Goal: Task Accomplishment & Management: Manage account settings

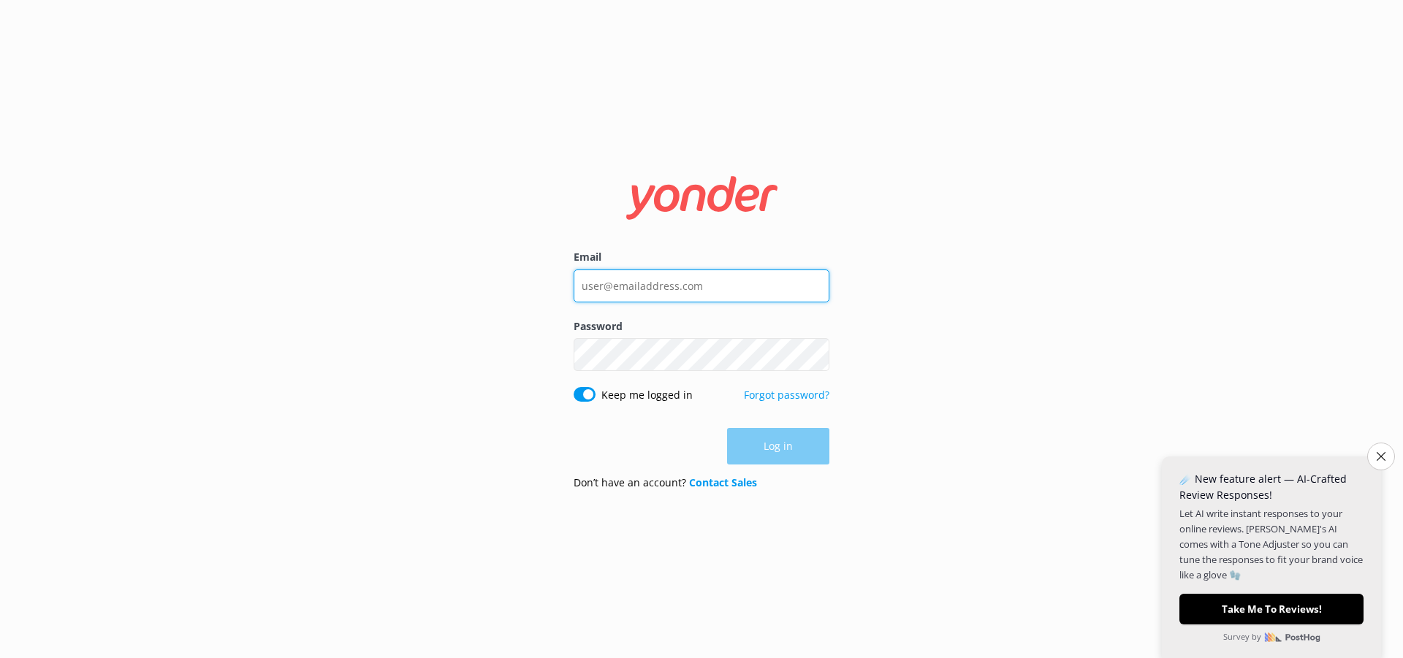
drag, startPoint x: 726, startPoint y: 286, endPoint x: 701, endPoint y: 286, distance: 24.8
click at [702, 286] on input "Email" at bounding box center [702, 286] width 256 height 33
type input "[EMAIL_ADDRESS][DOMAIN_NAME]"
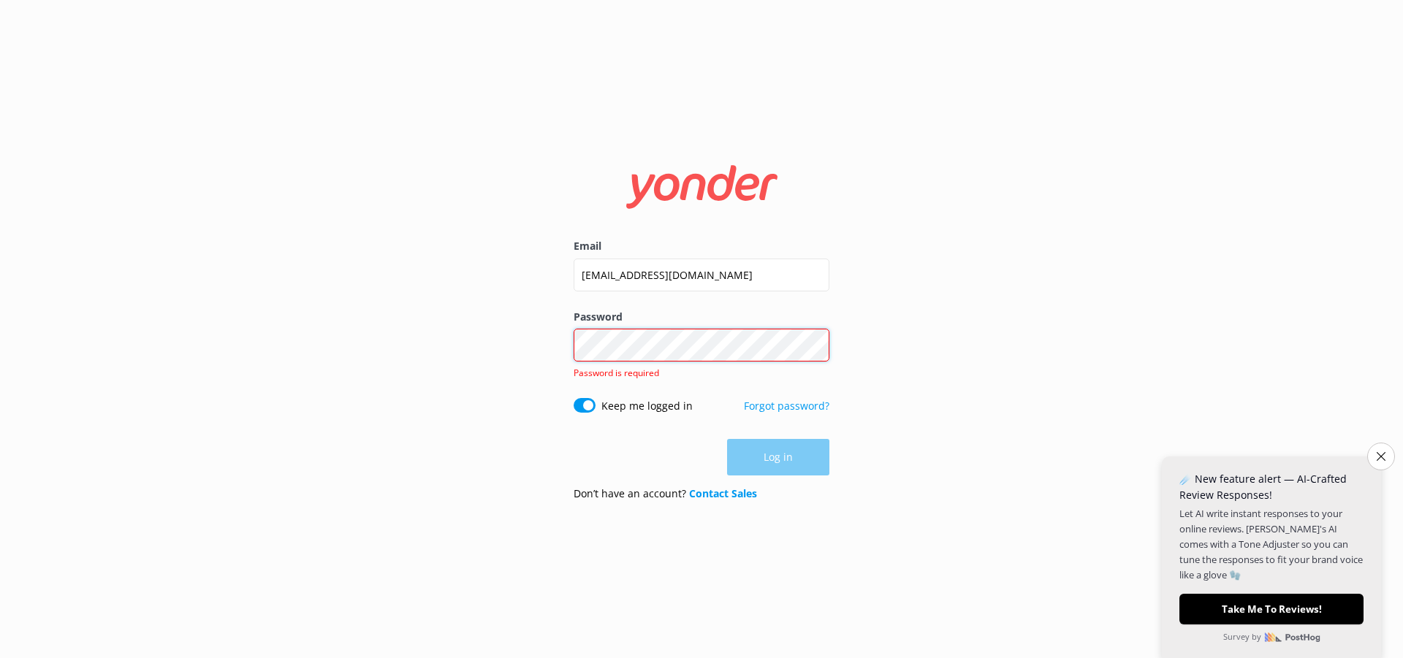
click at [711, 362] on div "Password Show password Password is required" at bounding box center [702, 353] width 256 height 89
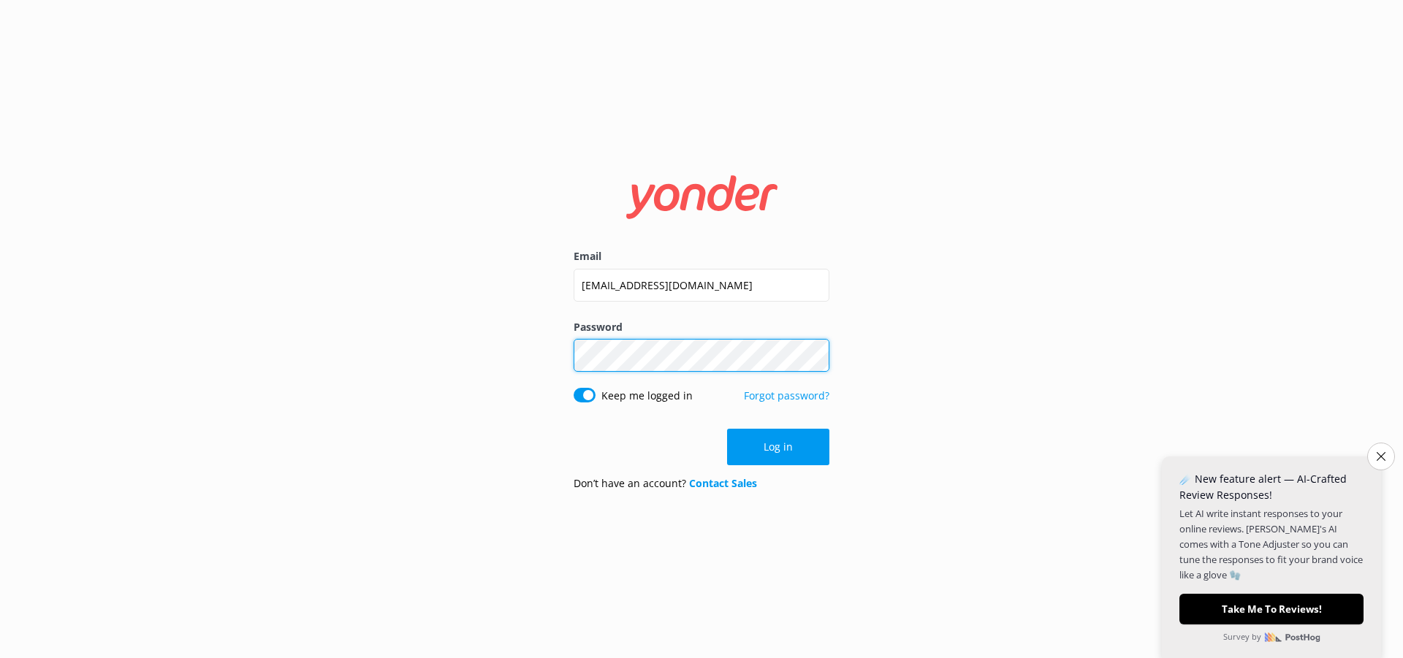
click button "Log in" at bounding box center [778, 447] width 102 height 37
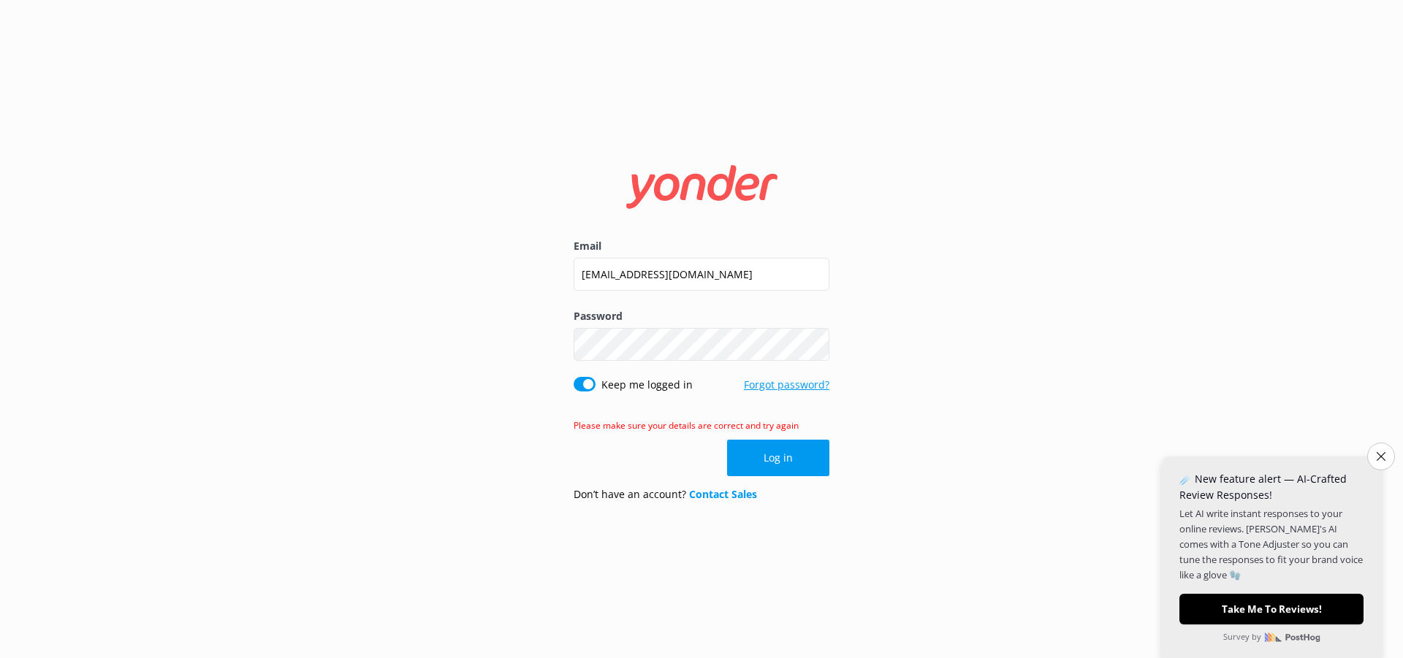
click at [767, 389] on link "Forgot password?" at bounding box center [786, 385] width 85 height 14
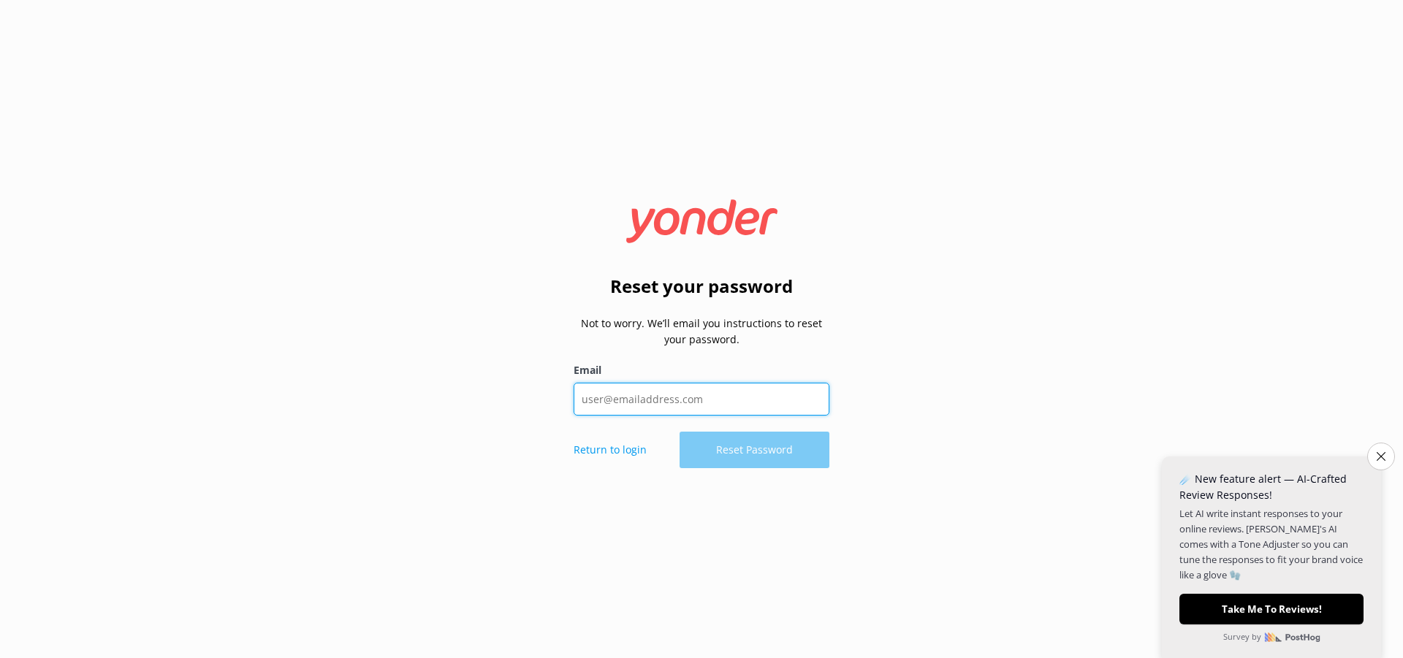
click at [602, 406] on input "Email" at bounding box center [702, 399] width 256 height 33
type input "[EMAIL_ADDRESS][DOMAIN_NAME]"
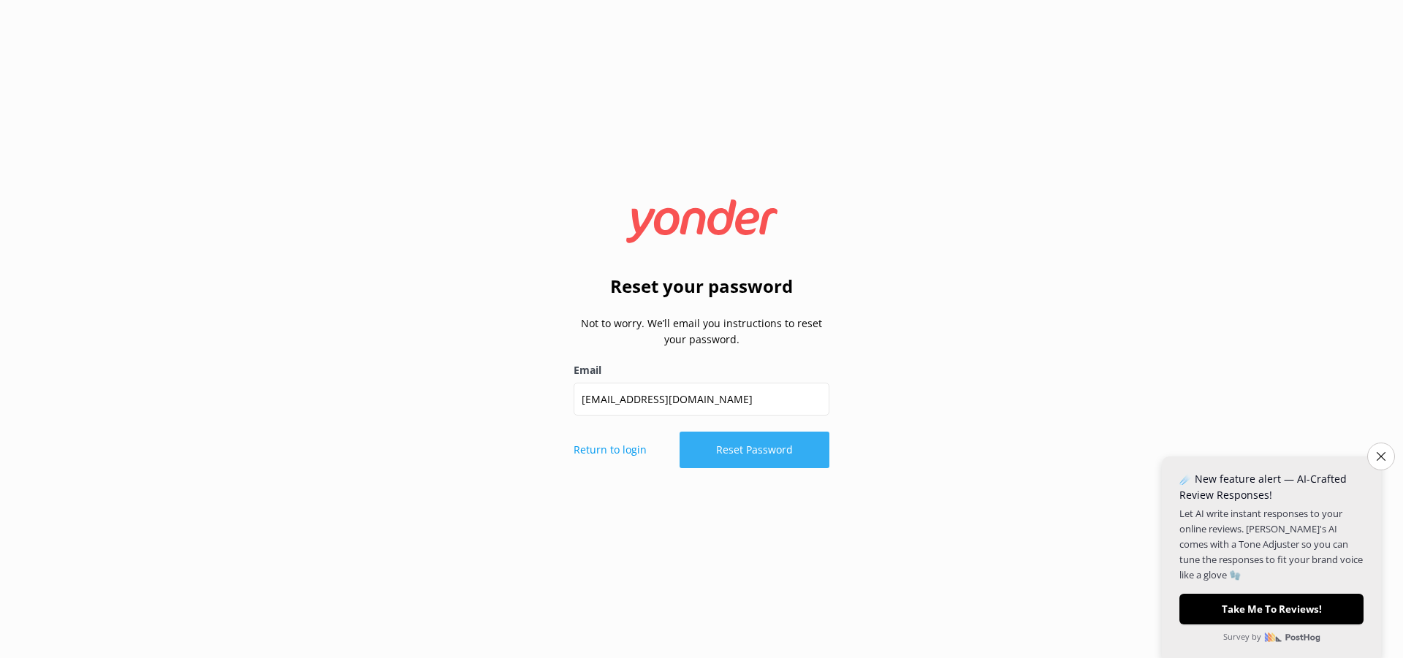
click at [745, 455] on button "Reset Password" at bounding box center [755, 450] width 150 height 37
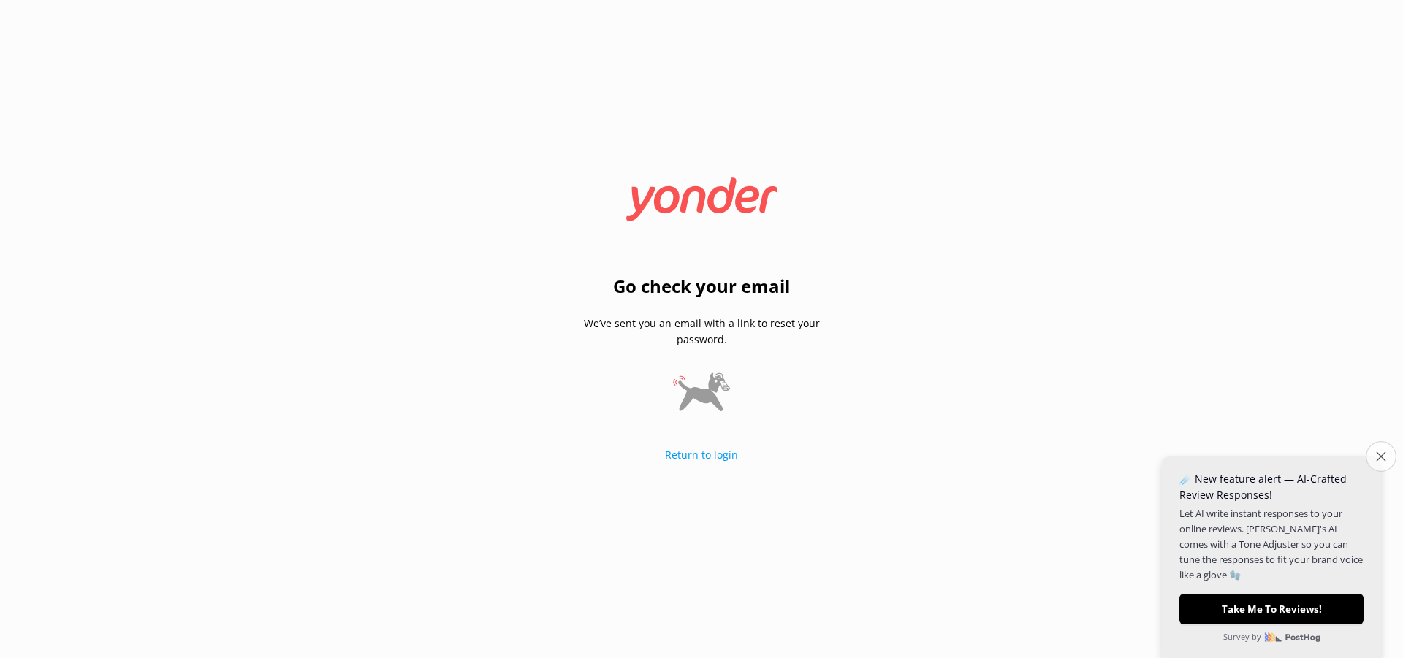
click at [1380, 461] on icon "Close survey" at bounding box center [1380, 456] width 9 height 9
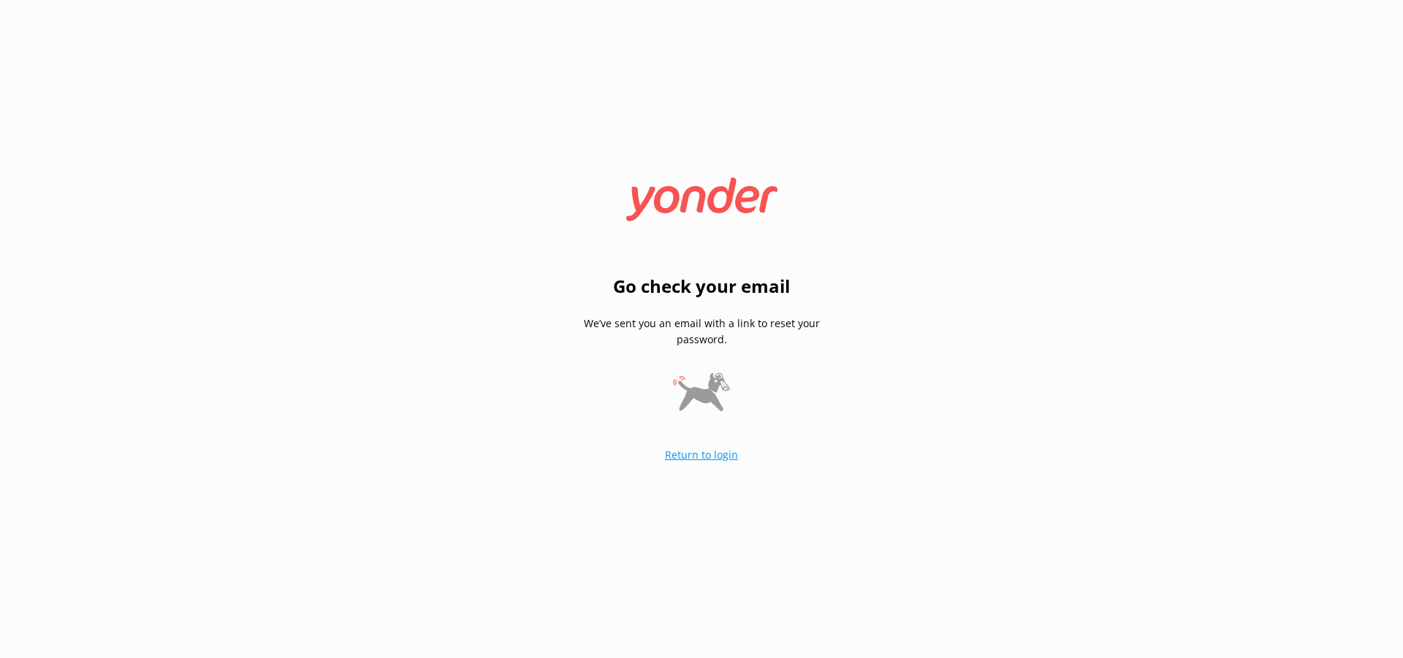
click at [710, 455] on link "Return to login" at bounding box center [701, 455] width 73 height 14
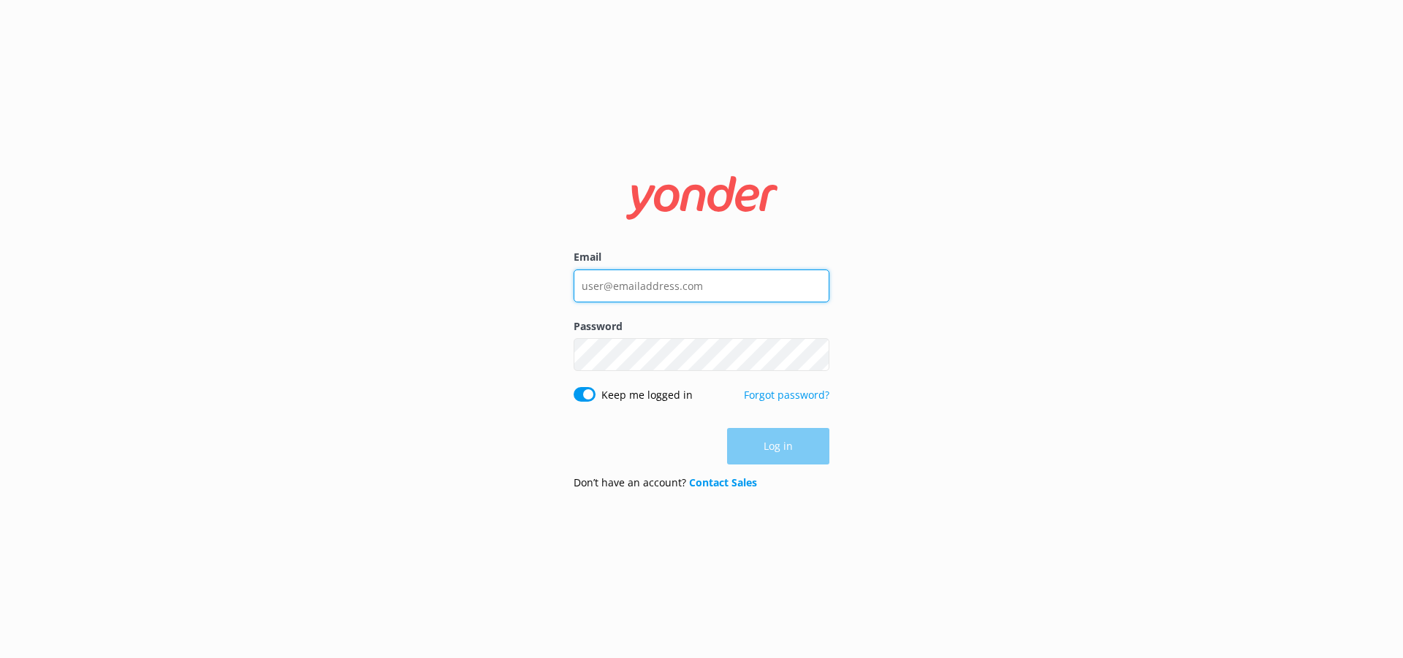
drag, startPoint x: 661, startPoint y: 284, endPoint x: 704, endPoint y: 292, distance: 44.6
click at [661, 284] on input "Email" at bounding box center [702, 286] width 256 height 33
type input "[EMAIL_ADDRESS][DOMAIN_NAME]"
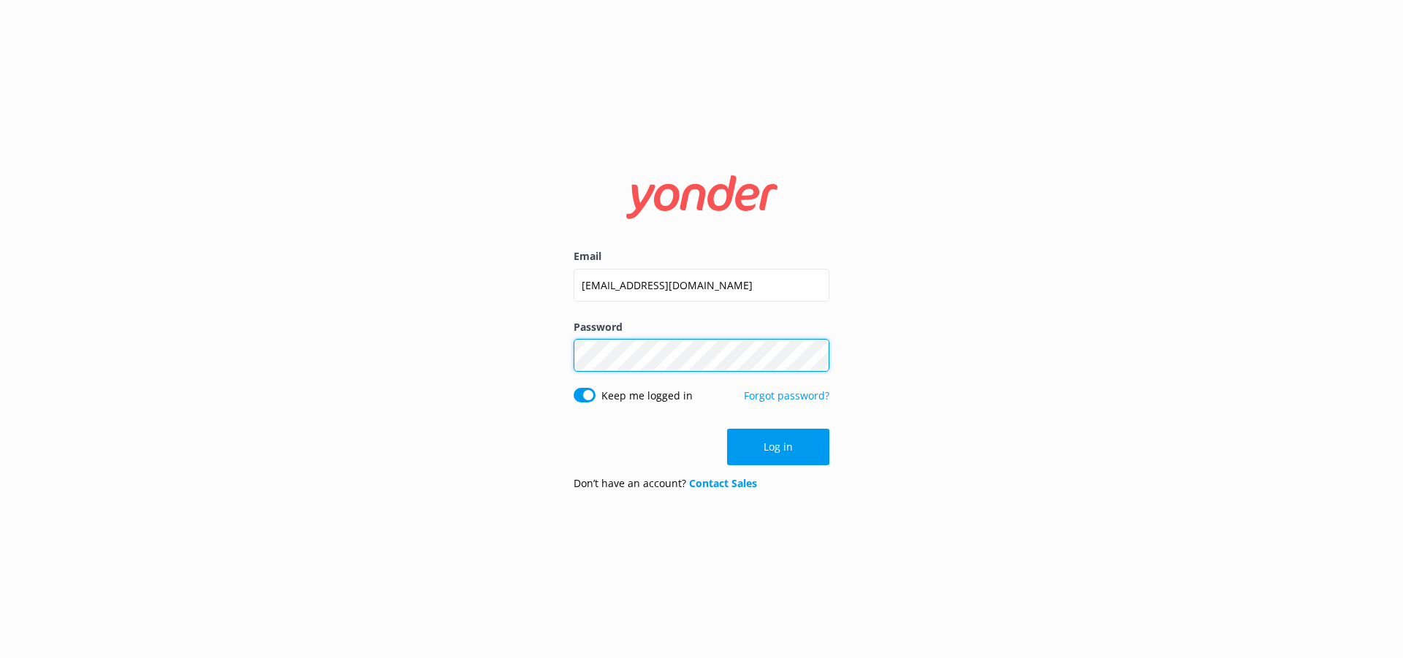
click button "Log in" at bounding box center [778, 447] width 102 height 37
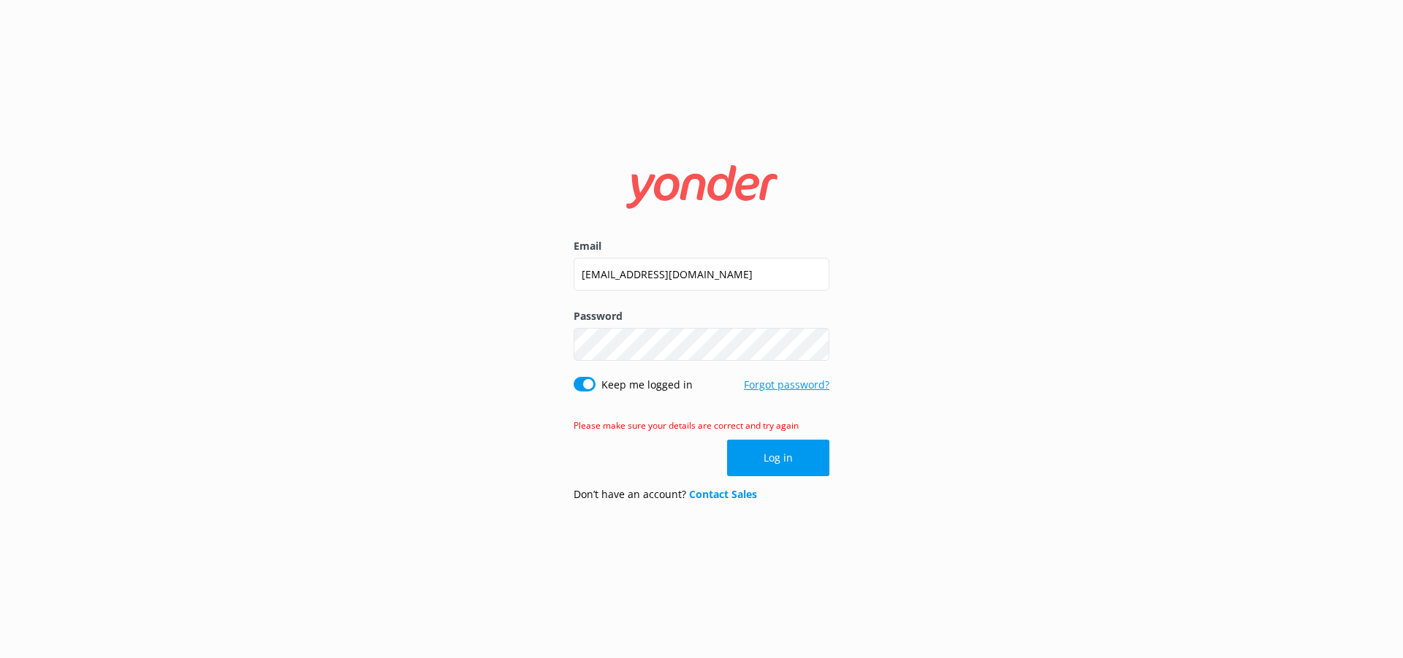
click at [783, 385] on link "Forgot password?" at bounding box center [786, 385] width 85 height 14
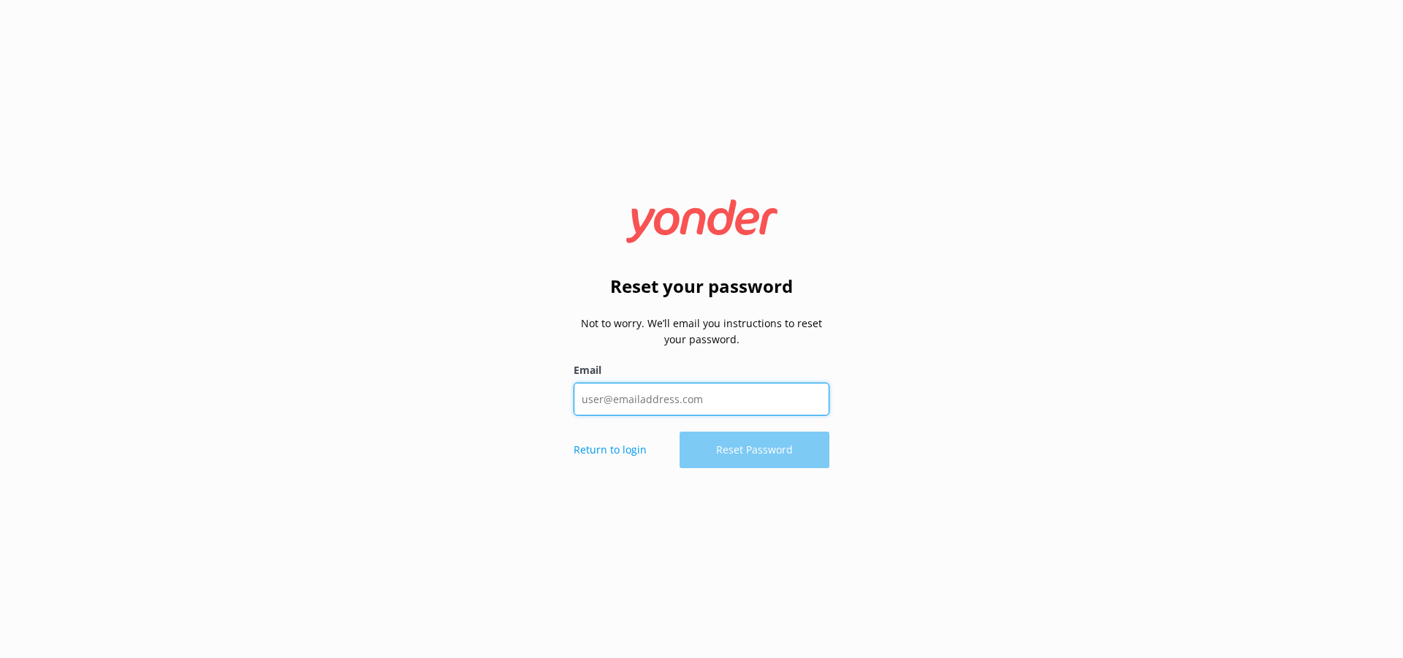
click at [699, 408] on input "Email" at bounding box center [702, 399] width 256 height 33
type input "[EMAIL_ADDRESS][DOMAIN_NAME]"
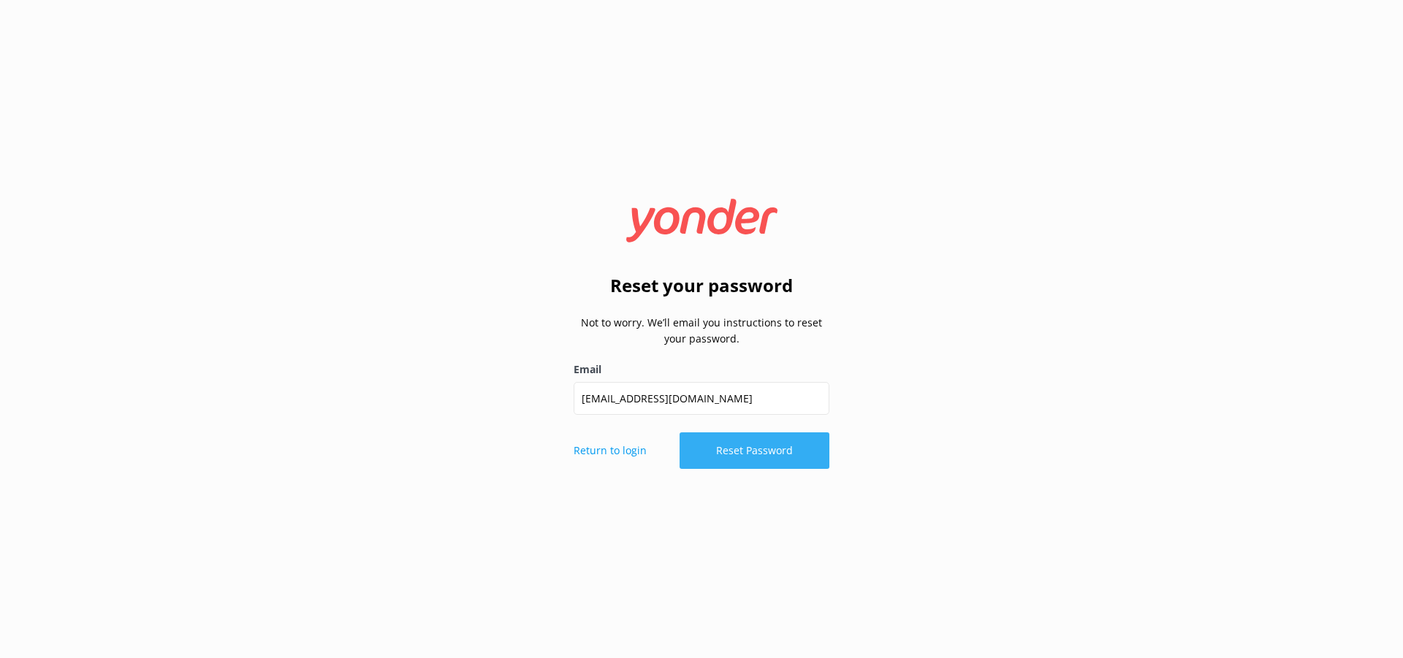
click at [774, 453] on button "Reset Password" at bounding box center [755, 451] width 150 height 37
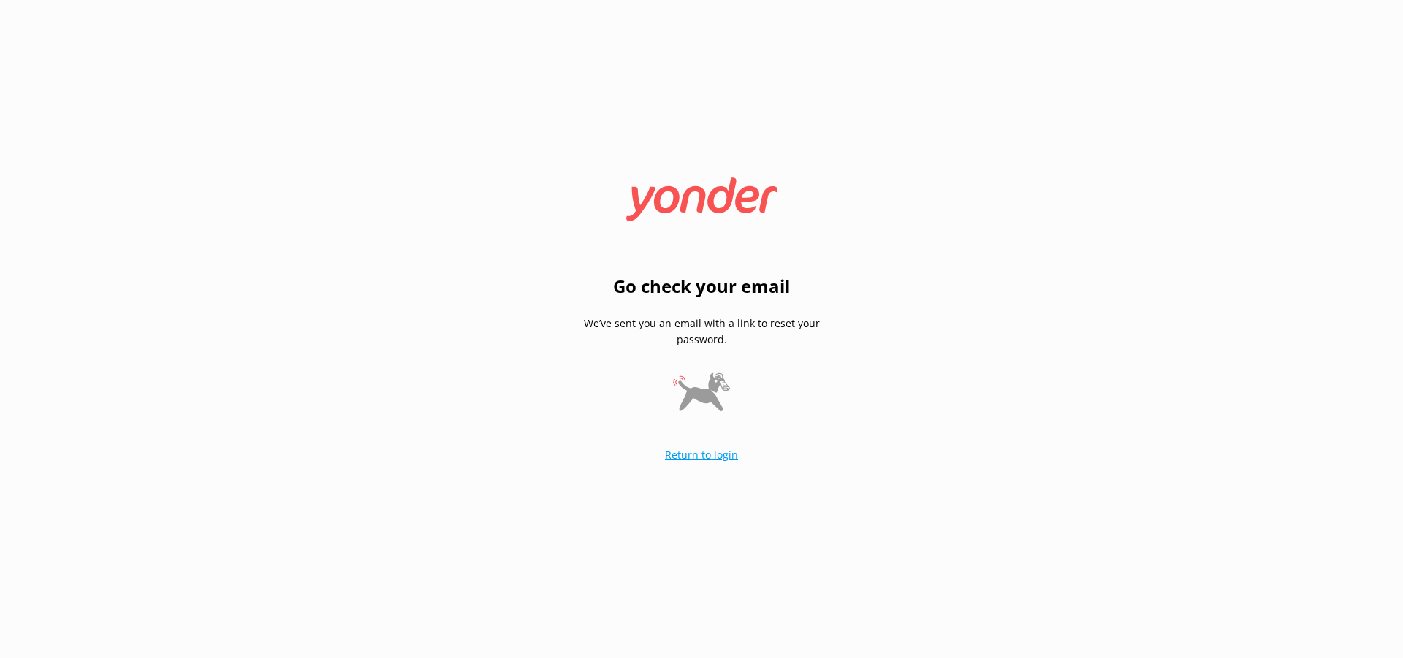
click at [699, 454] on link "Return to login" at bounding box center [701, 455] width 73 height 14
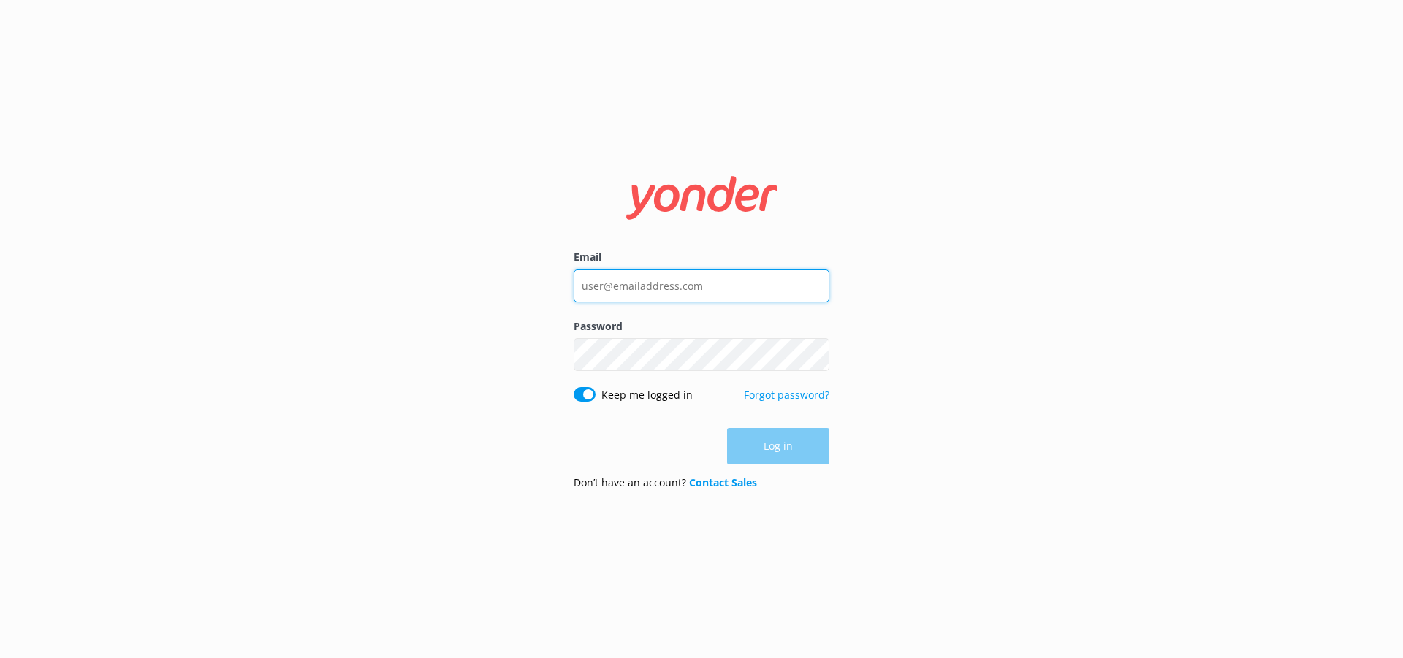
click at [650, 277] on input "Email" at bounding box center [702, 286] width 256 height 33
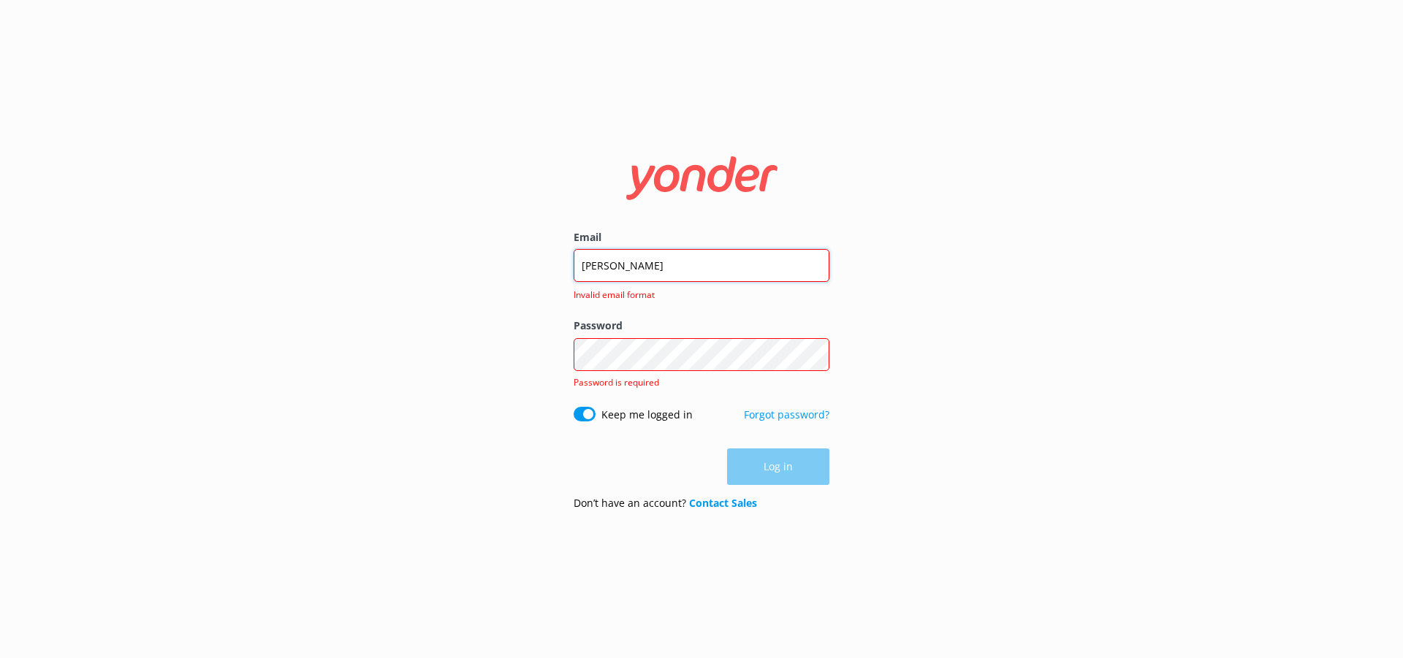
click at [653, 262] on input "[PERSON_NAME]" at bounding box center [702, 265] width 256 height 33
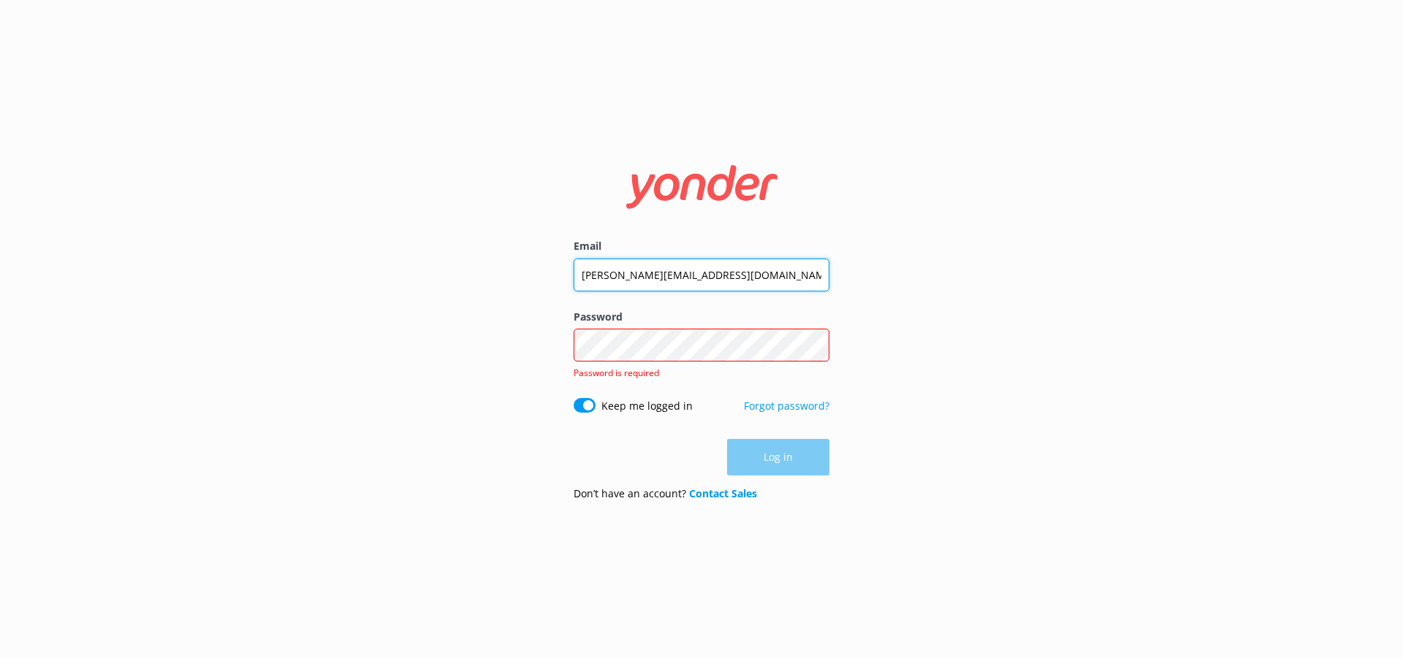
type input "[PERSON_NAME][EMAIL_ADDRESS][DOMAIN_NAME]"
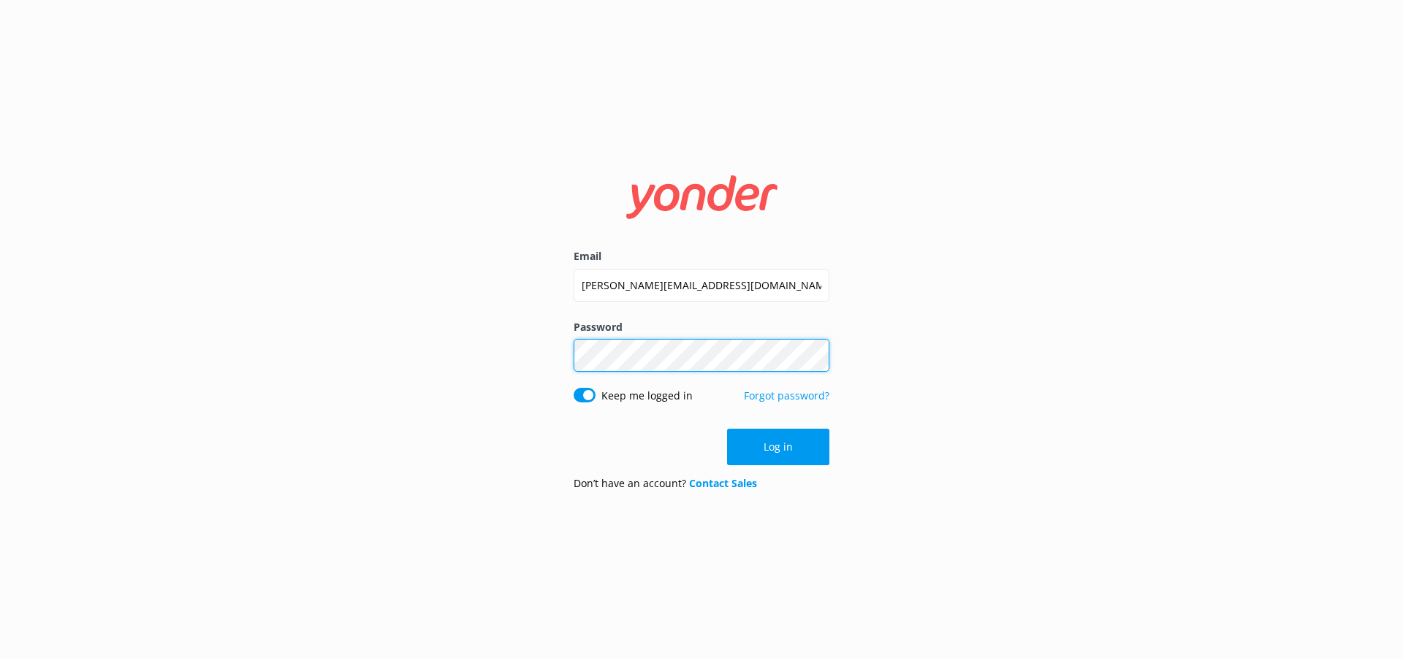
click button "Log in" at bounding box center [778, 447] width 102 height 37
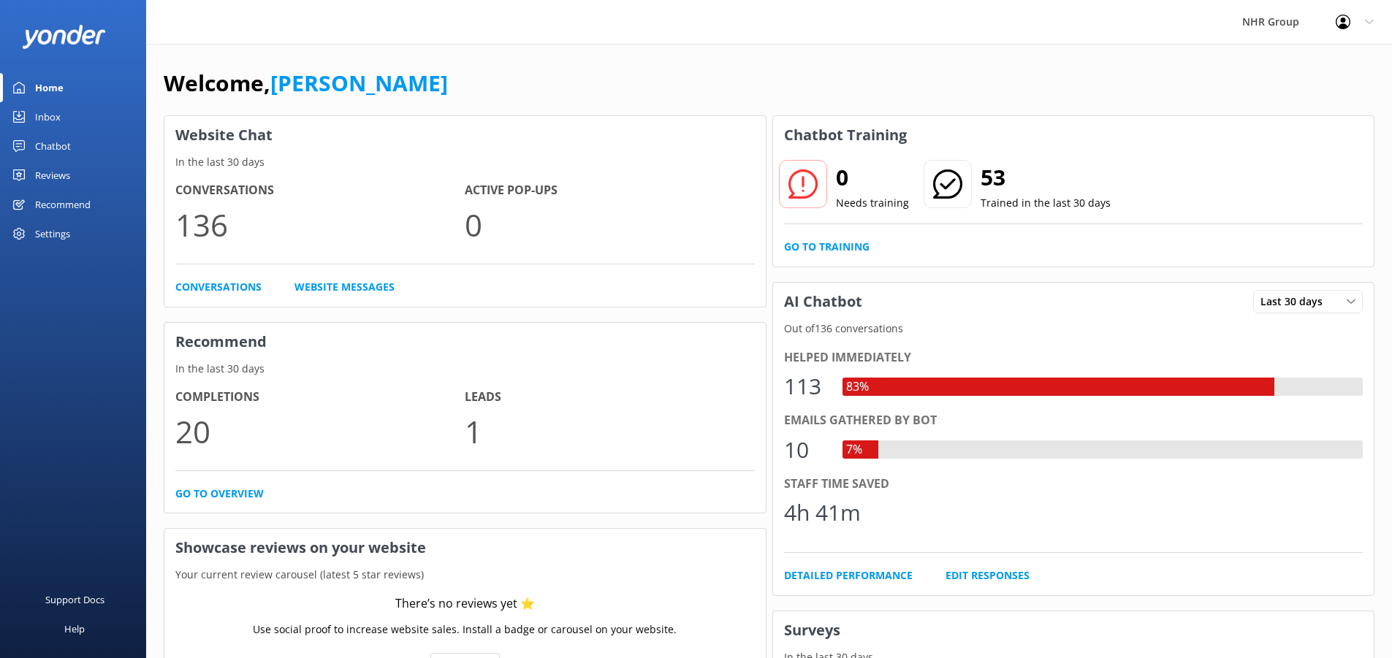
click at [1287, 18] on div "NHR Group" at bounding box center [1271, 22] width 94 height 44
click at [1363, 18] on div "Profile Settings Logout" at bounding box center [1354, 22] width 75 height 44
click at [1323, 63] on link "Profile Settings" at bounding box center [1320, 62] width 146 height 37
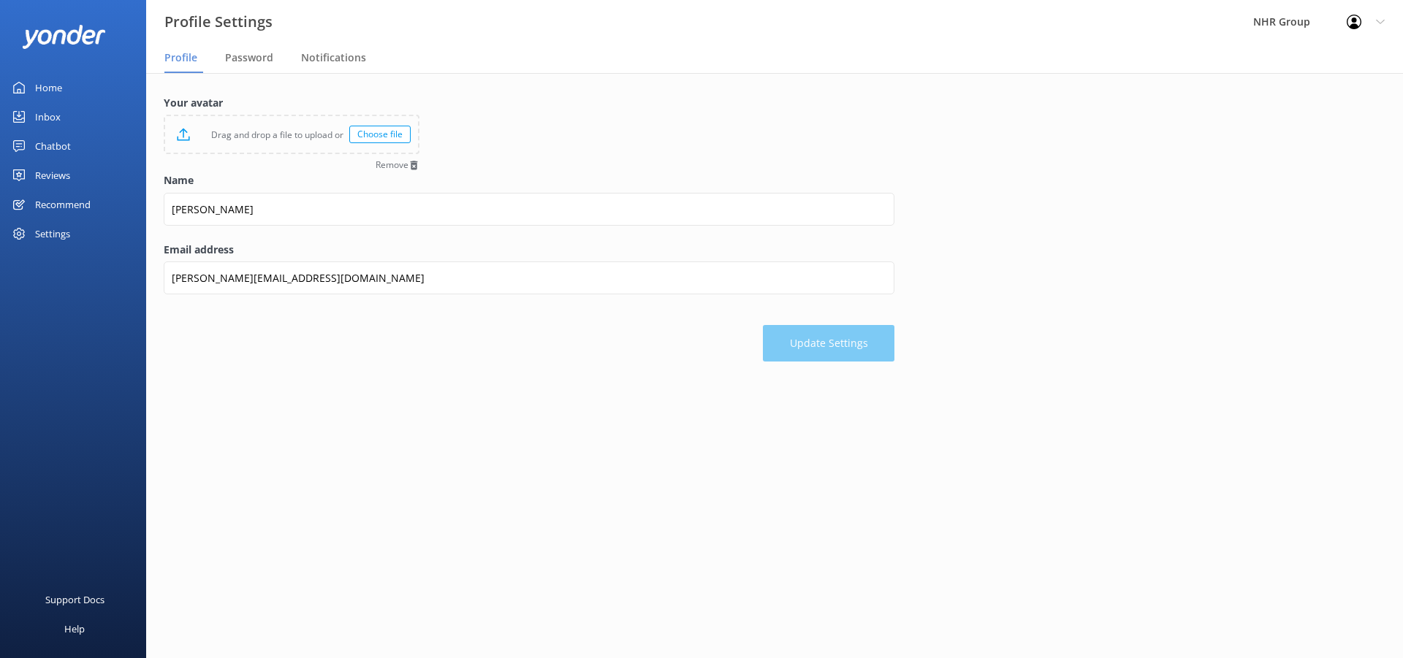
click at [49, 224] on div "Settings" at bounding box center [52, 233] width 35 height 29
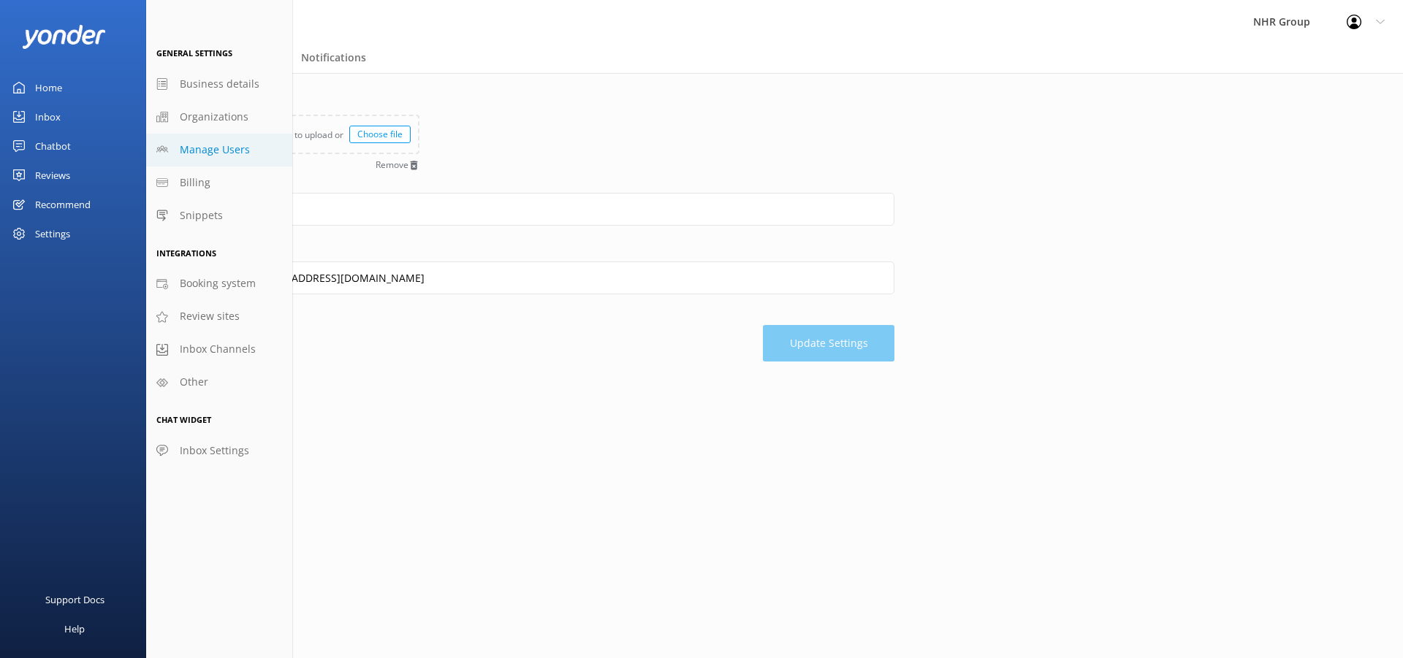
click at [207, 153] on span "Manage Users" at bounding box center [215, 150] width 70 height 16
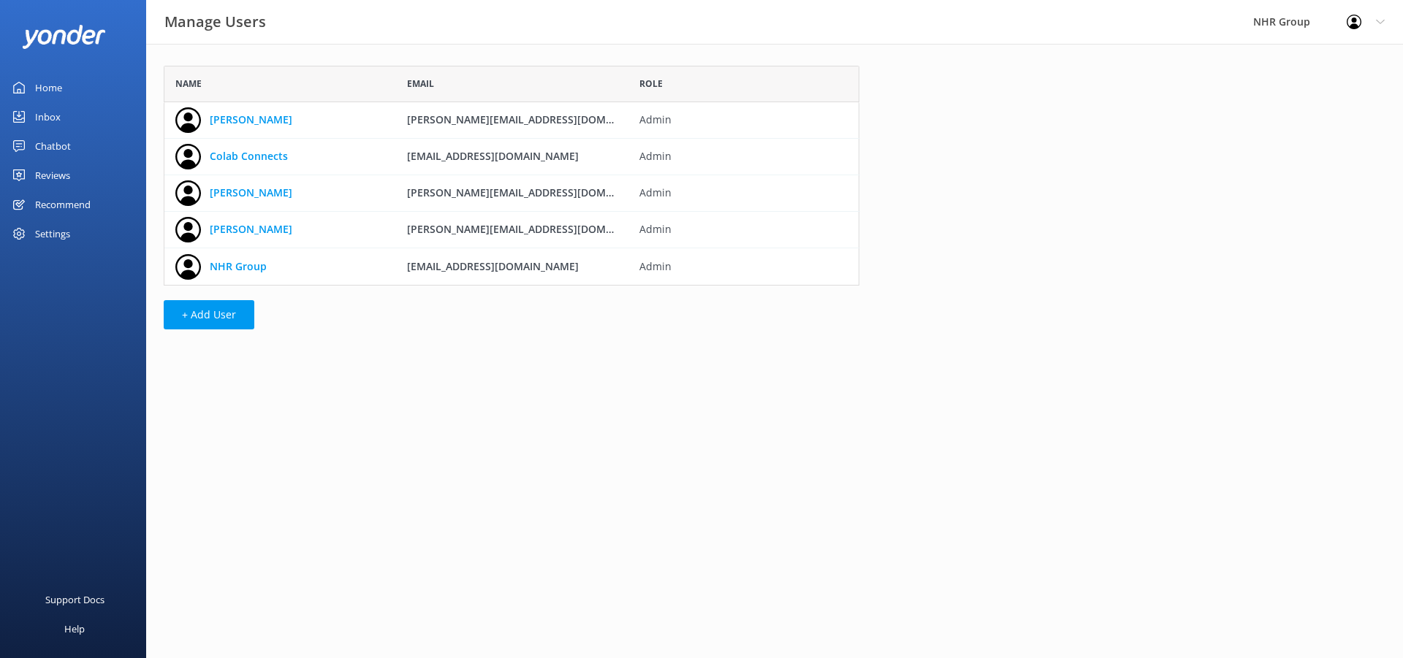
scroll to position [209, 685]
click at [251, 270] on link "NHR Group" at bounding box center [238, 267] width 57 height 16
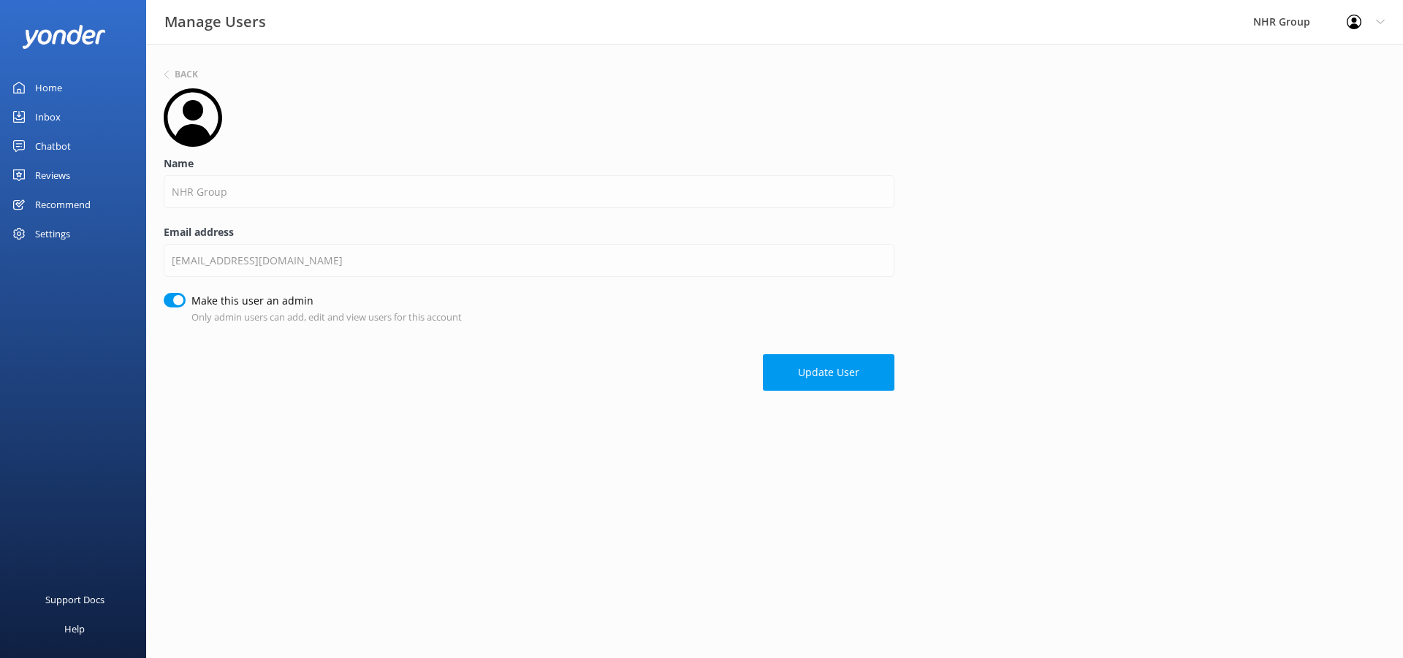
click at [178, 302] on input "Make this user an admin" at bounding box center [175, 300] width 22 height 15
checkbox input "false"
drag, startPoint x: 804, startPoint y: 373, endPoint x: 689, endPoint y: 401, distance: 118.0
click at [805, 371] on button "Update User" at bounding box center [829, 372] width 132 height 37
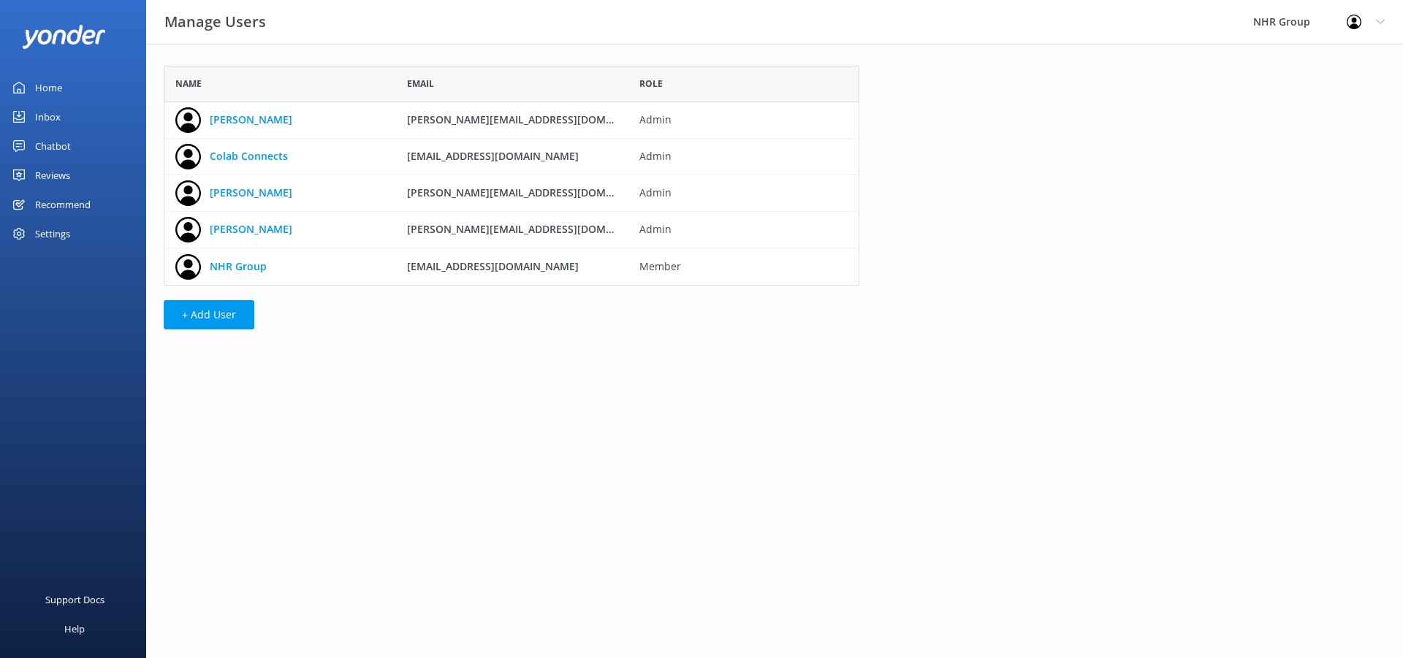
scroll to position [209, 685]
click at [220, 317] on button "+ Add User" at bounding box center [209, 314] width 91 height 29
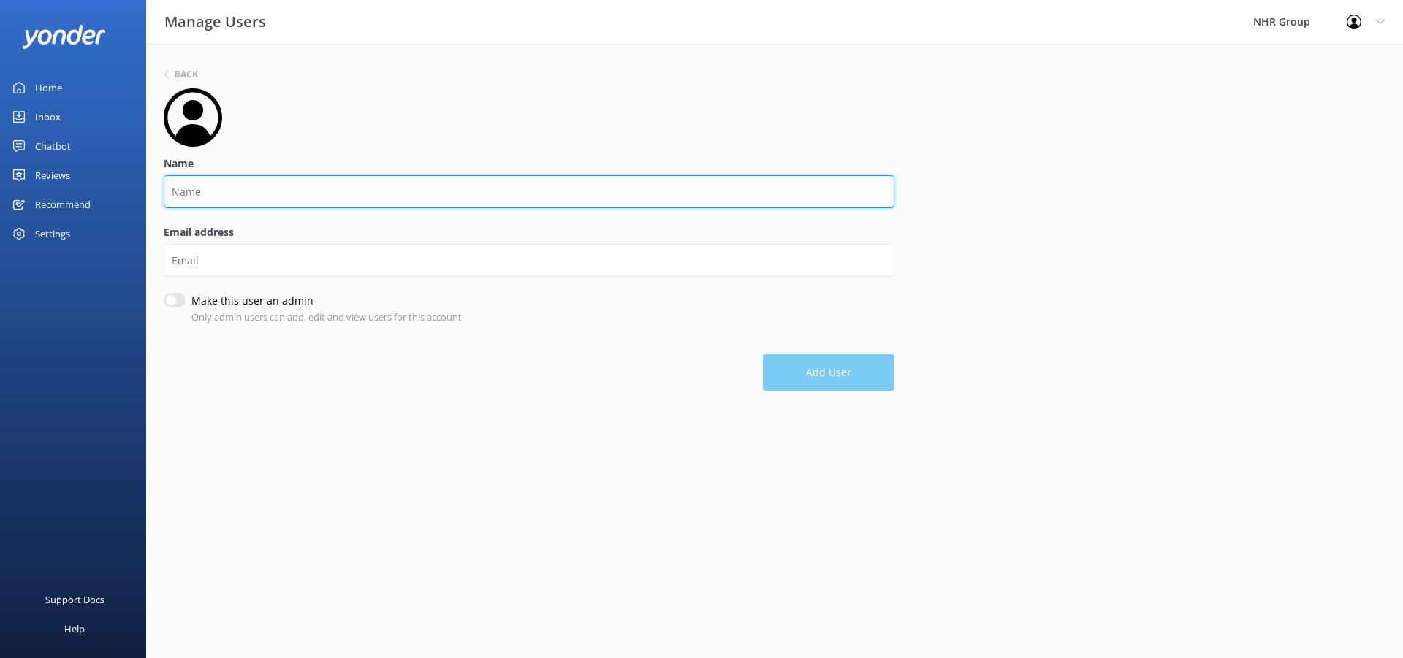
click at [261, 194] on input "Name" at bounding box center [529, 191] width 731 height 33
type input "F"
type input "Front Counter"
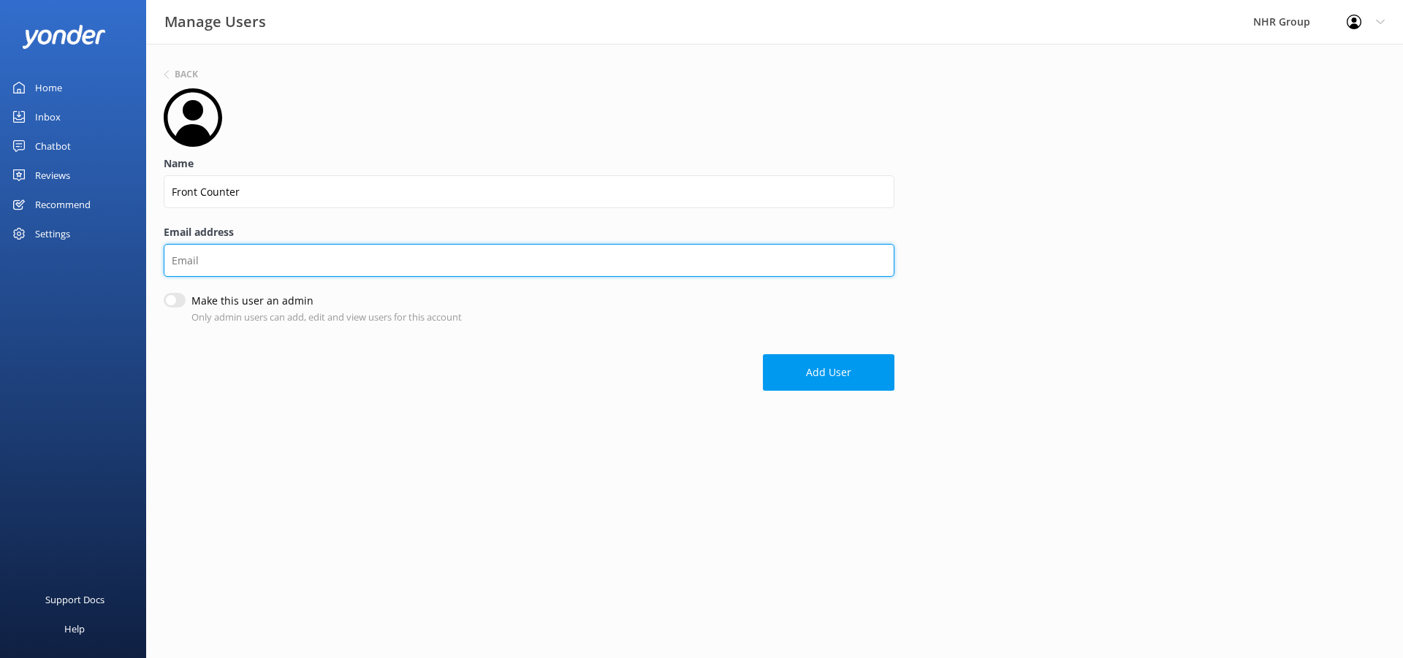
click at [221, 259] on input "Email address" at bounding box center [529, 260] width 731 height 33
type input "[EMAIL_ADDRESS][DOMAIN_NAME]"
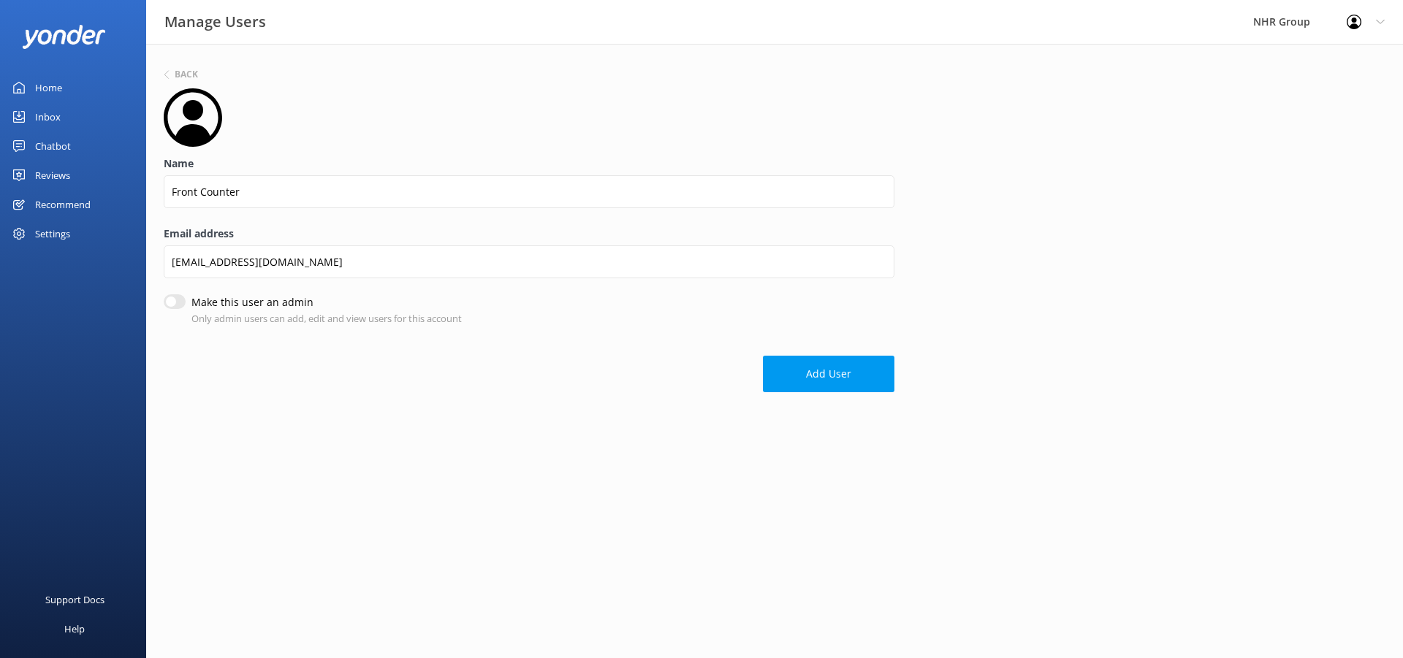
click at [169, 297] on input "Make this user an admin" at bounding box center [175, 301] width 22 height 15
checkbox input "true"
click at [836, 378] on button "Add User" at bounding box center [829, 375] width 132 height 37
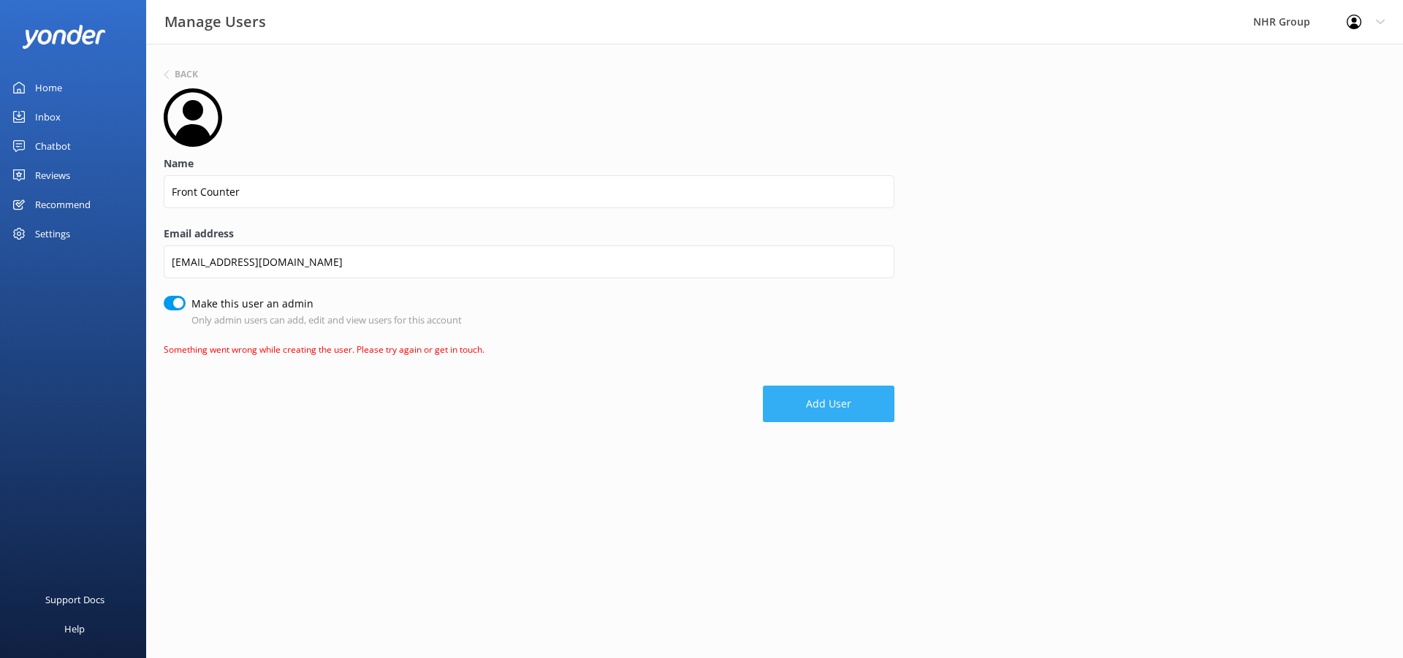
click at [821, 410] on button "Add User" at bounding box center [829, 404] width 132 height 37
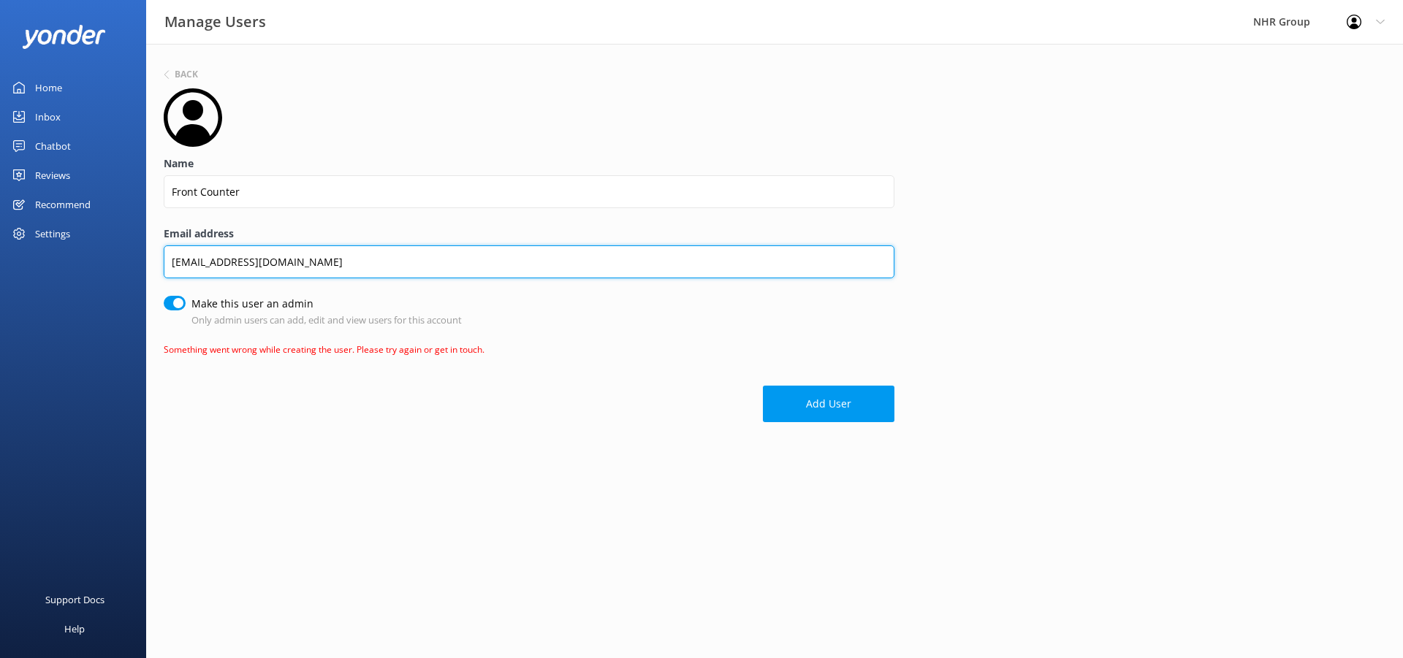
drag, startPoint x: 191, startPoint y: 262, endPoint x: 156, endPoint y: 262, distance: 35.1
click at [156, 262] on div "Back Name Front Counter Email address [EMAIL_ADDRESS][DOMAIN_NAME] Make this us…" at bounding box center [774, 248] width 1257 height 408
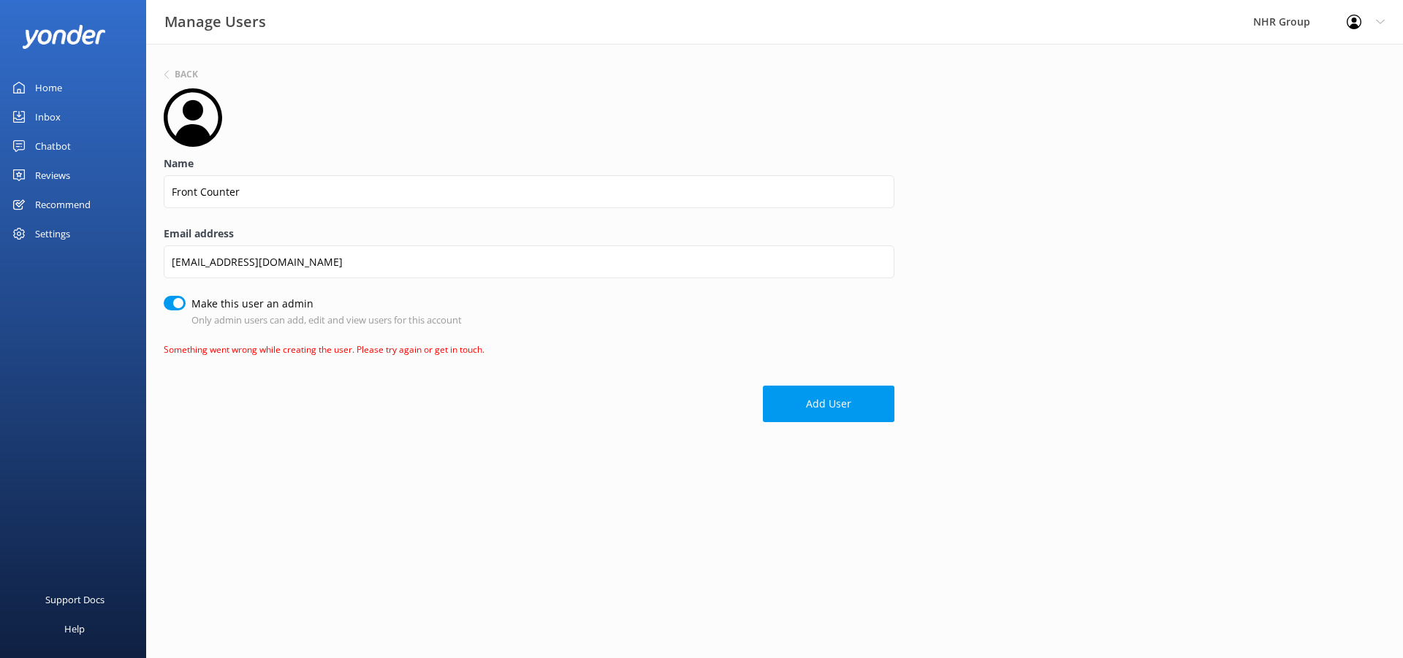
click at [395, 360] on form "Name Front Counter Email address [EMAIL_ADDRESS][DOMAIN_NAME] Make this user an…" at bounding box center [529, 255] width 731 height 334
click at [164, 71] on icon at bounding box center [166, 74] width 9 height 9
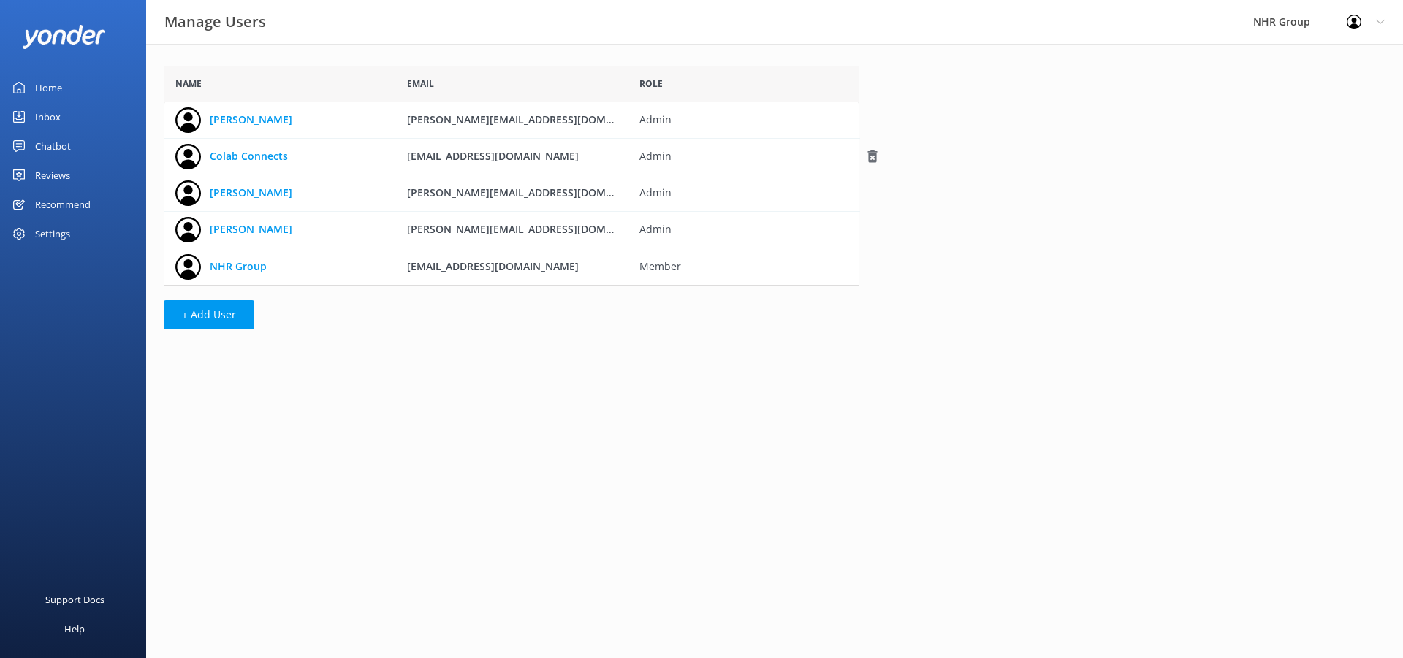
scroll to position [209, 685]
click at [233, 268] on link "NHR Group" at bounding box center [238, 267] width 57 height 16
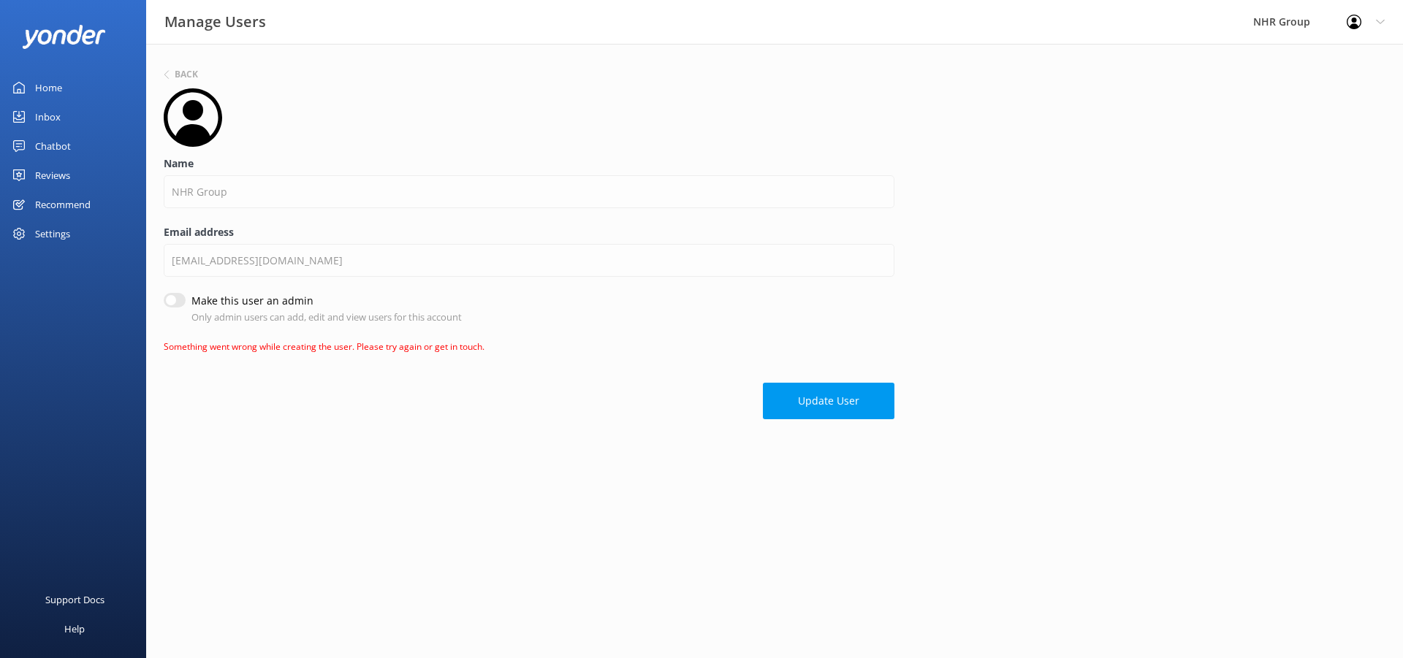
click at [175, 295] on input "Make this user an admin" at bounding box center [175, 300] width 22 height 15
checkbox input "true"
click at [815, 407] on button "Update User" at bounding box center [829, 401] width 132 height 37
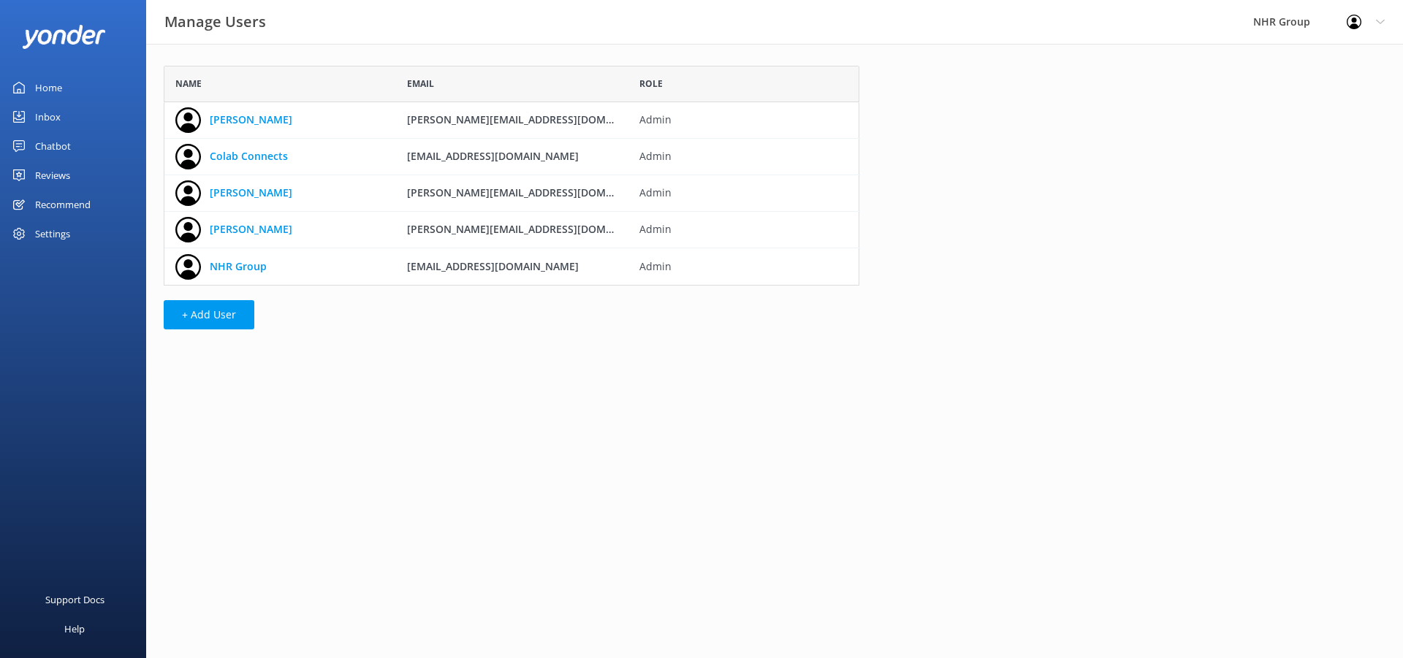
scroll to position [209, 685]
click at [248, 271] on link "NHR Group" at bounding box center [238, 267] width 57 height 16
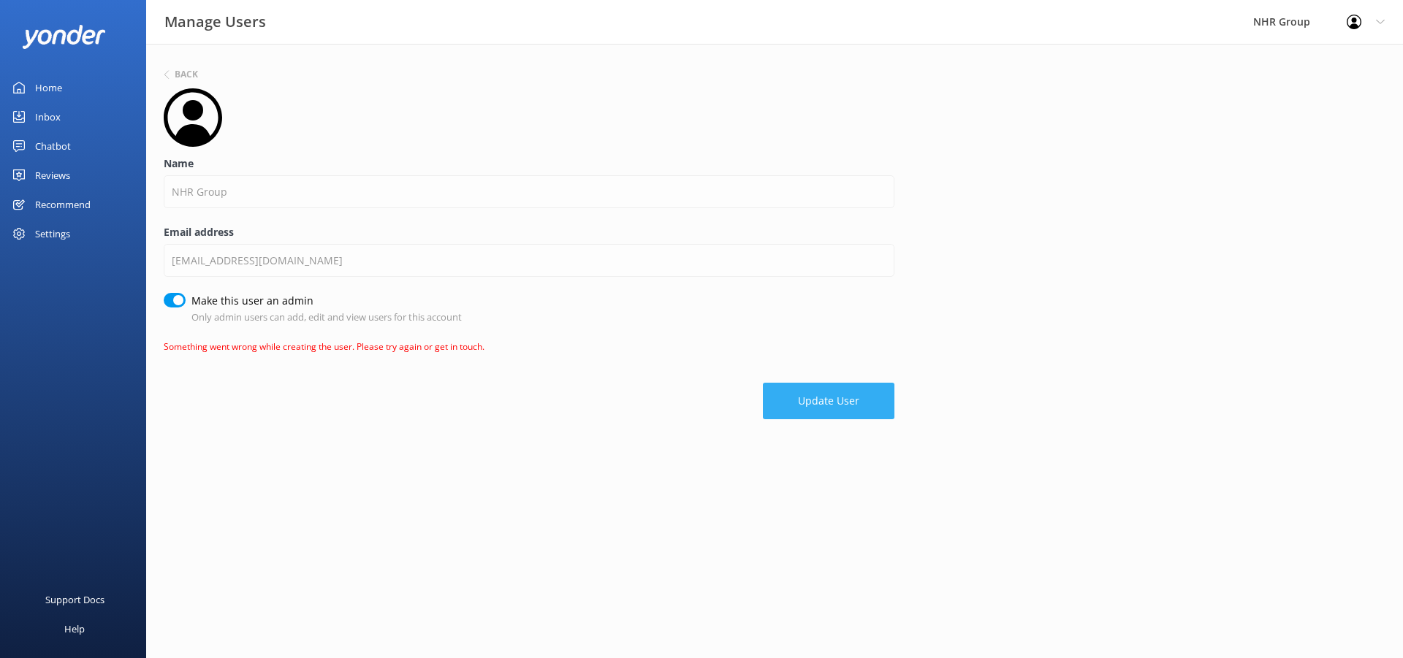
click at [813, 406] on button "Update User" at bounding box center [829, 401] width 132 height 37
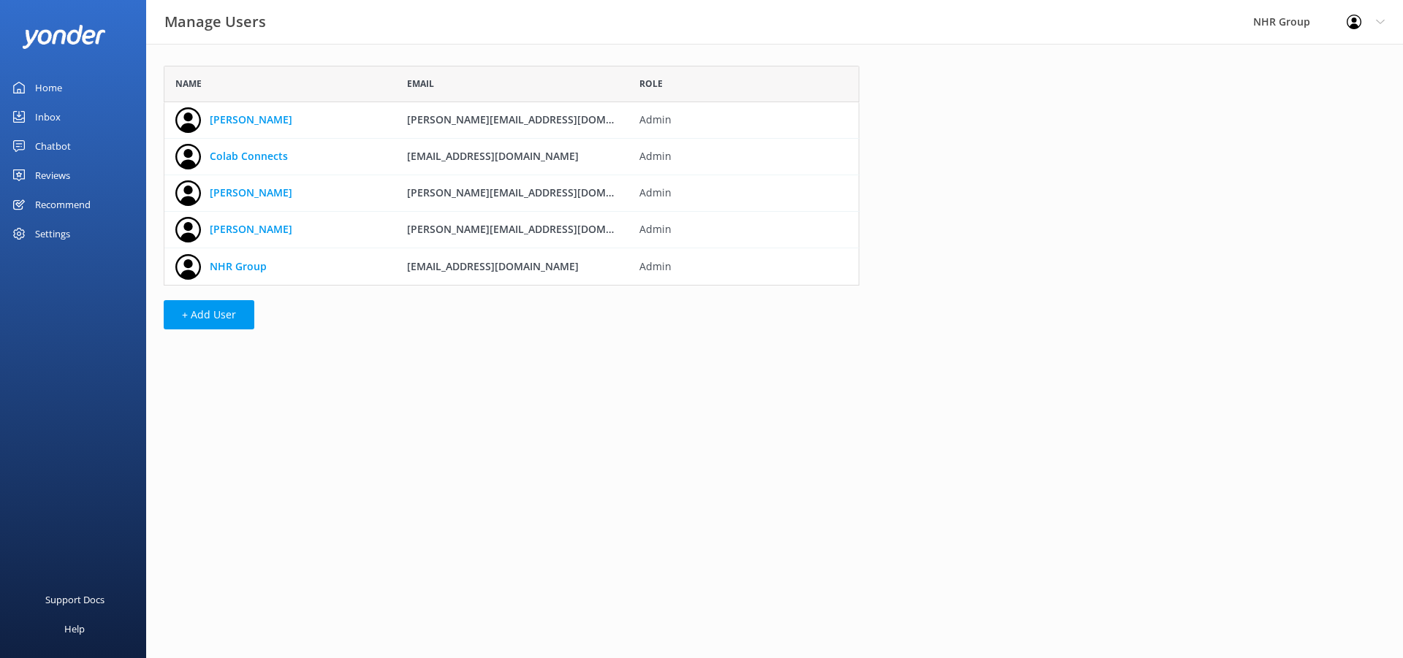
scroll to position [209, 685]
click at [222, 274] on link "NHR Group" at bounding box center [238, 267] width 57 height 16
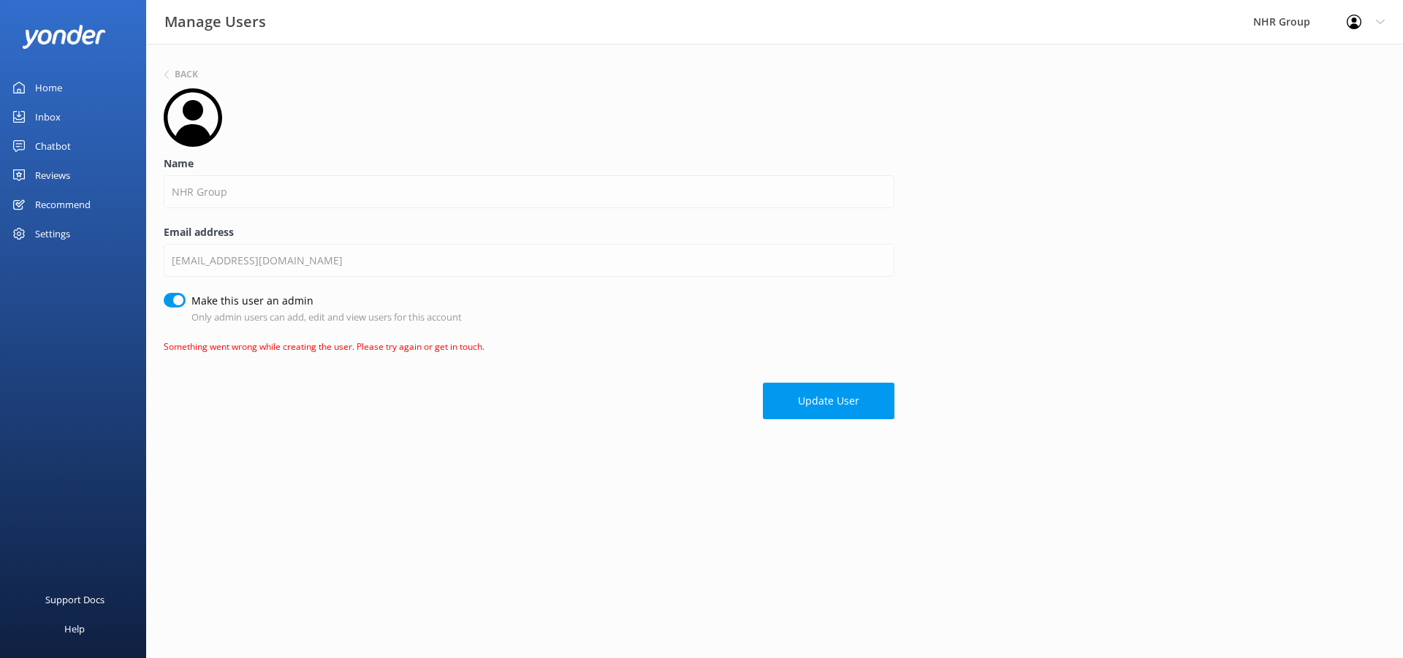
click at [191, 107] on use at bounding box center [193, 117] width 58 height 58
click at [61, 231] on div "Settings" at bounding box center [52, 233] width 35 height 29
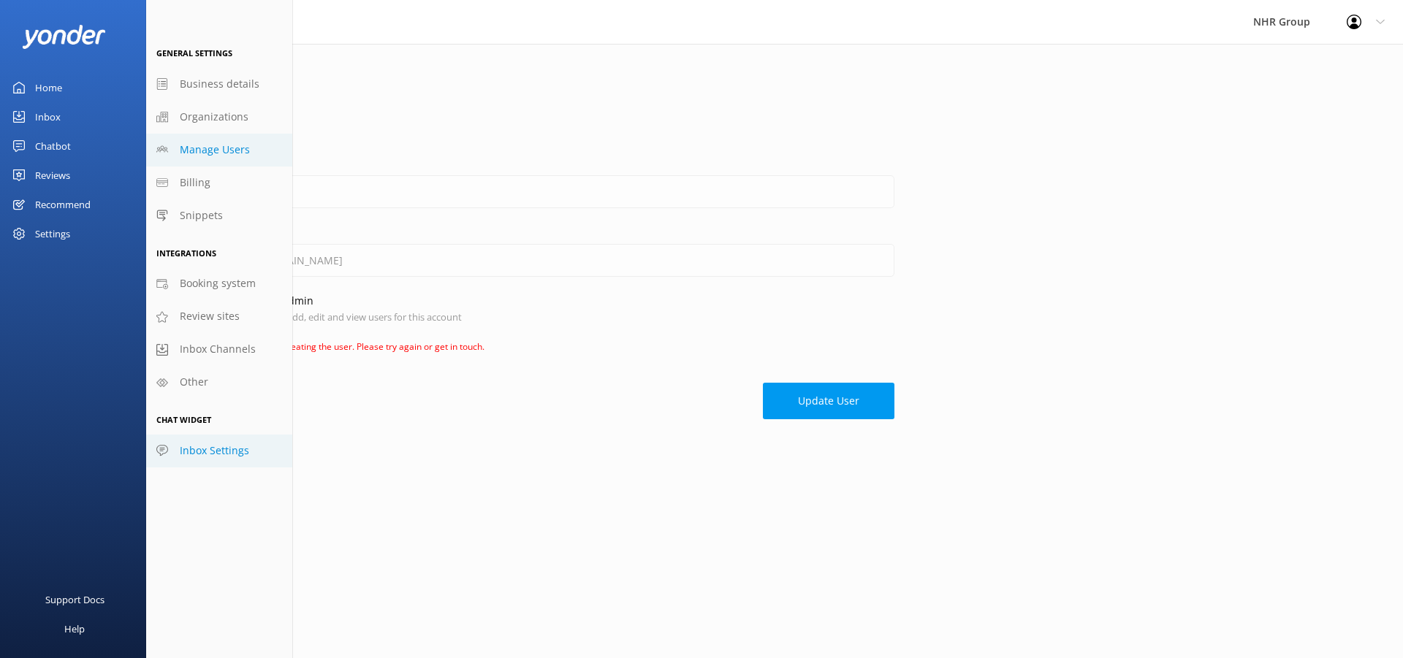
click at [211, 452] on span "Inbox Settings" at bounding box center [214, 451] width 69 height 16
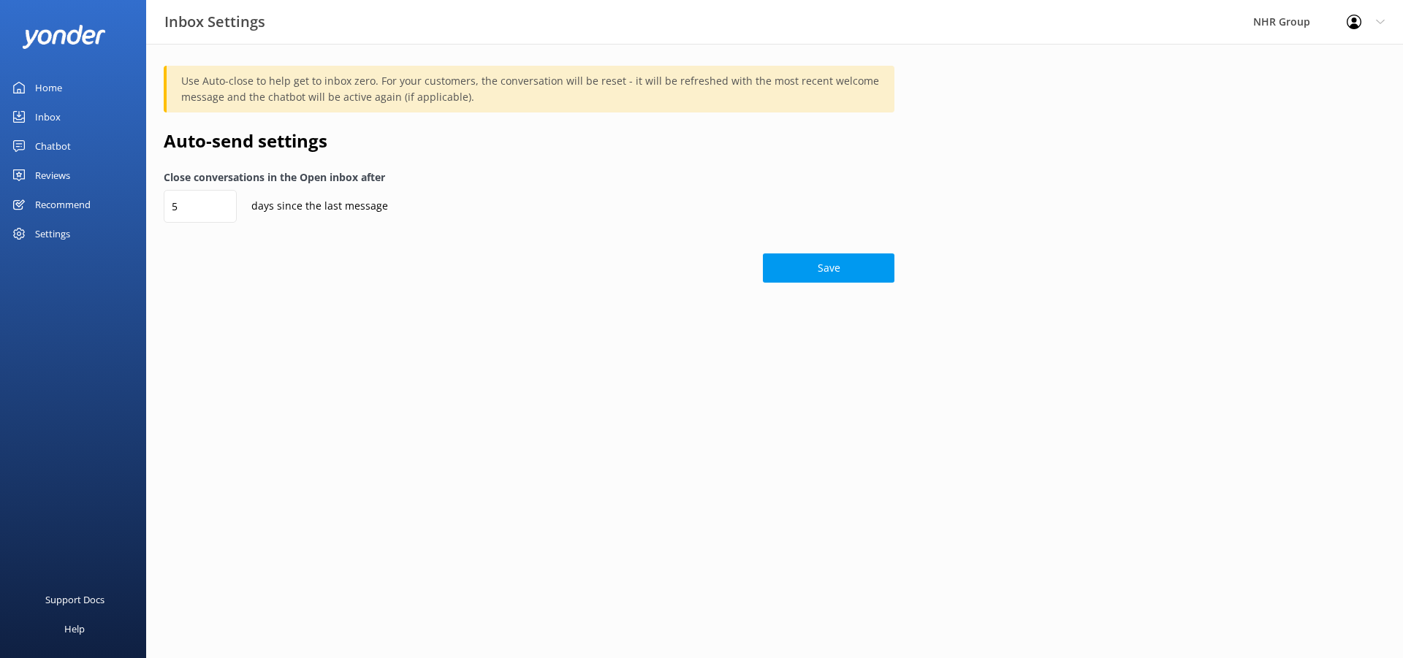
drag, startPoint x: 61, startPoint y: 232, endPoint x: 69, endPoint y: 224, distance: 11.9
click at [61, 232] on div "Settings" at bounding box center [52, 233] width 35 height 29
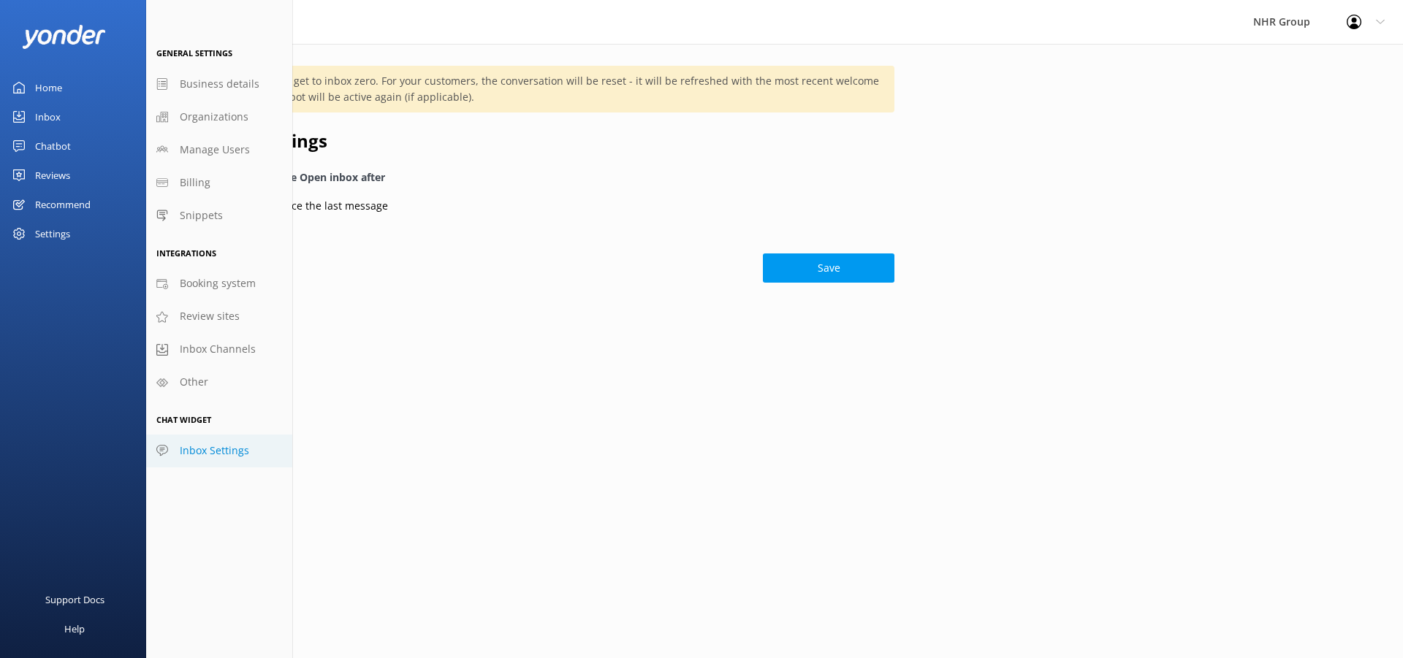
click at [60, 173] on div "Reviews" at bounding box center [52, 175] width 35 height 29
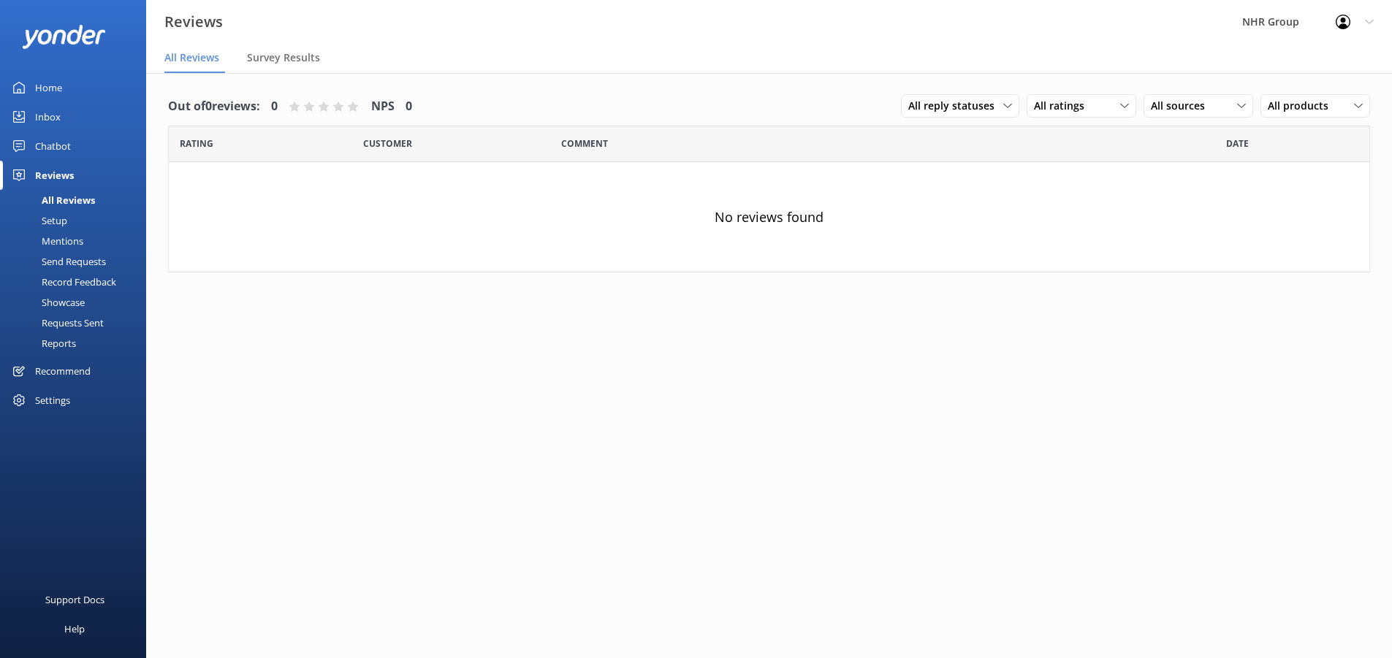
click at [39, 114] on div "Inbox" at bounding box center [48, 116] width 26 height 29
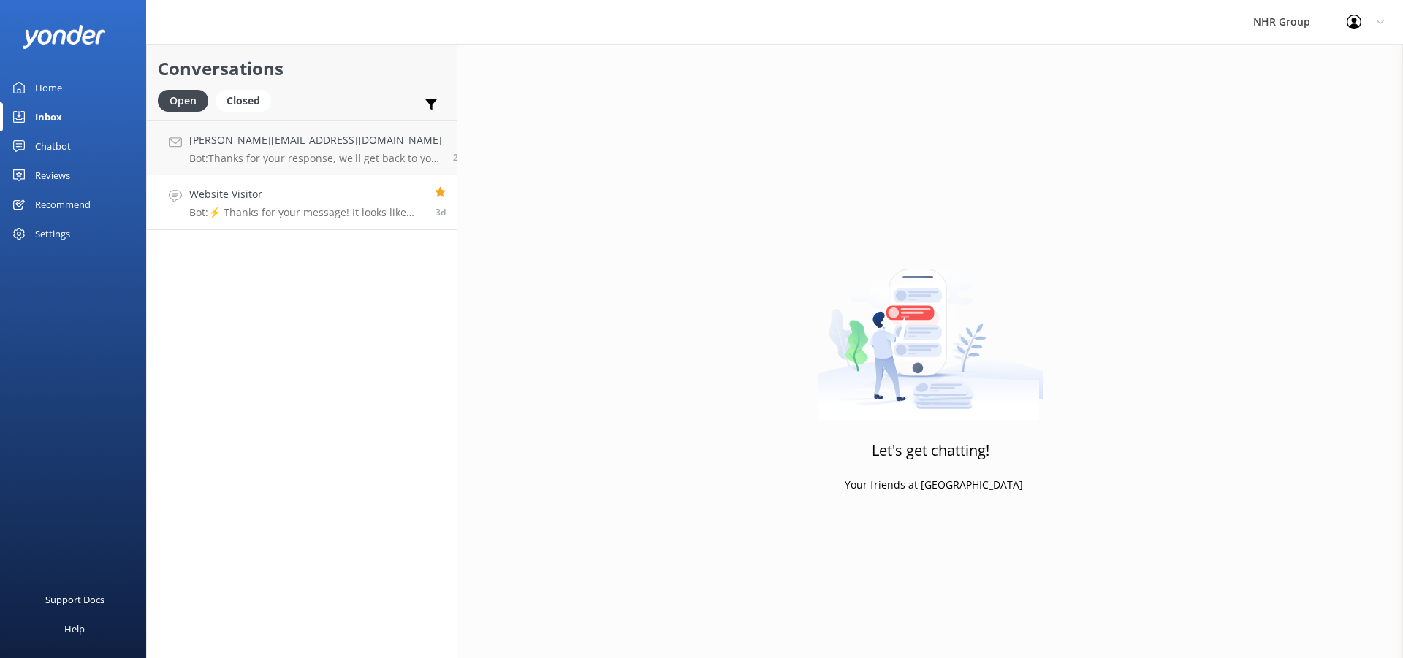
click at [354, 213] on p "Bot: ⚡ Thanks for your message! It looks like this one might be best handled by…" at bounding box center [306, 212] width 235 height 13
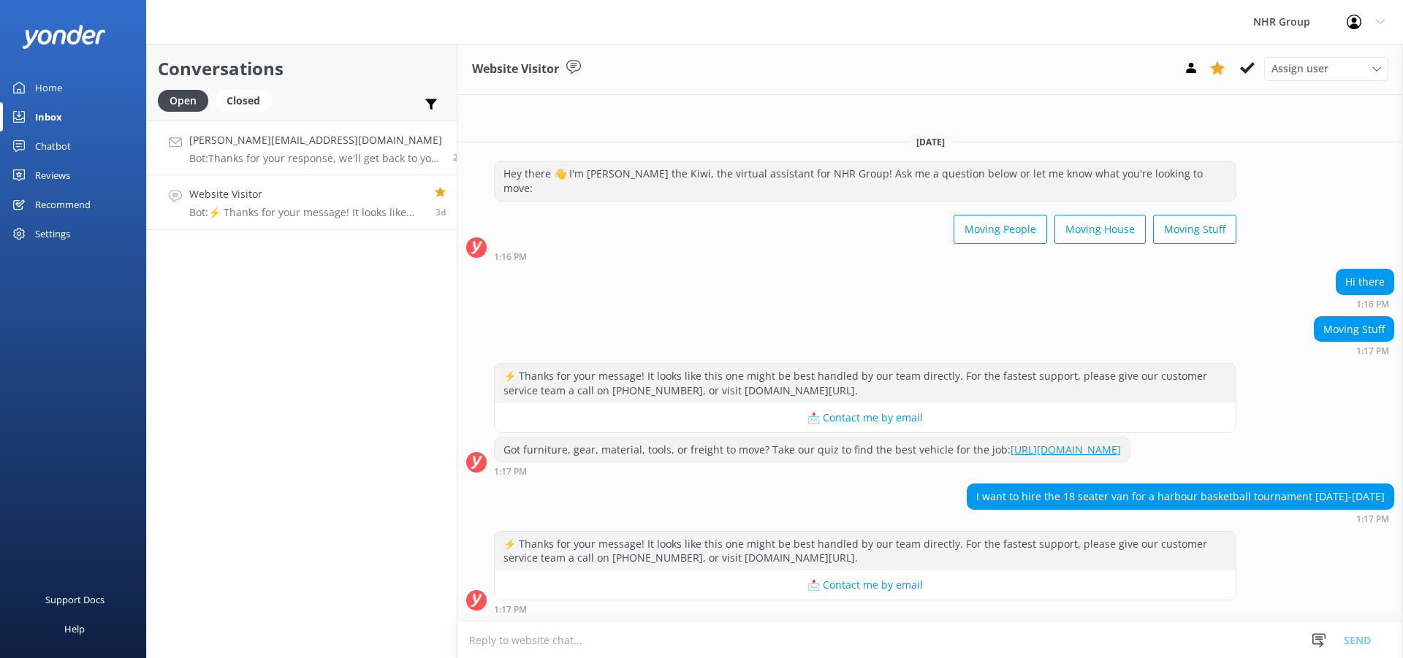
click at [349, 164] on p "Bot: Thanks for your response, we'll get back to you as soon as we can during o…" at bounding box center [315, 158] width 253 height 13
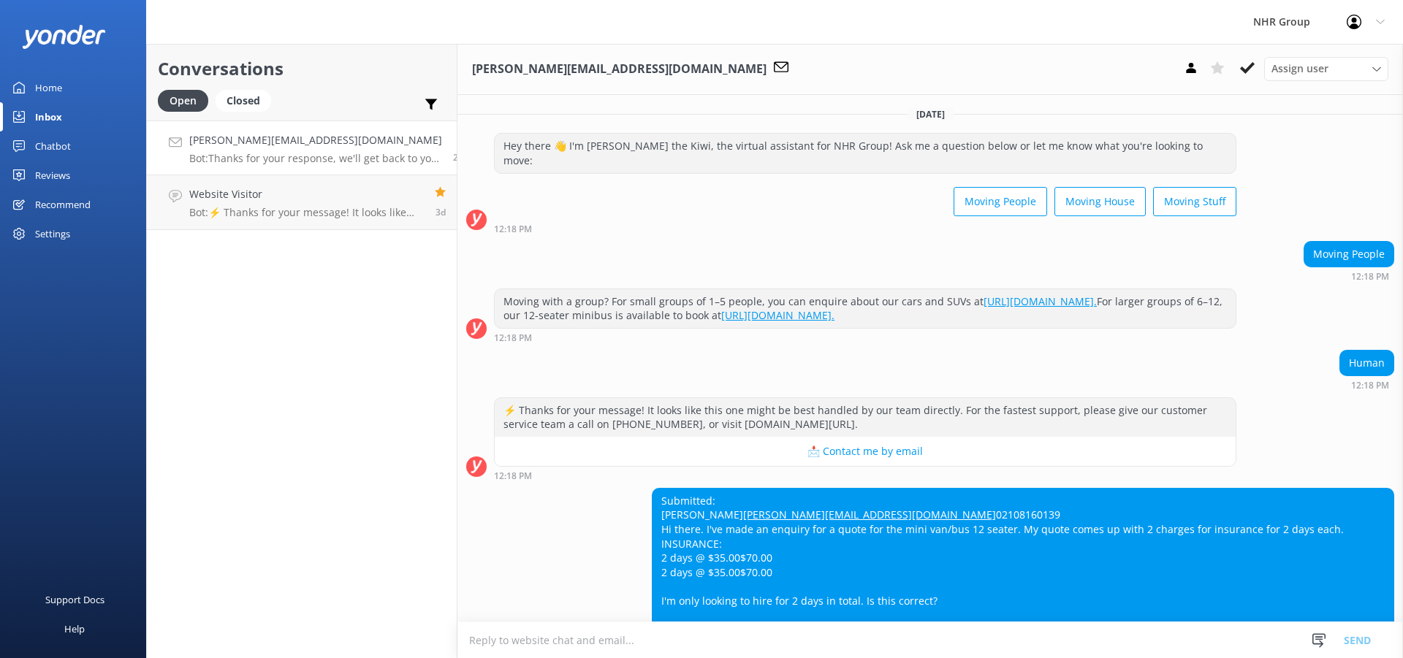
scroll to position [104, 0]
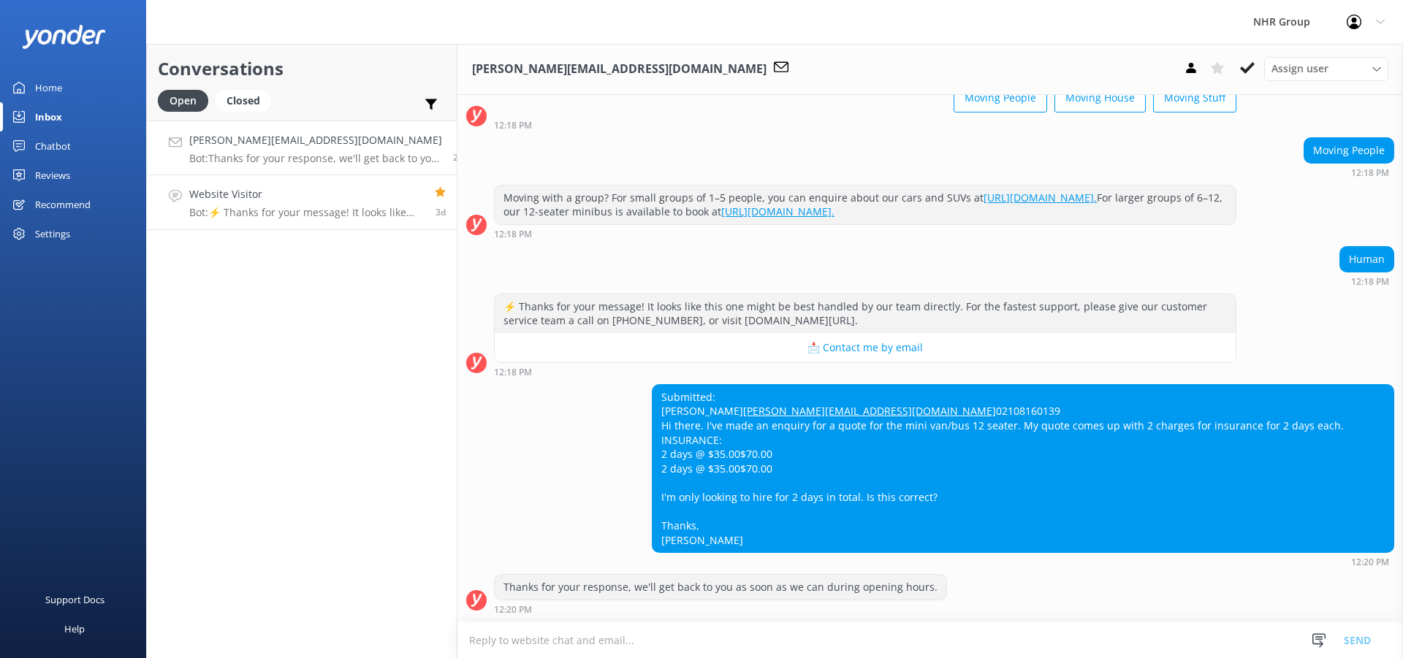
drag, startPoint x: 335, startPoint y: 218, endPoint x: 341, endPoint y: 224, distance: 7.8
click at [336, 218] on p "Bot: ⚡ Thanks for your message! It looks like this one might be best handled by…" at bounding box center [306, 212] width 235 height 13
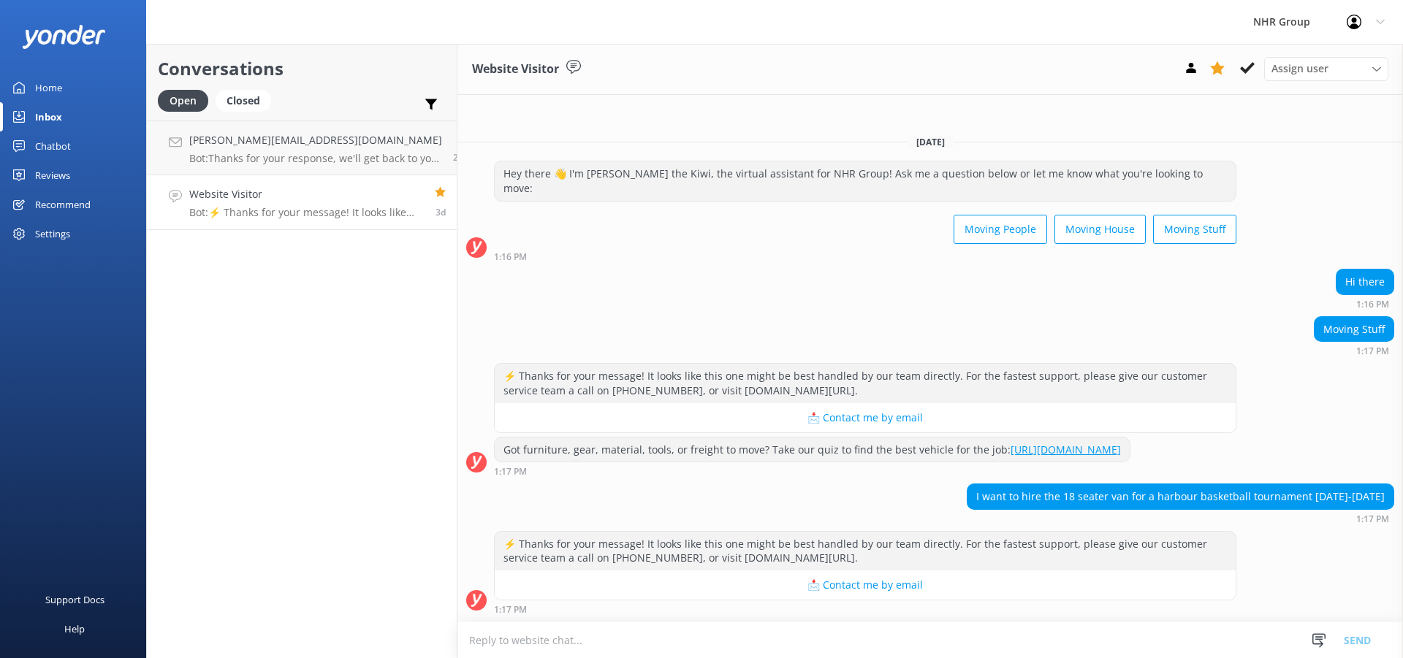
click at [365, 408] on div "Conversations Open Closed Important Assigned to me Unassigned [PERSON_NAME][EMA…" at bounding box center [301, 351] width 311 height 615
click at [61, 84] on div "Home" at bounding box center [48, 87] width 27 height 29
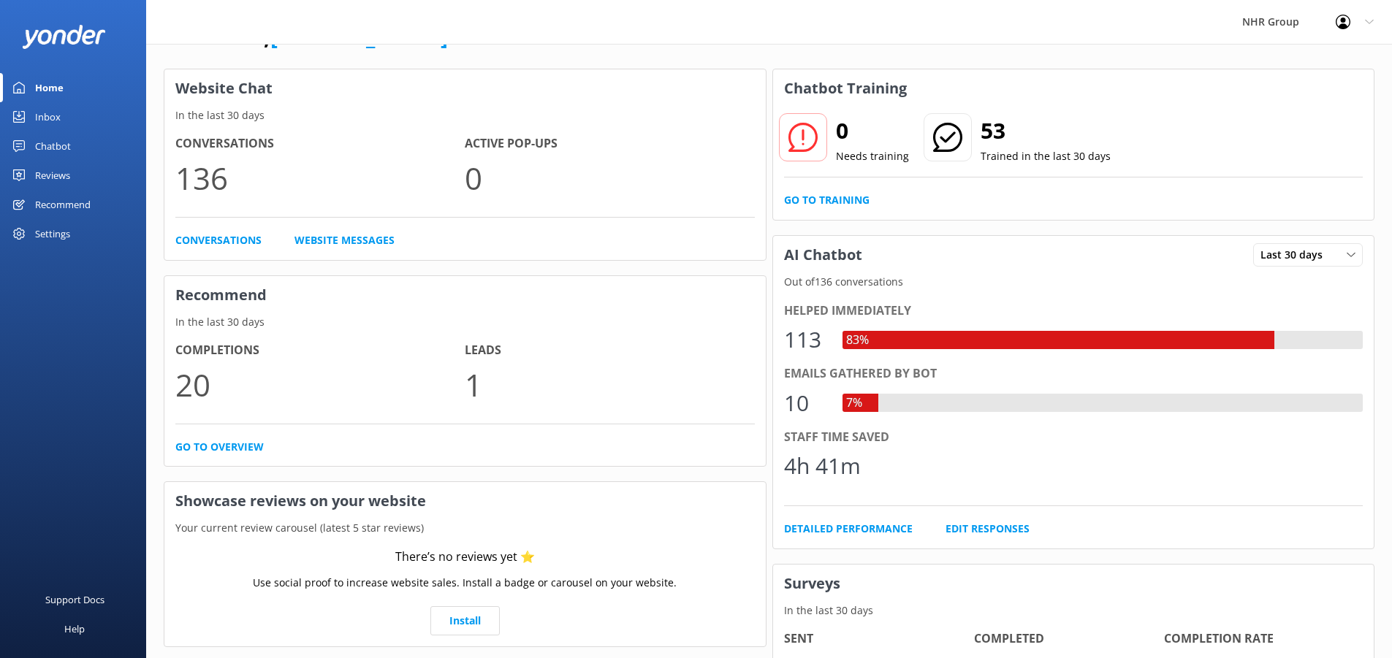
scroll to position [73, 0]
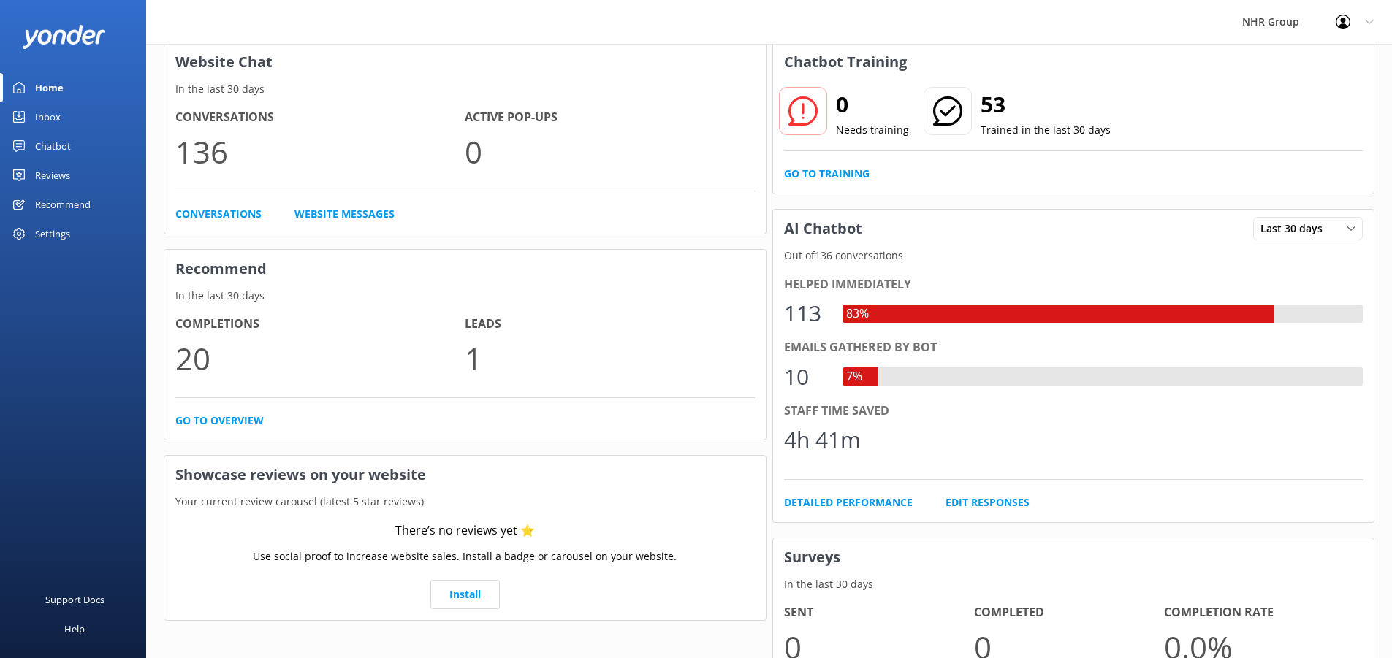
click at [72, 232] on div "Settings" at bounding box center [73, 233] width 146 height 29
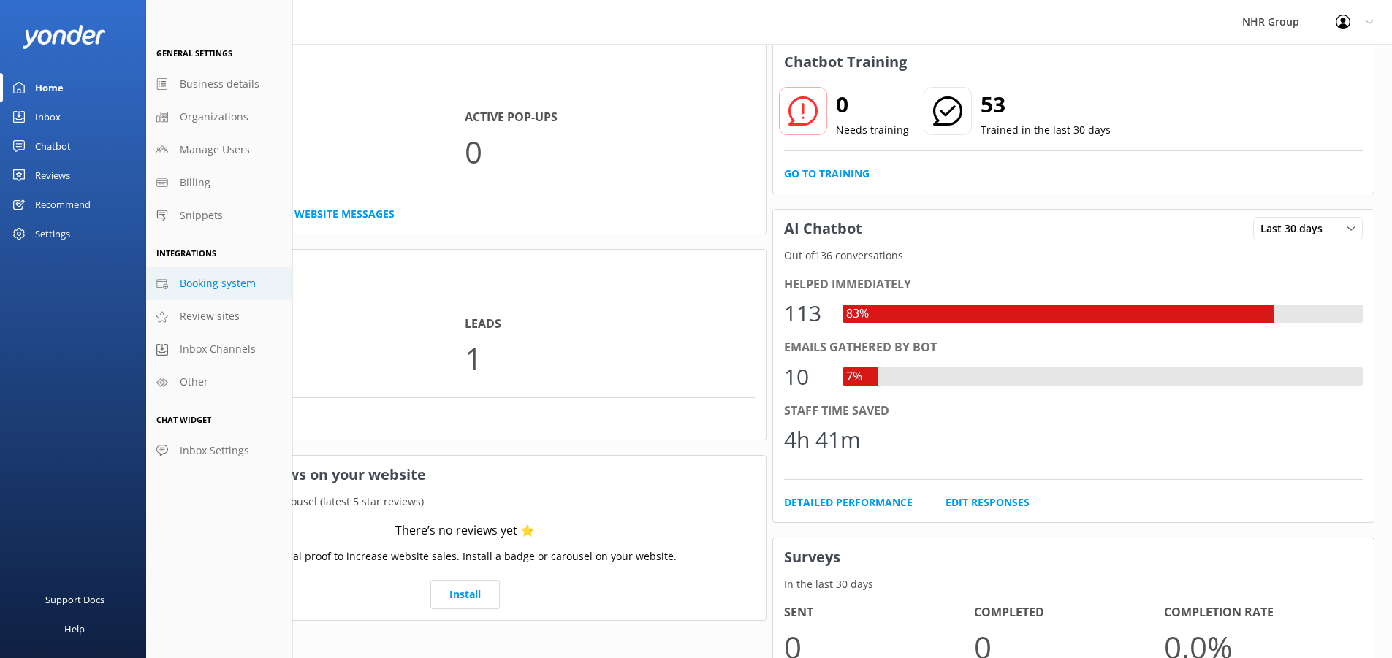
click at [223, 288] on span "Booking system" at bounding box center [218, 283] width 76 height 16
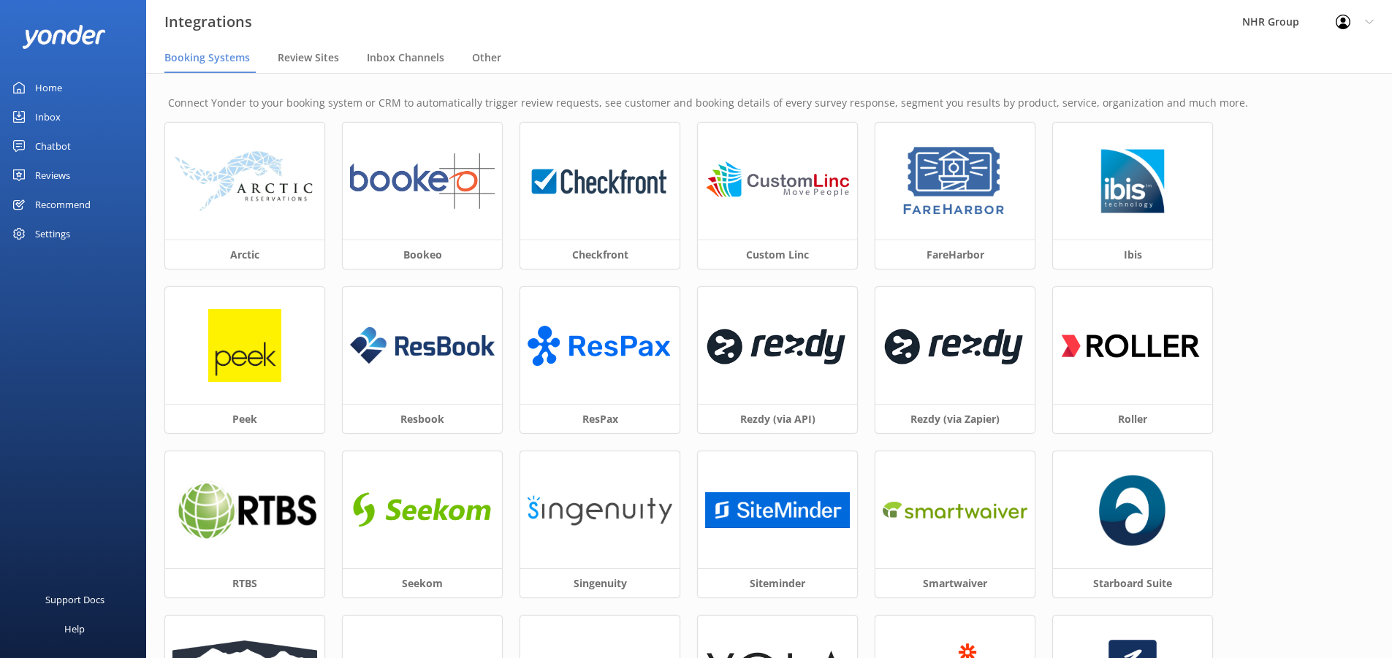
click at [53, 231] on div "Settings" at bounding box center [52, 233] width 35 height 29
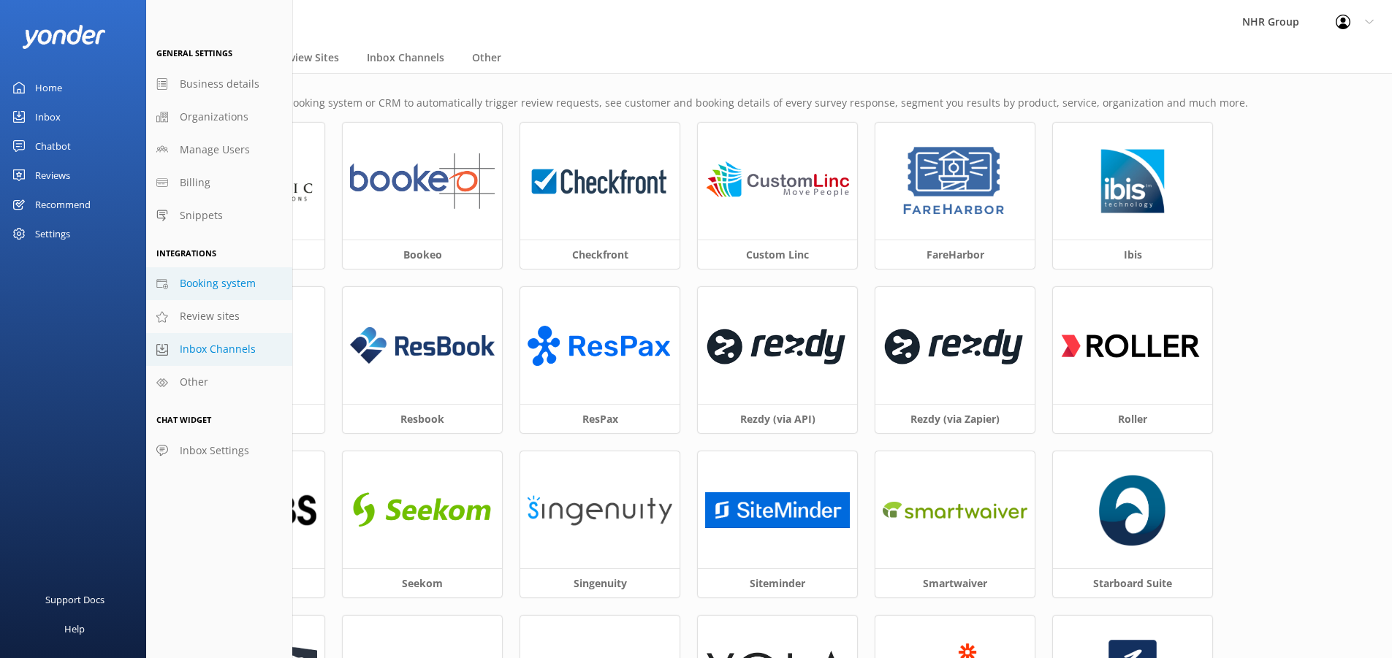
click at [227, 346] on span "Inbox Channels" at bounding box center [218, 349] width 76 height 16
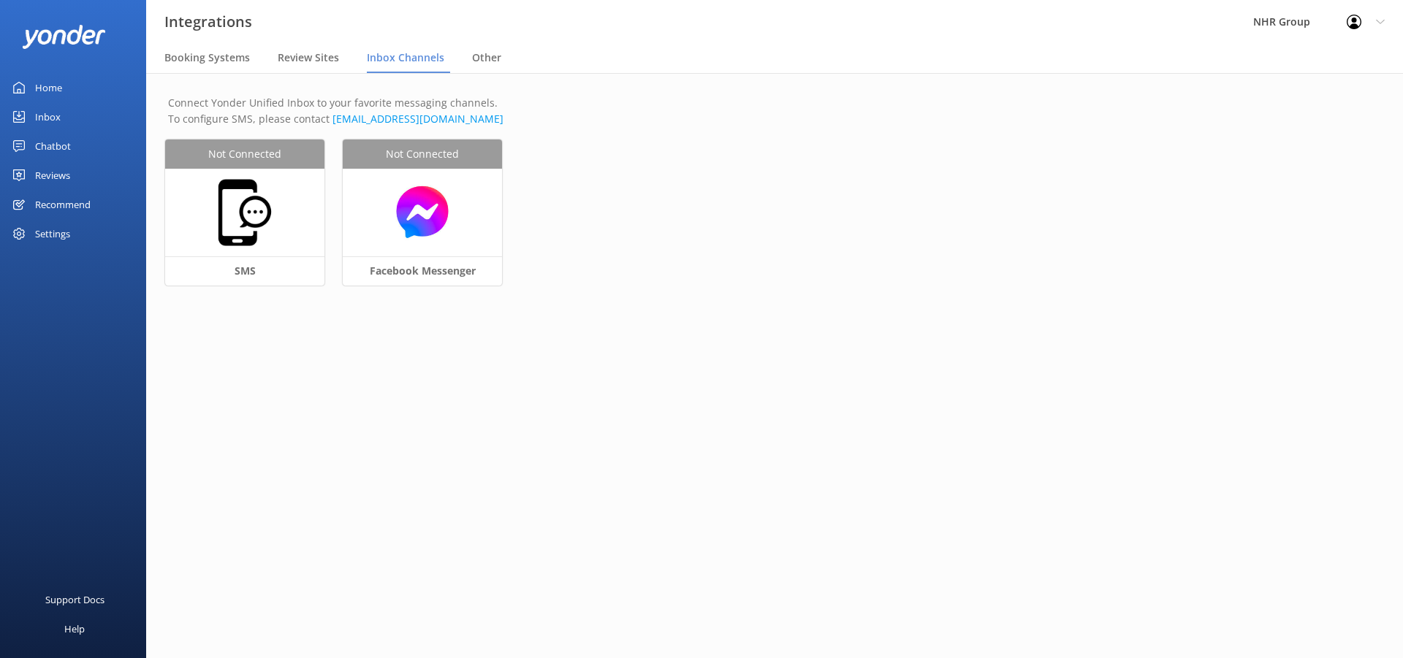
click at [56, 230] on div "Settings" at bounding box center [52, 233] width 35 height 29
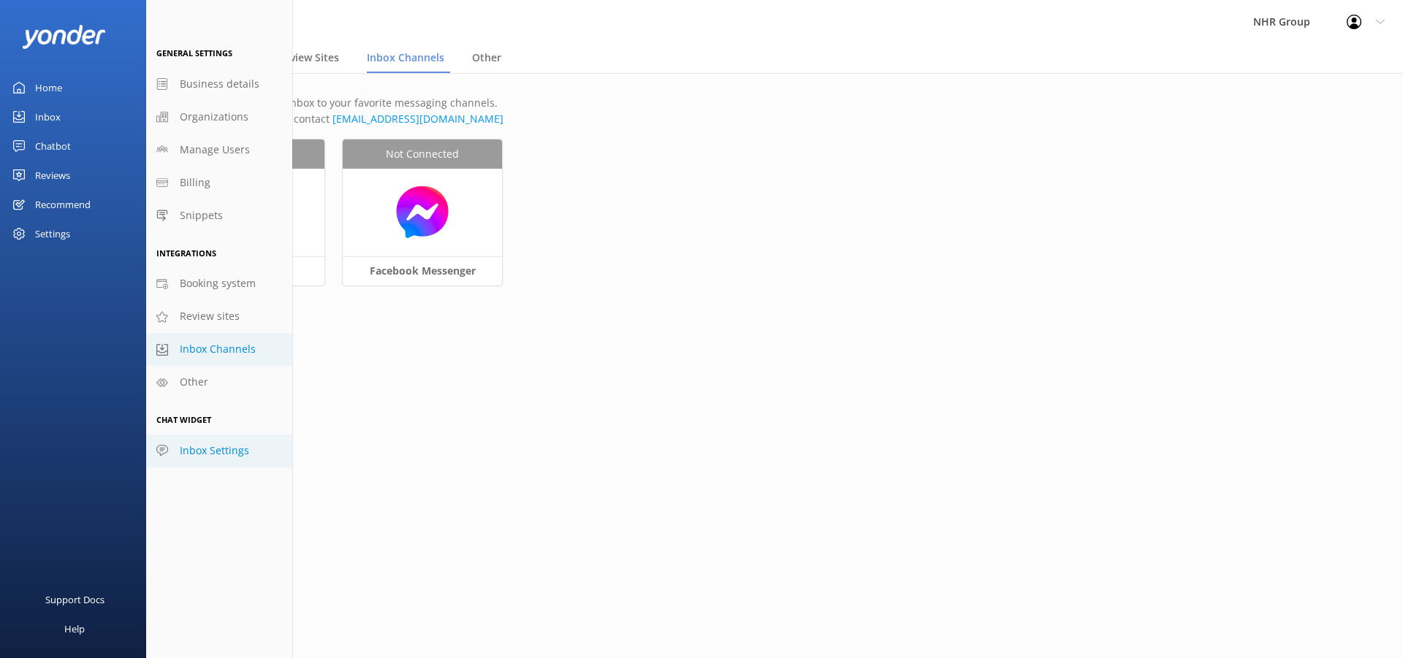
click at [218, 450] on span "Inbox Settings" at bounding box center [214, 451] width 69 height 16
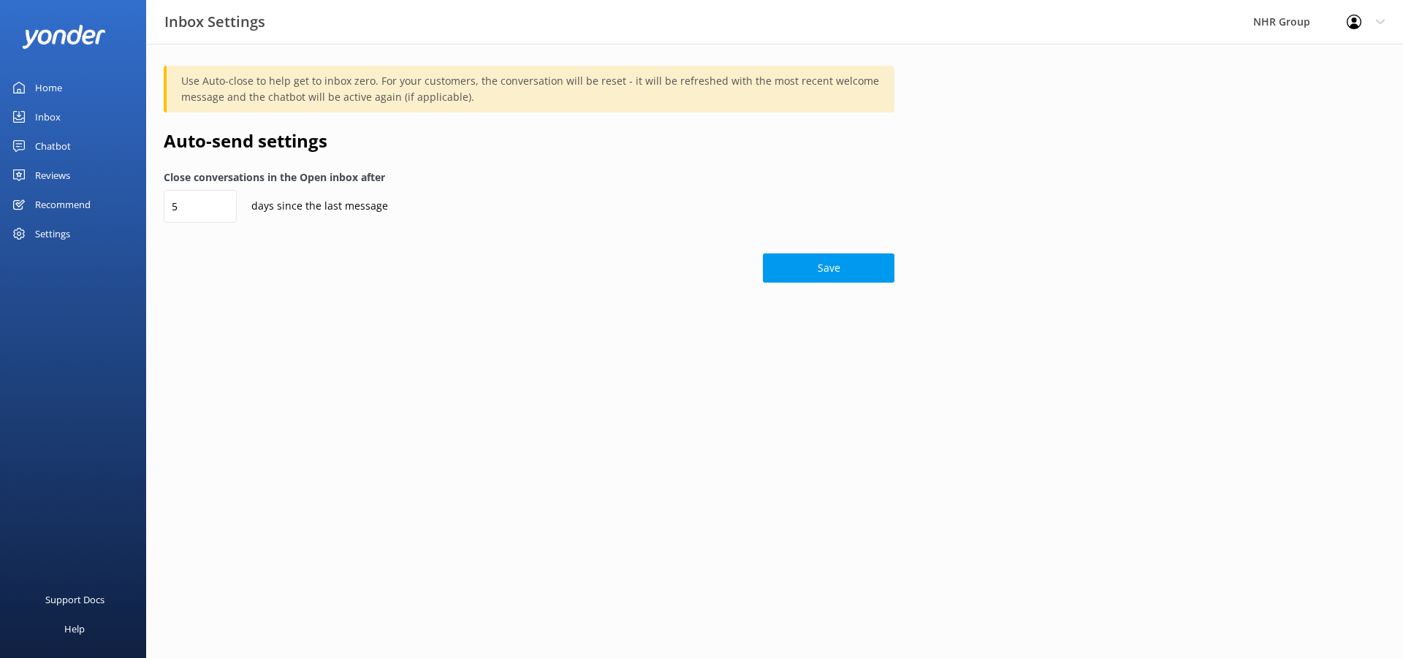
click at [50, 231] on div "Settings" at bounding box center [52, 233] width 35 height 29
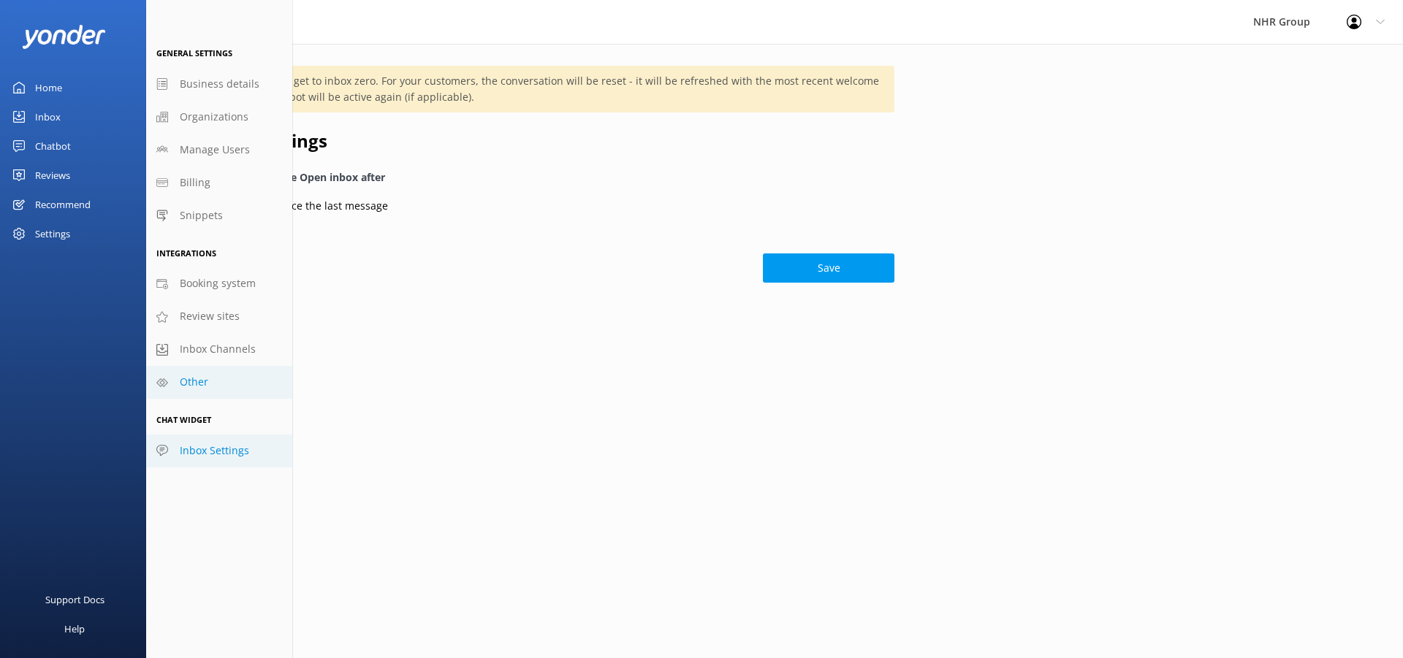
click at [186, 381] on span "Other" at bounding box center [194, 382] width 28 height 16
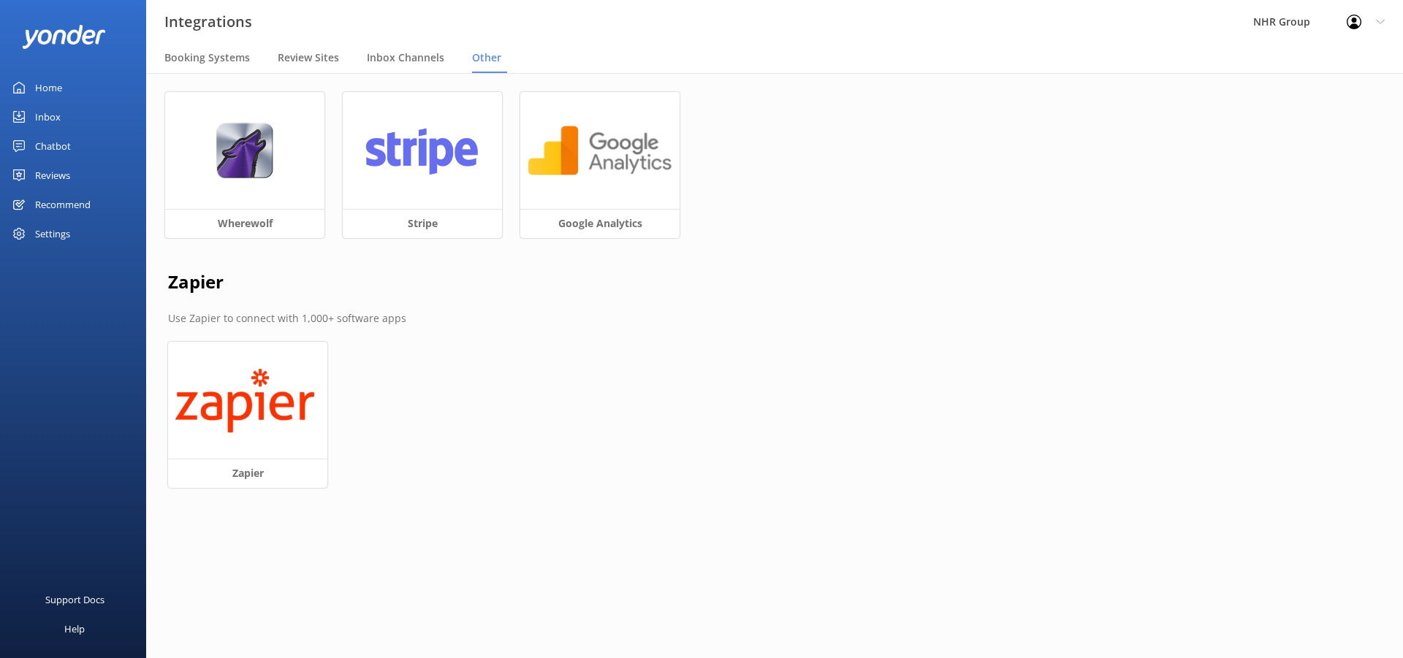
click at [51, 232] on div "Settings" at bounding box center [52, 233] width 35 height 29
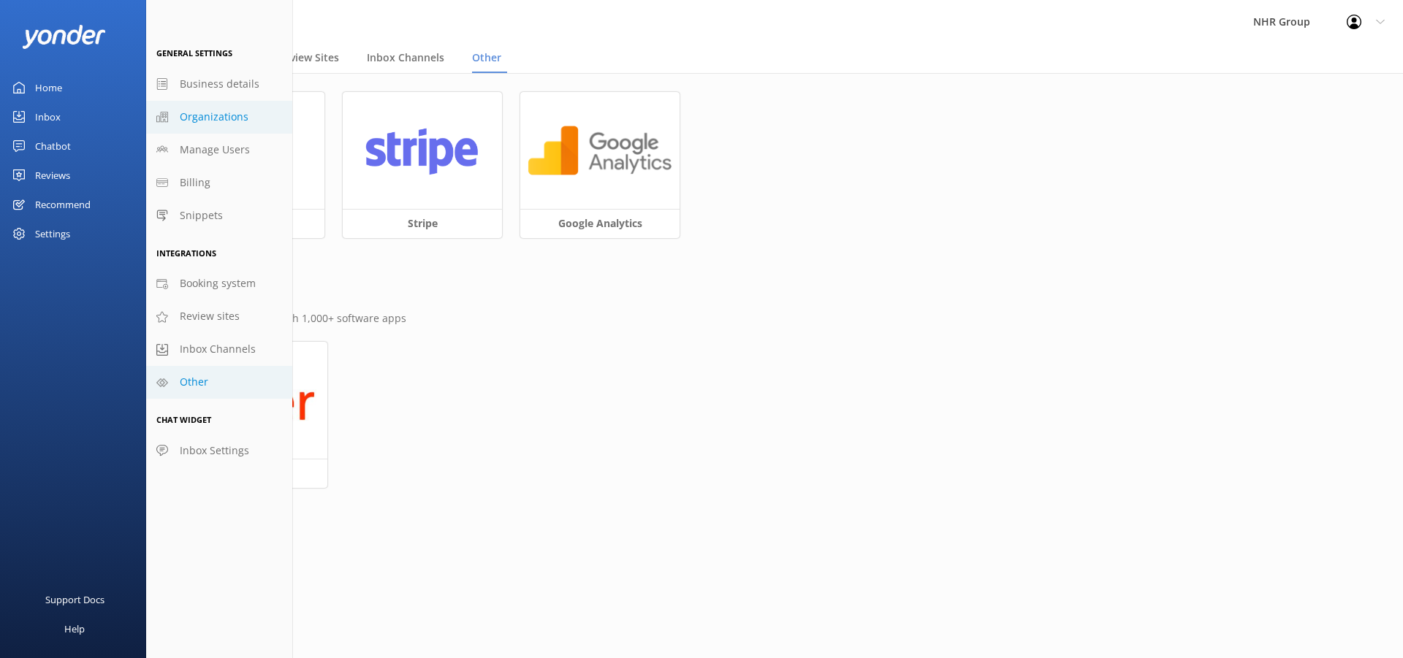
click at [232, 118] on span "Organizations" at bounding box center [214, 117] width 69 height 16
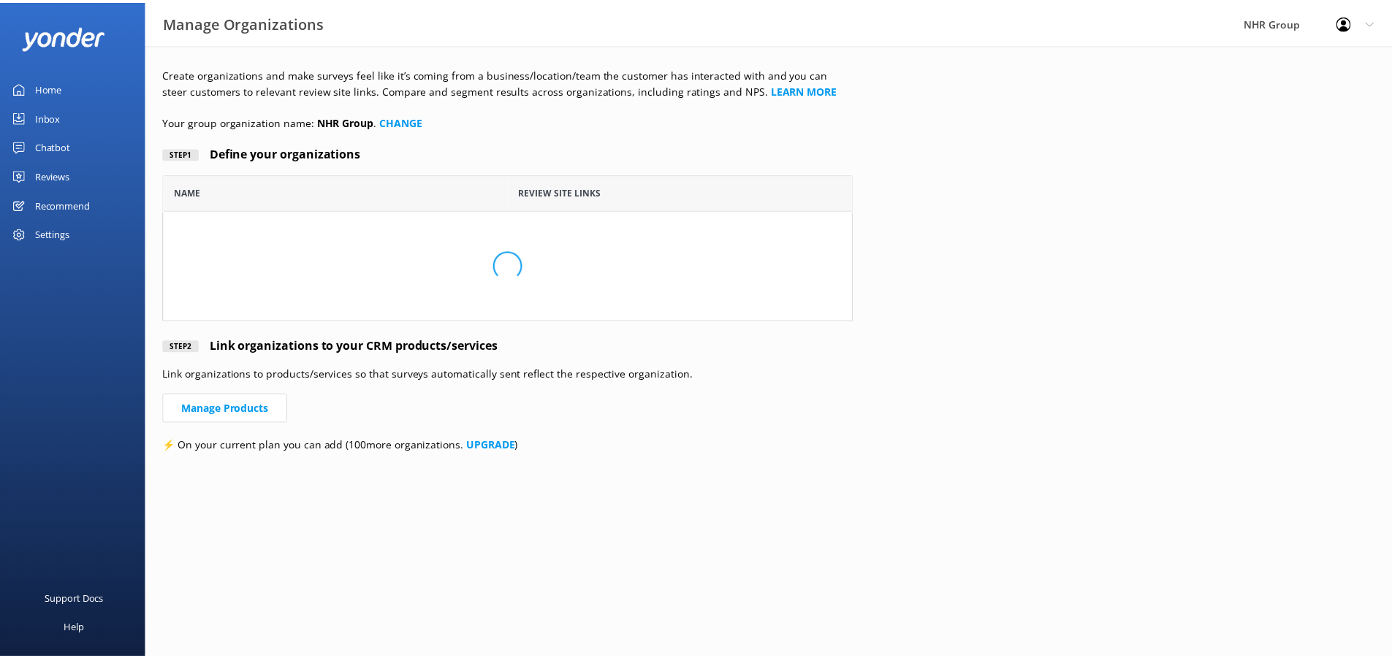
scroll to position [136, 685]
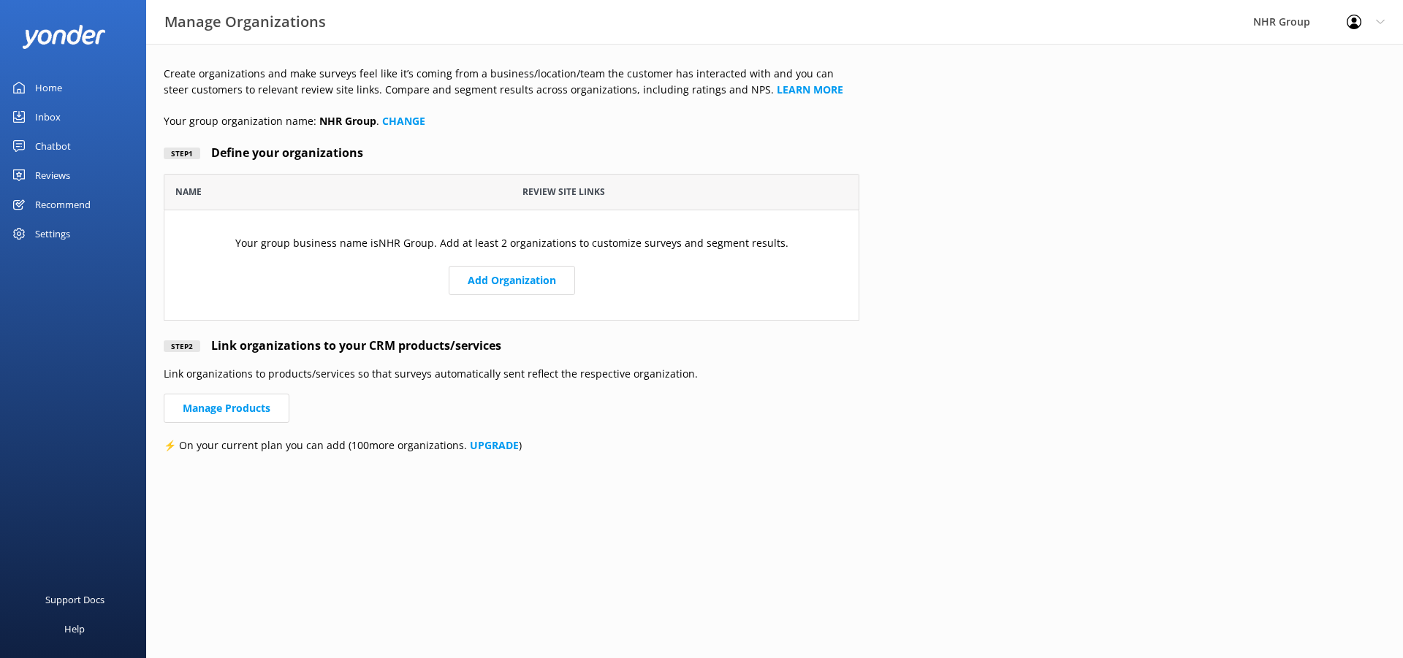
click at [58, 205] on div "Recommend" at bounding box center [63, 204] width 56 height 29
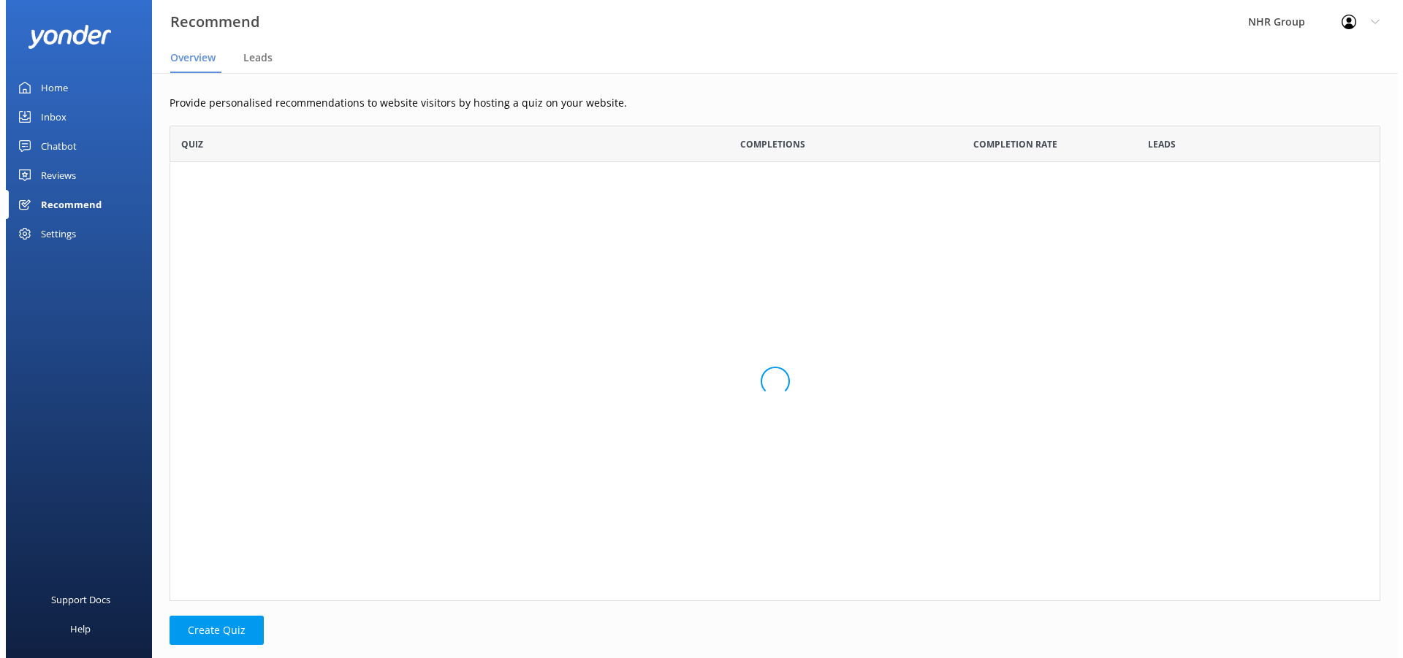
scroll to position [136, 1200]
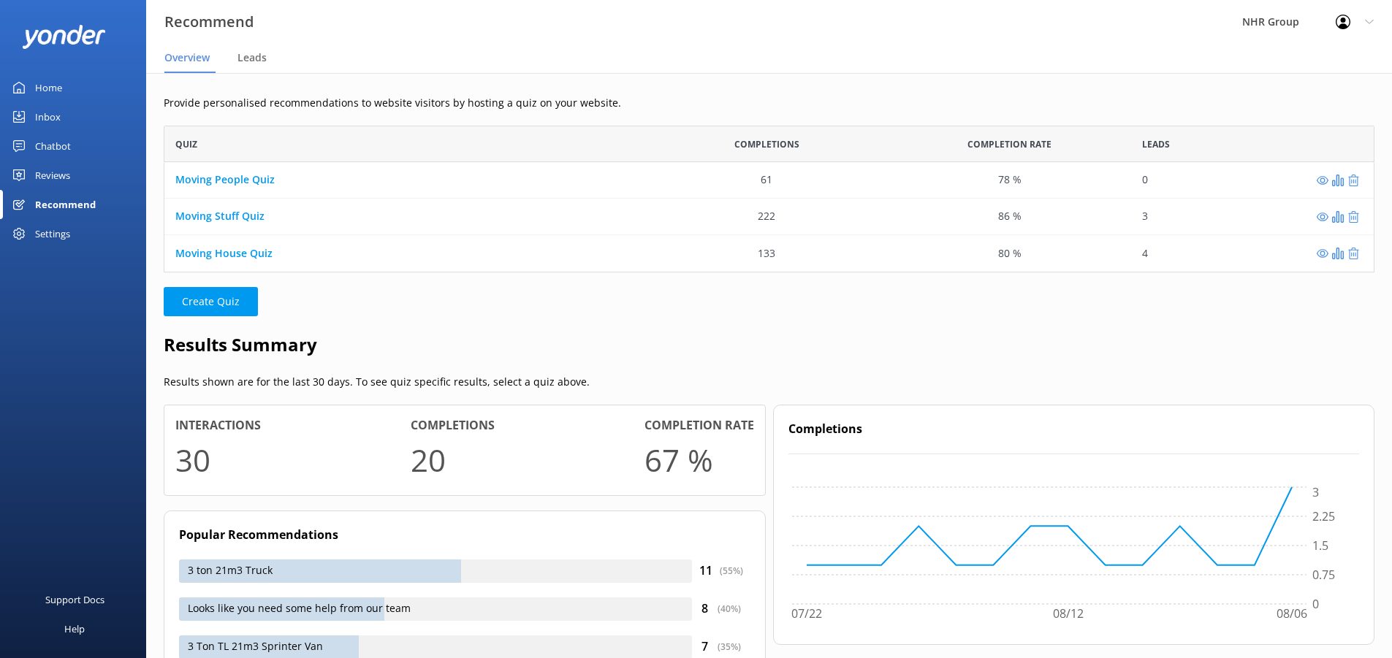
click at [58, 235] on div "Settings" at bounding box center [52, 233] width 35 height 29
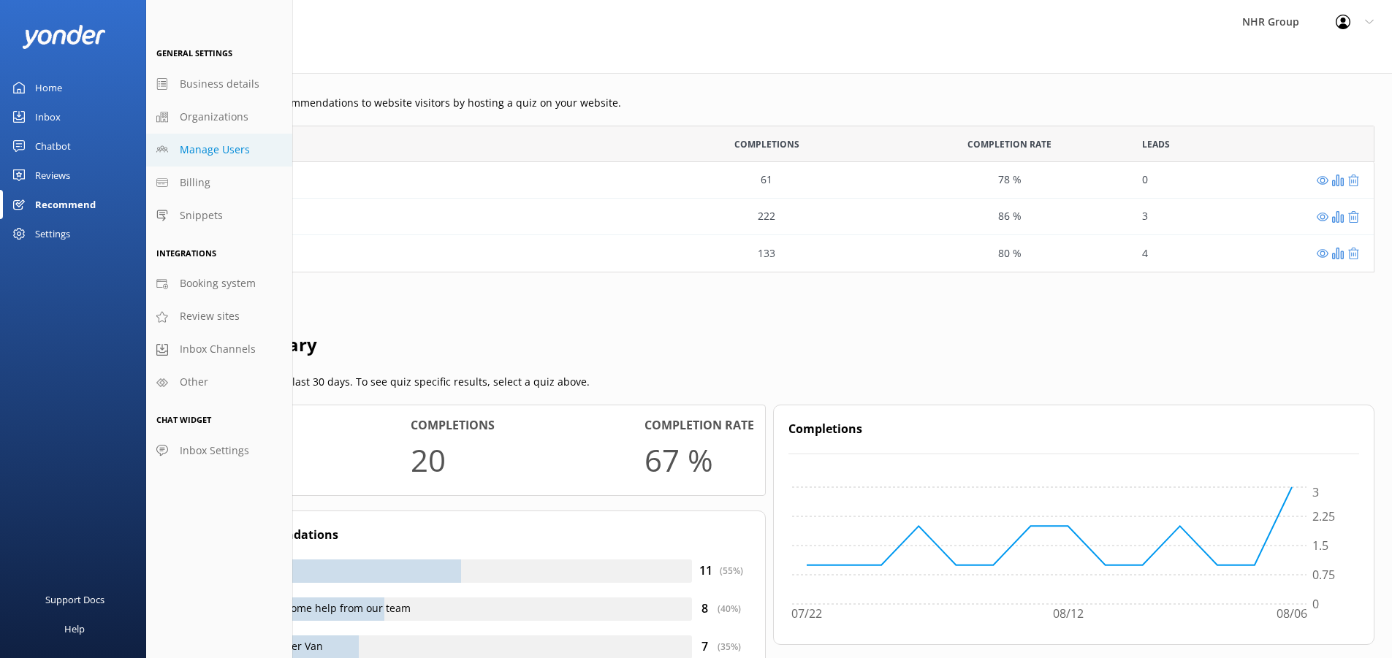
click at [213, 153] on span "Manage Users" at bounding box center [215, 150] width 70 height 16
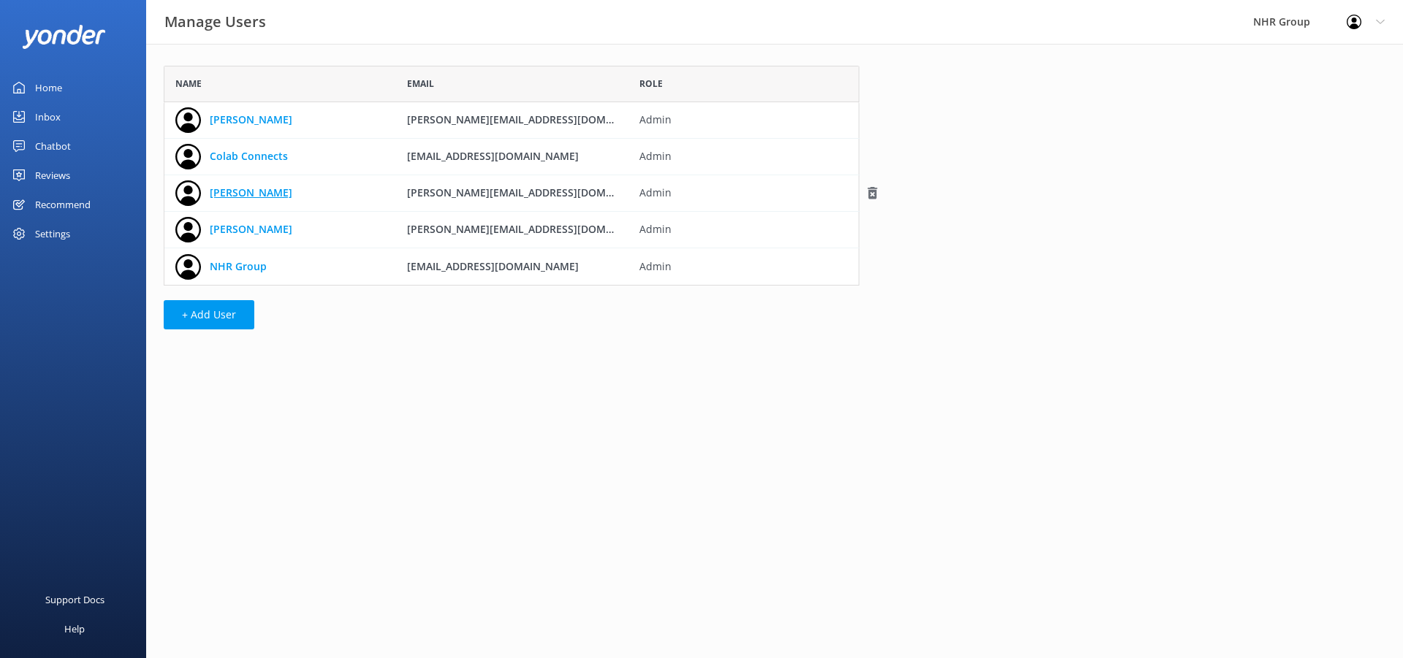
scroll to position [209, 685]
click at [241, 265] on link "NHR Group" at bounding box center [238, 267] width 57 height 16
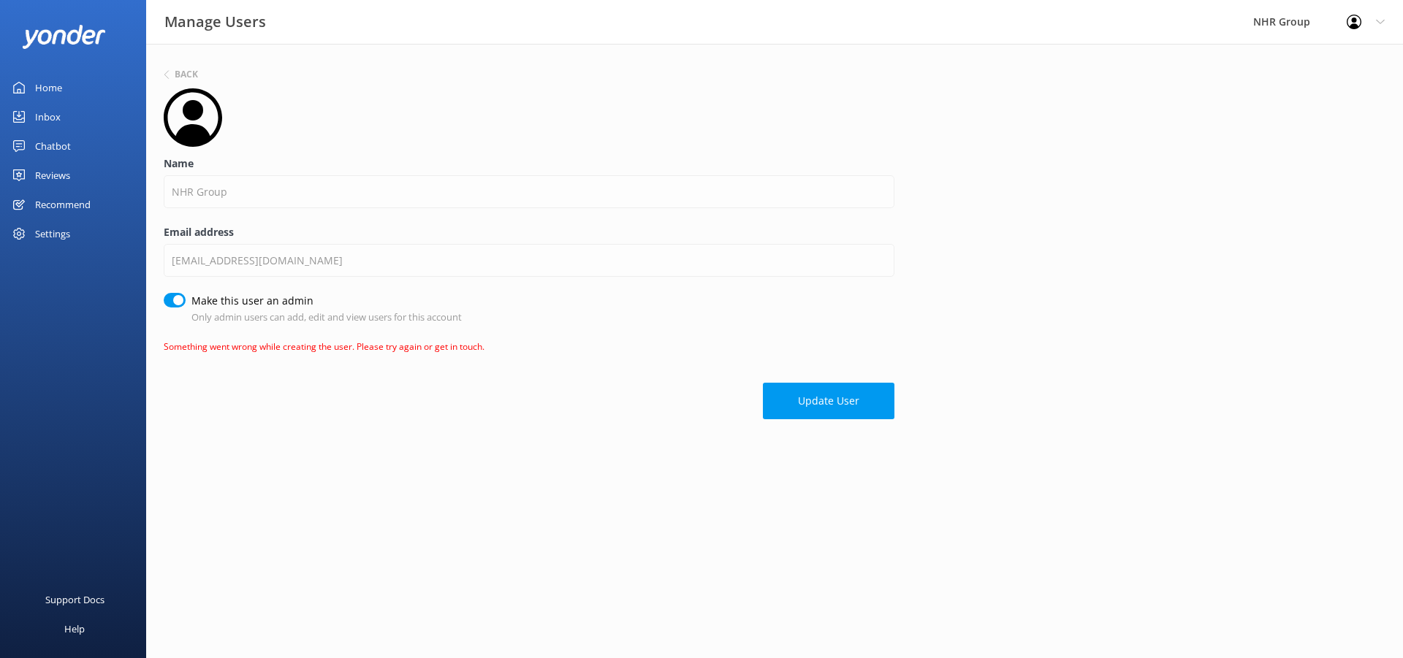
click at [436, 347] on p "Something went wrong while creating the user. Please try again or get in touch." at bounding box center [529, 347] width 731 height 14
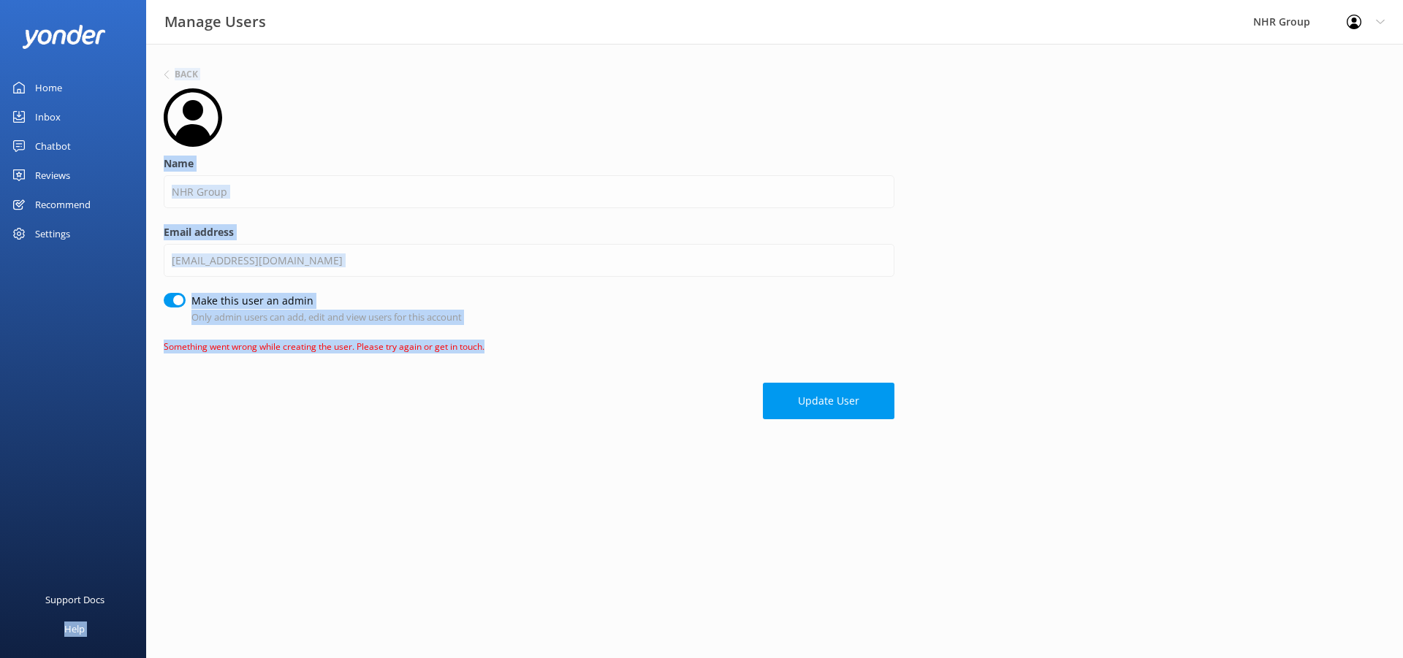
drag, startPoint x: 502, startPoint y: 351, endPoint x: 144, endPoint y: 349, distance: 358.0
click at [144, 349] on div "Manage Users NHR Group Profile Settings Logout Home Inbox Chatbot Content Produ…" at bounding box center [701, 246] width 1403 height 405
click at [837, 405] on button "Update User" at bounding box center [829, 401] width 132 height 37
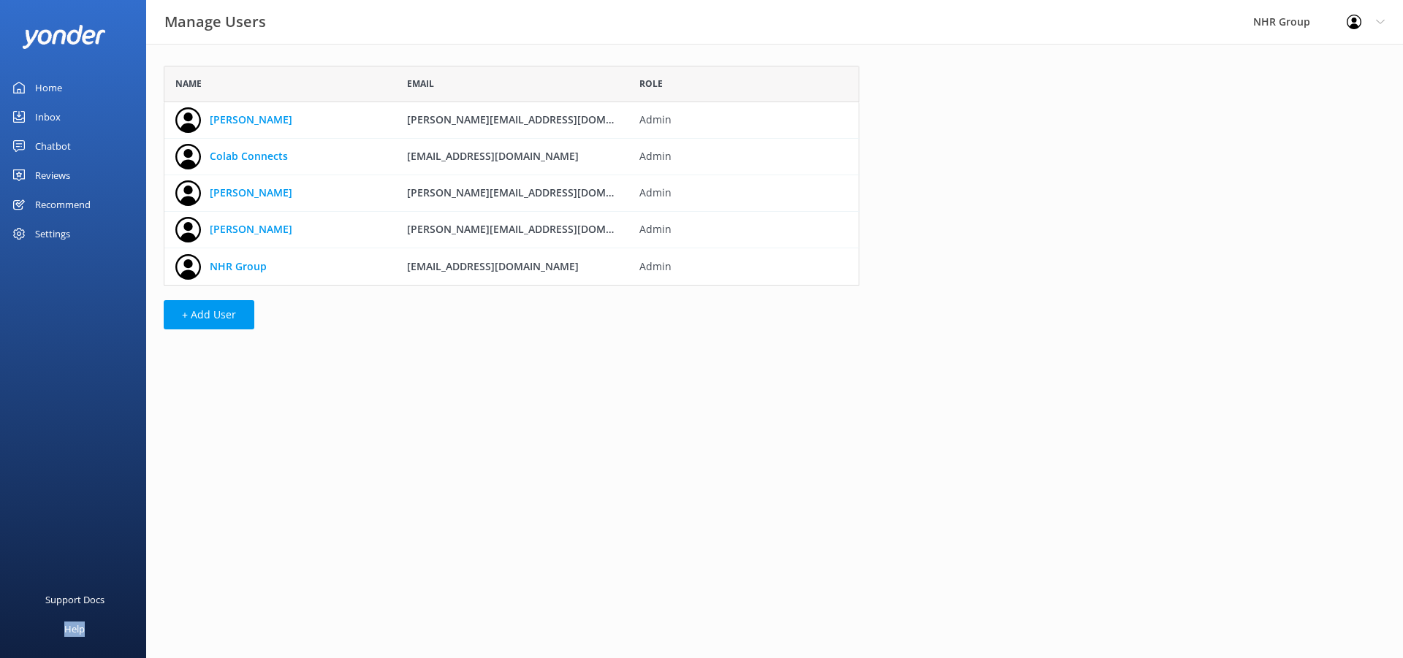
scroll to position [209, 685]
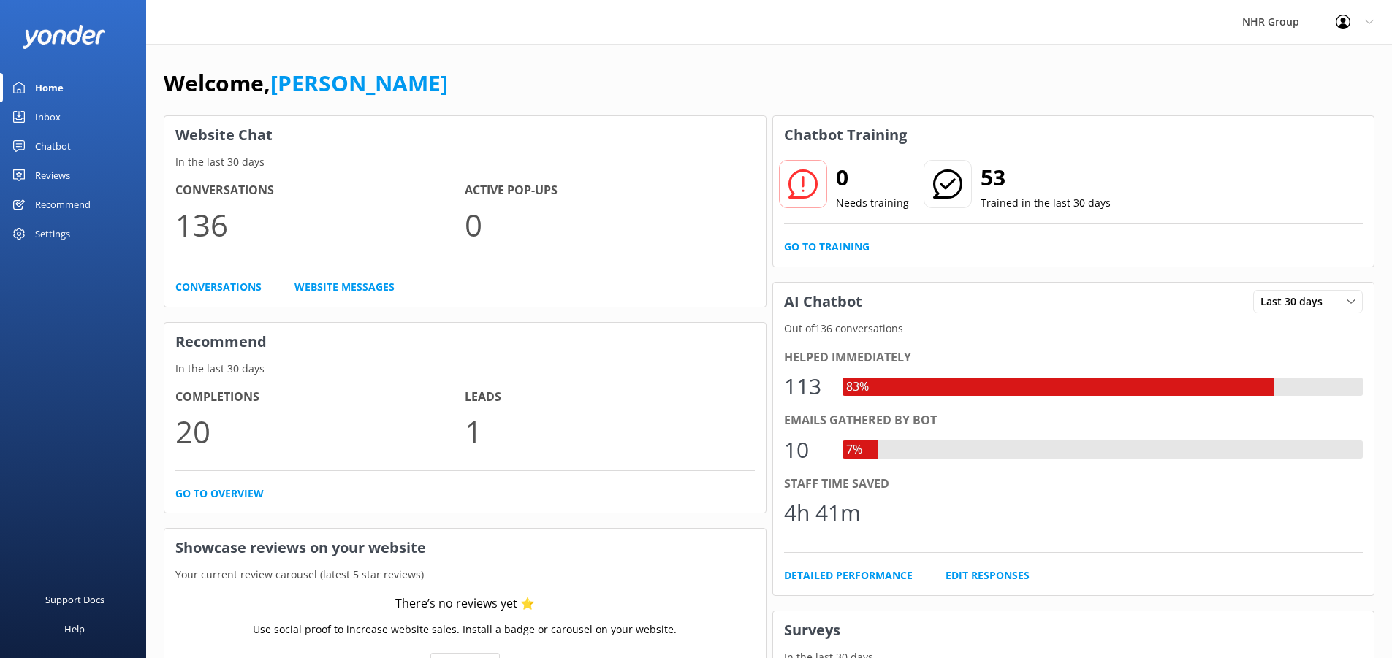
click at [1379, 26] on div "Profile Settings Logout" at bounding box center [1354, 22] width 75 height 44
click at [1309, 102] on link "Logout" at bounding box center [1320, 98] width 146 height 37
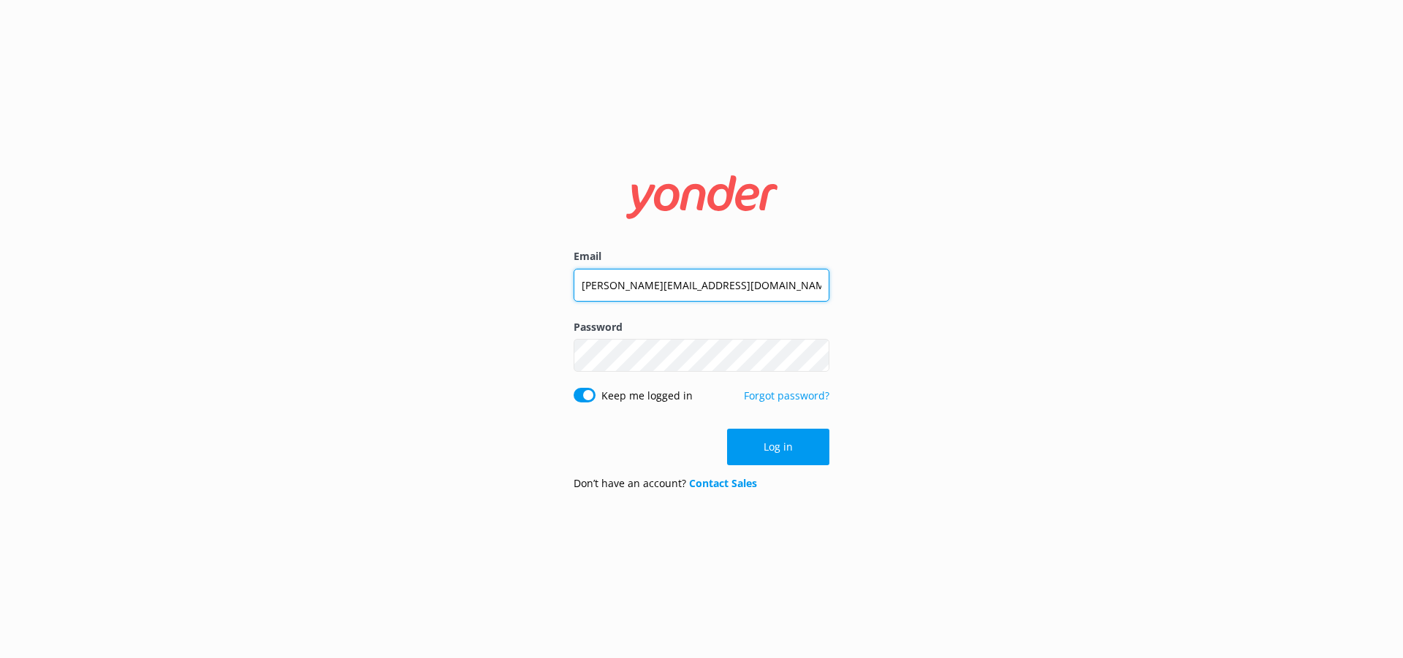
click at [700, 288] on input "[PERSON_NAME][EMAIL_ADDRESS][DOMAIN_NAME]" at bounding box center [702, 285] width 256 height 33
drag, startPoint x: 723, startPoint y: 292, endPoint x: 499, endPoint y: 291, distance: 224.3
click at [499, 291] on div "Email joe@nhrgroup.co.nz Password Show password Keep me logged in Forgot passwo…" at bounding box center [701, 329] width 1403 height 658
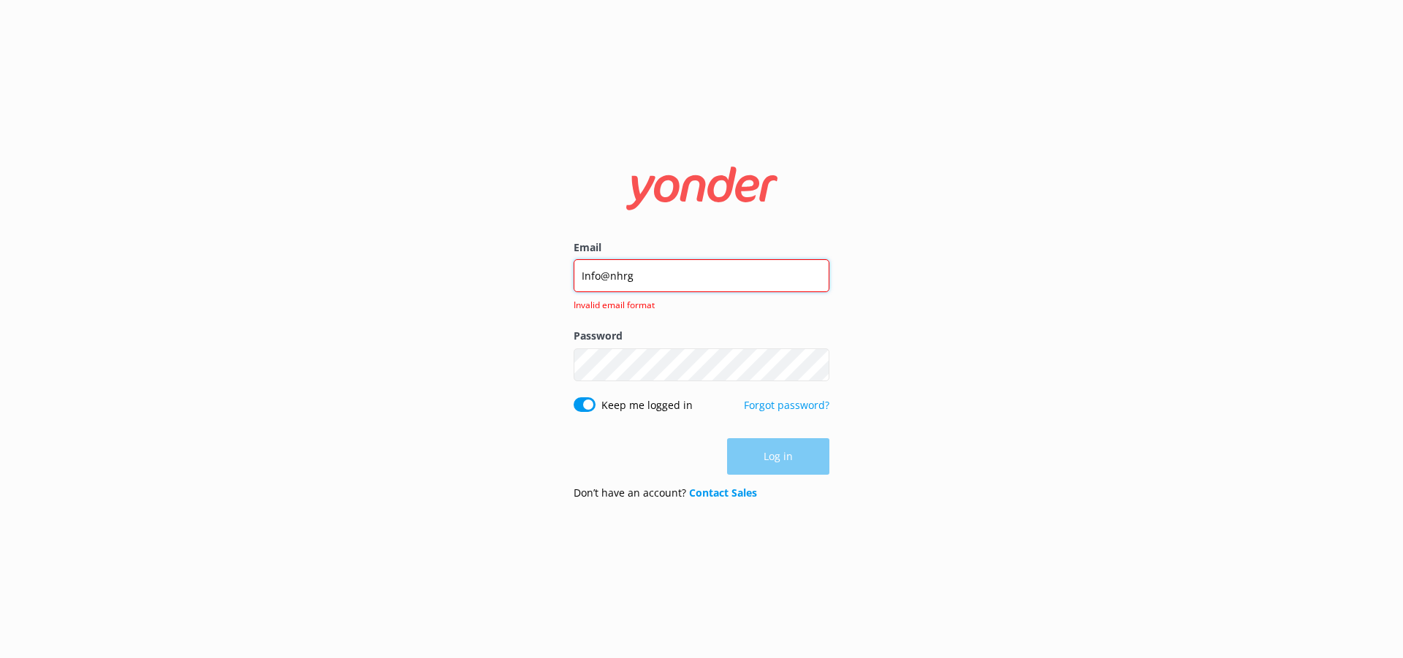
type input "[EMAIL_ADDRESS][DOMAIN_NAME]"
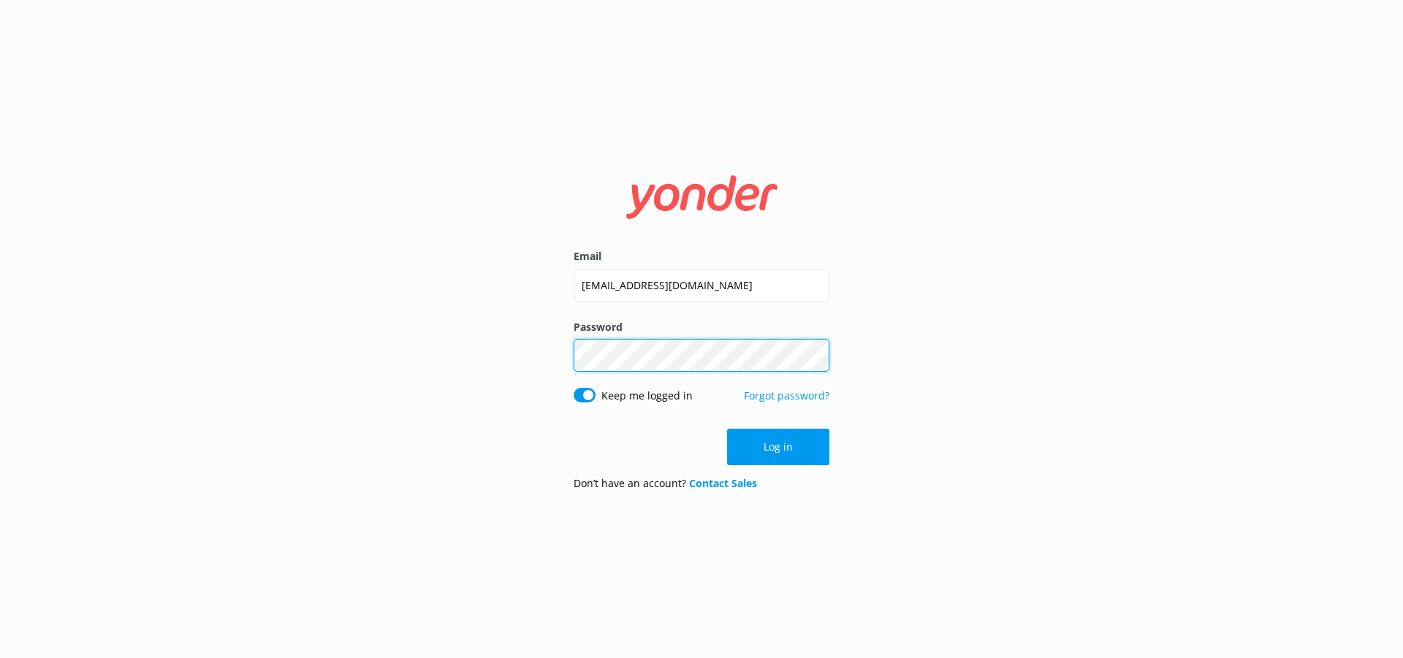
click at [510, 348] on div "Email info@nhrgroup.co.nz Password Show password Keep me logged in Forgot passw…" at bounding box center [701, 329] width 1403 height 658
click button "Log in" at bounding box center [778, 447] width 102 height 37
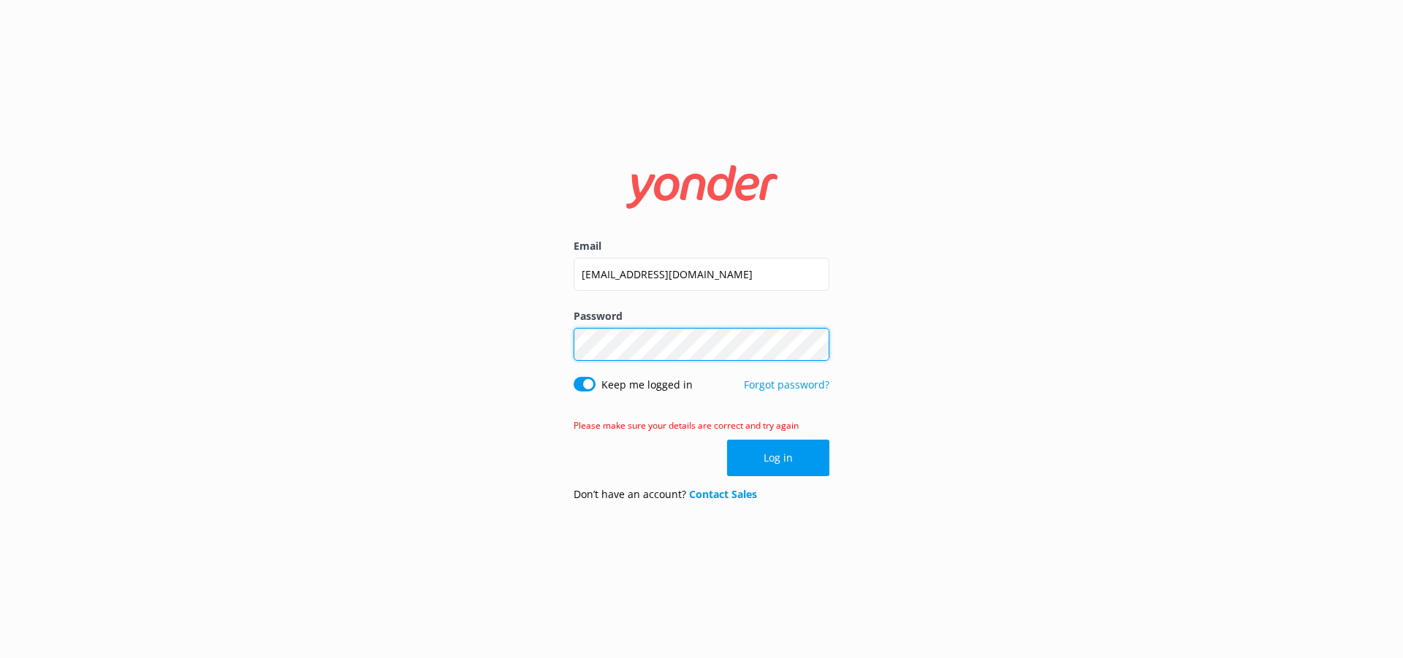
click at [455, 344] on div "Email info@nhrgroup.co.nz Password Show password Keep me logged in Forgot passw…" at bounding box center [701, 329] width 1403 height 658
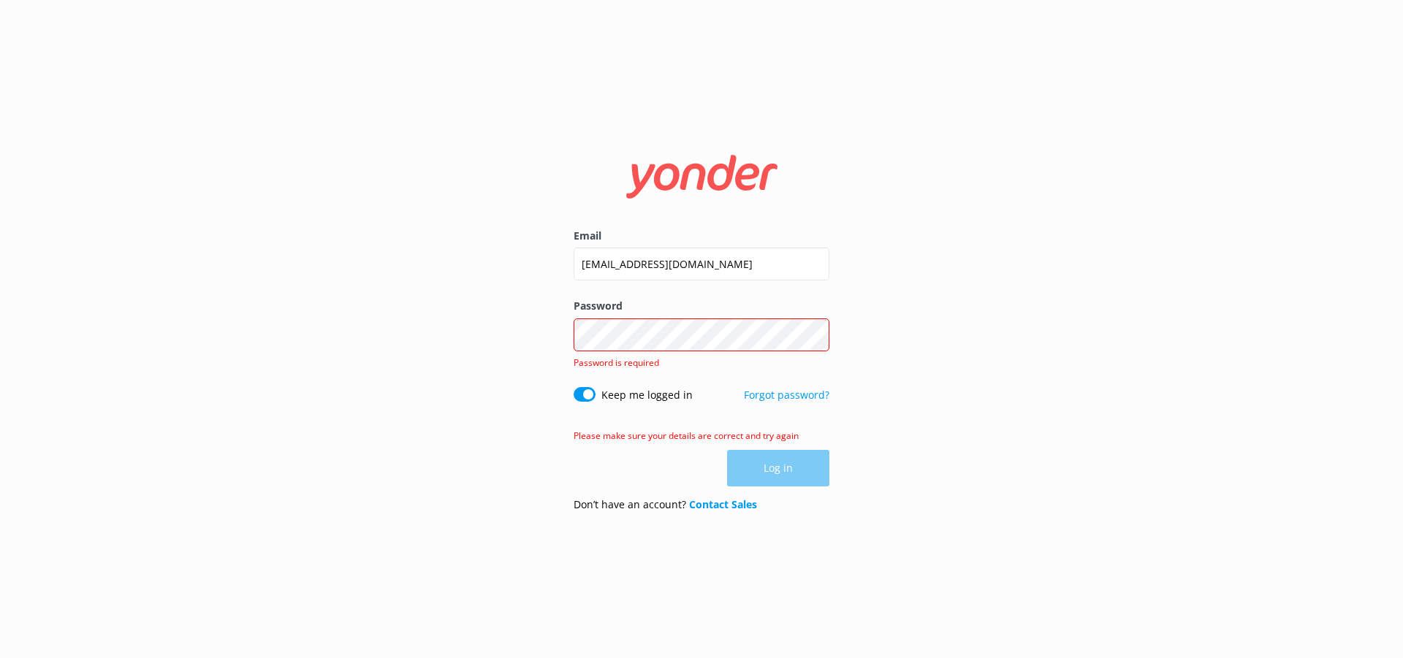
click at [1011, 440] on div "Email info@nhrgroup.co.nz Password Show password Password is required Keep me l…" at bounding box center [701, 329] width 1403 height 658
click at [791, 397] on link "Forgot password?" at bounding box center [786, 395] width 85 height 14
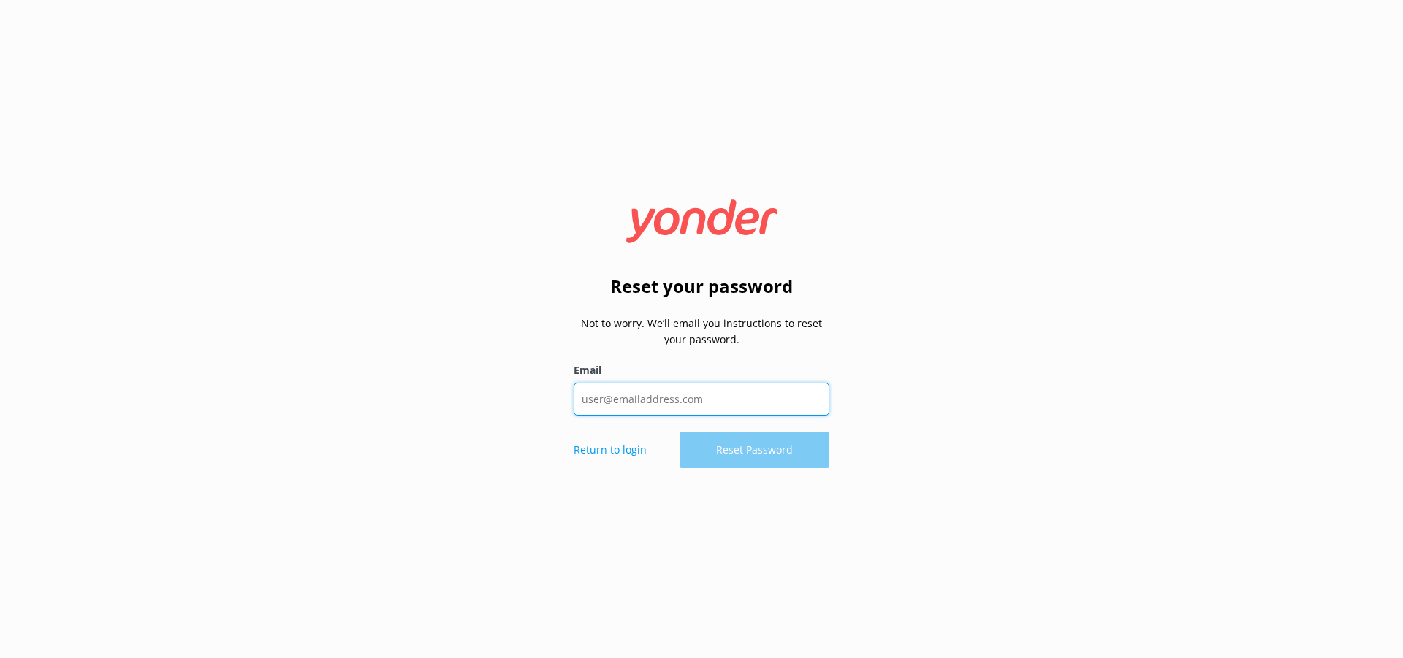
click at [666, 405] on input "Email" at bounding box center [702, 399] width 256 height 33
type input "[EMAIL_ADDRESS][DOMAIN_NAME]"
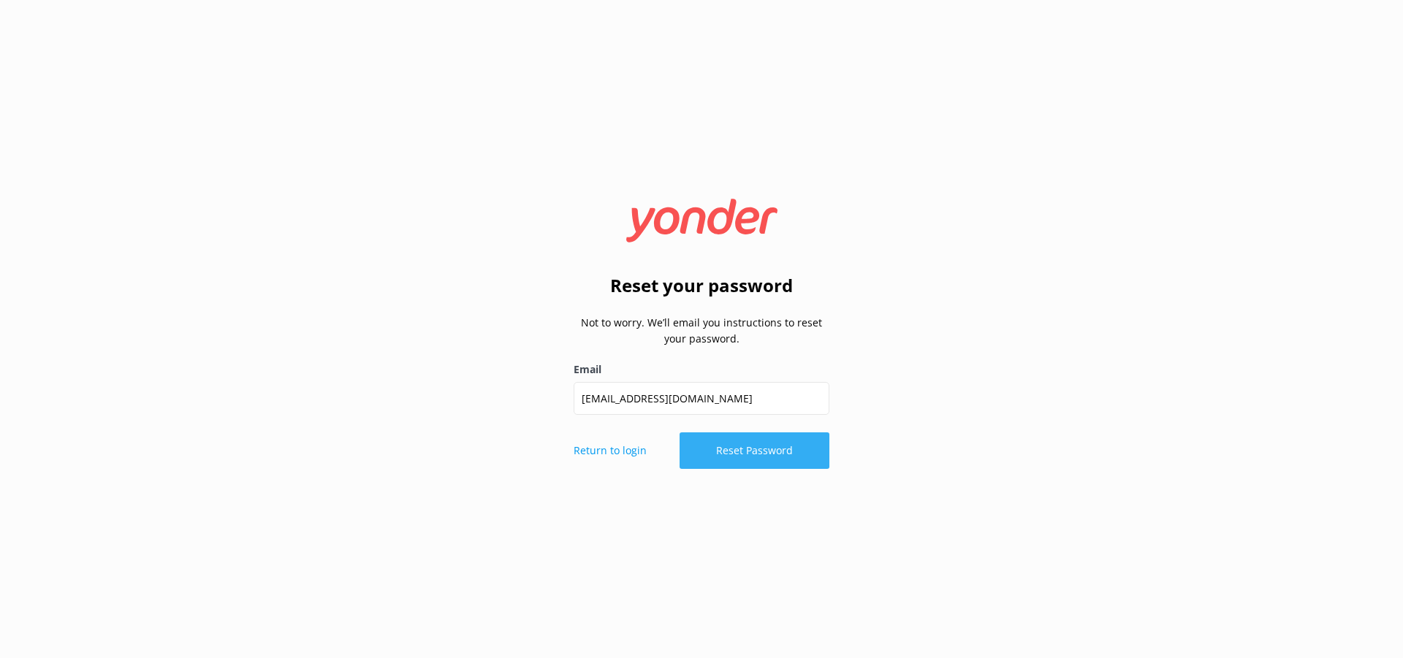
click at [766, 453] on button "Reset Password" at bounding box center [755, 451] width 150 height 37
